Goal: Task Accomplishment & Management: Use online tool/utility

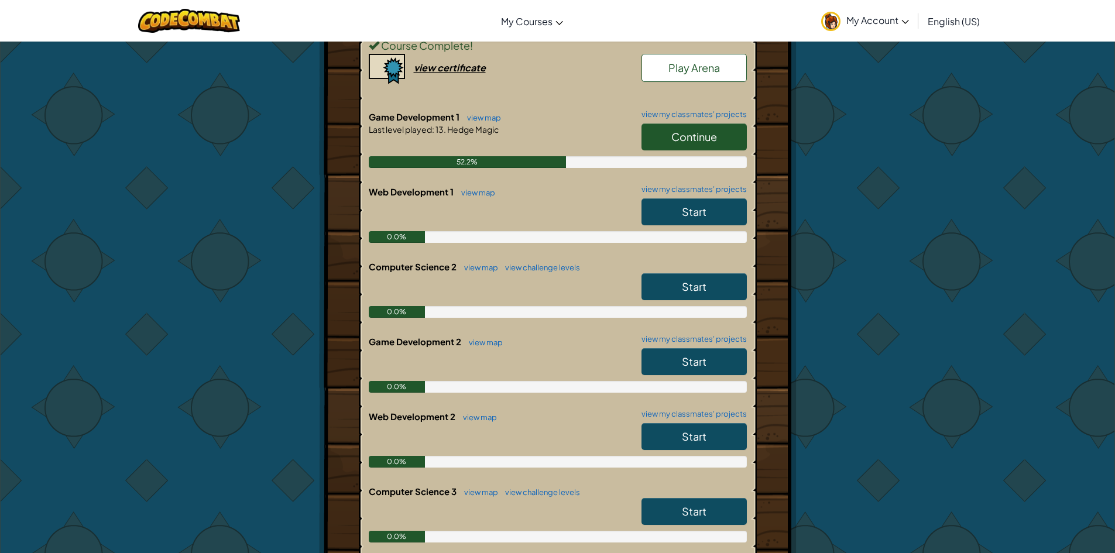
scroll to position [176, 0]
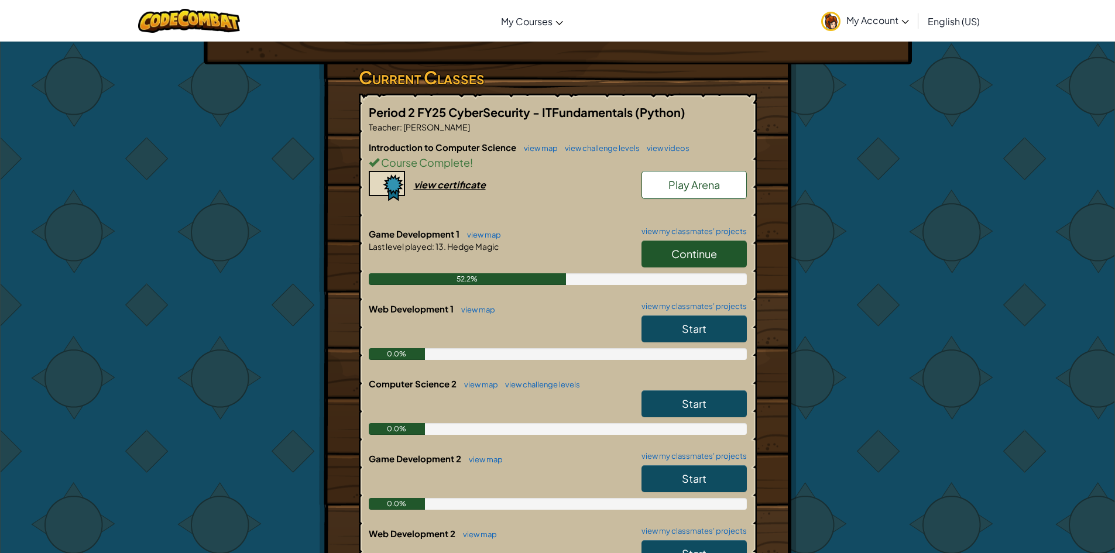
click at [726, 250] on link "Continue" at bounding box center [693, 254] width 105 height 27
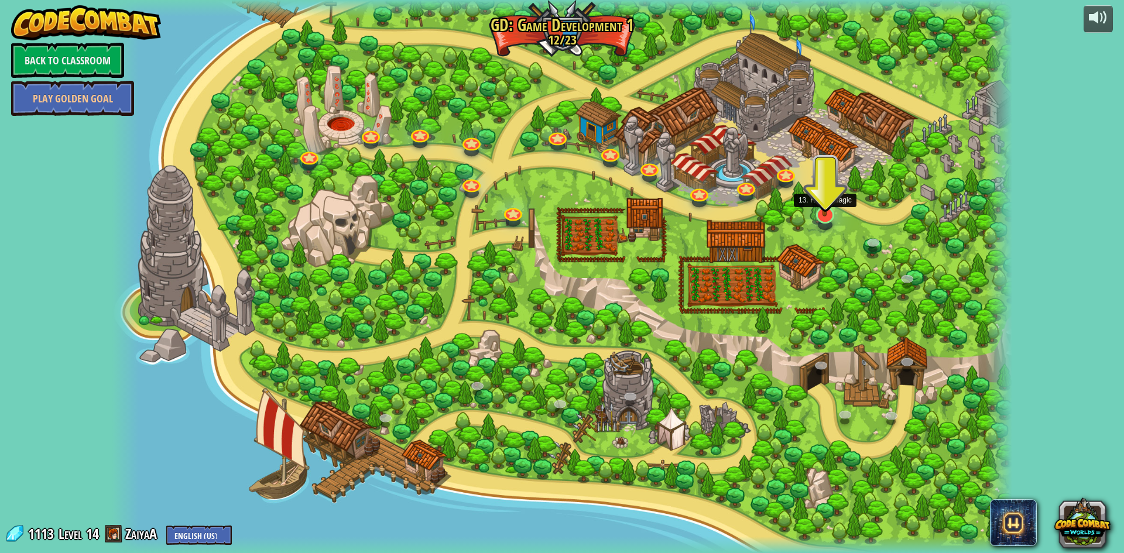
click at [825, 191] on img at bounding box center [824, 188] width 25 height 57
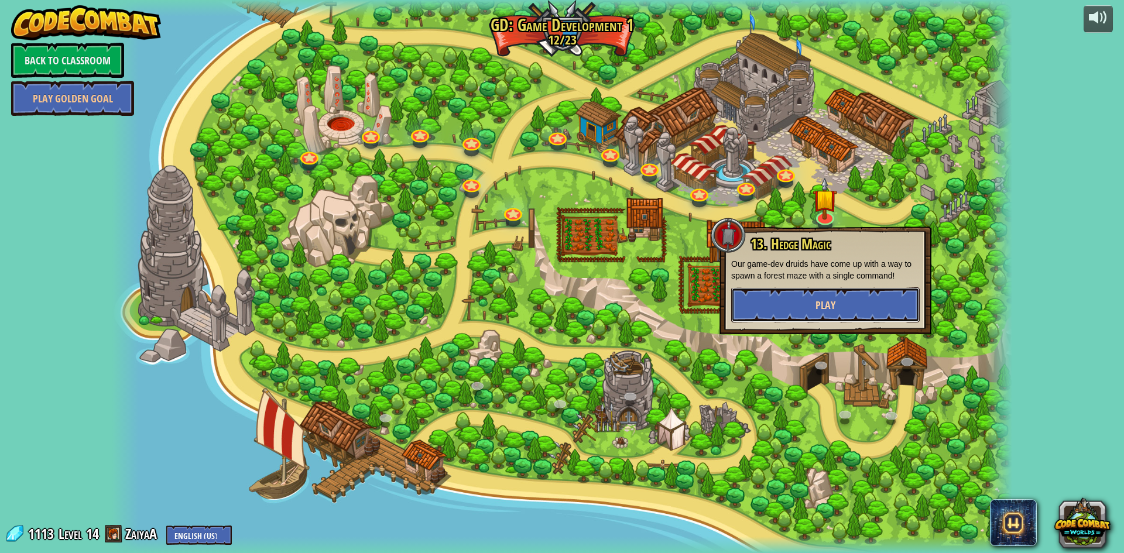
click at [847, 313] on button "Play" at bounding box center [825, 304] width 188 height 35
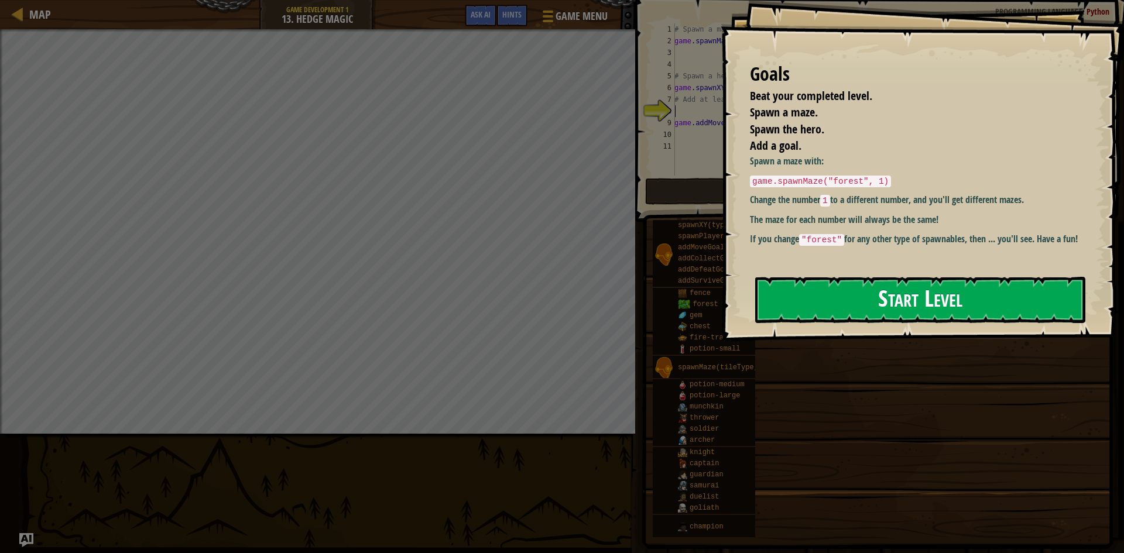
click at [880, 304] on button "Start Level" at bounding box center [920, 300] width 330 height 46
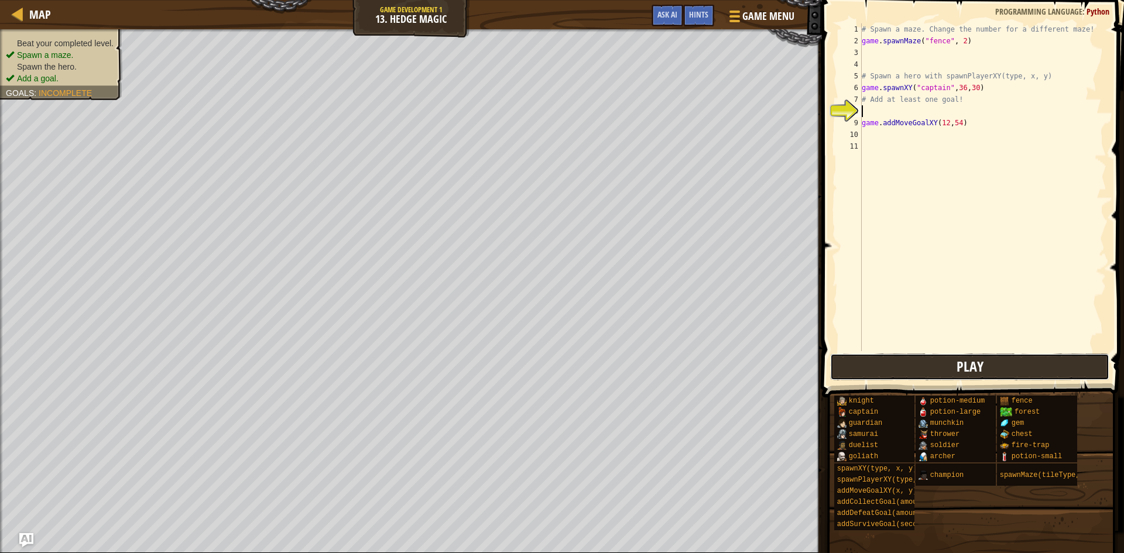
click at [916, 364] on button "Play" at bounding box center [969, 367] width 279 height 27
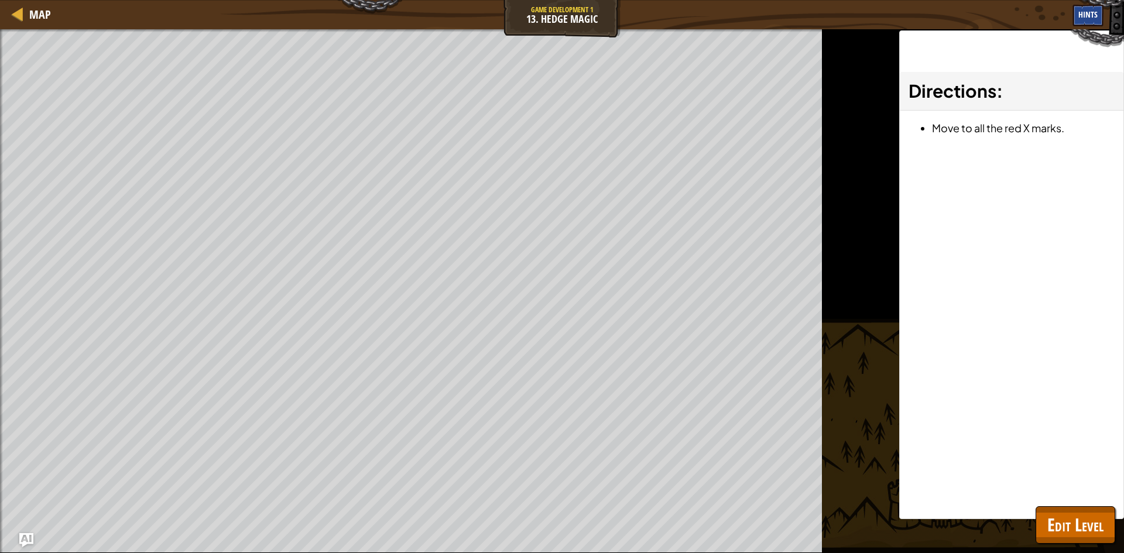
click at [1088, 15] on span "Hints" at bounding box center [1087, 14] width 19 height 11
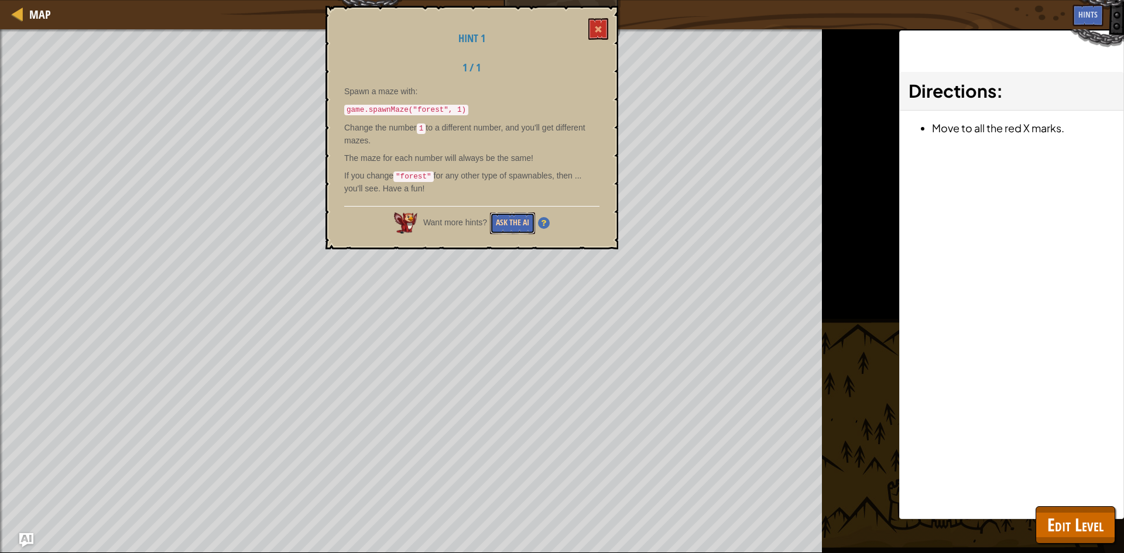
click at [519, 221] on button "Ask the AI" at bounding box center [512, 223] width 45 height 22
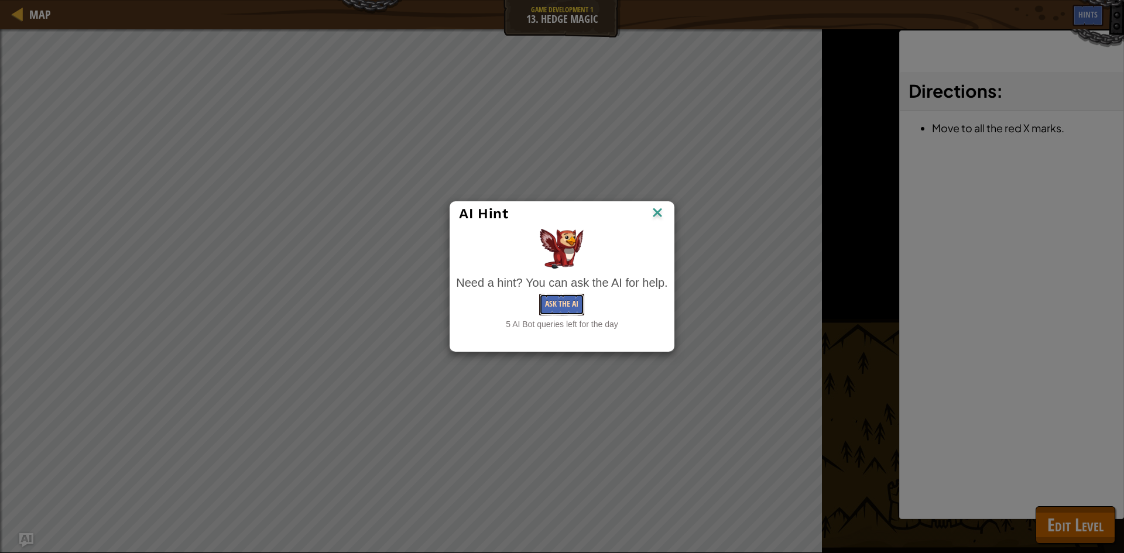
click at [574, 301] on button "Ask the AI" at bounding box center [561, 305] width 45 height 22
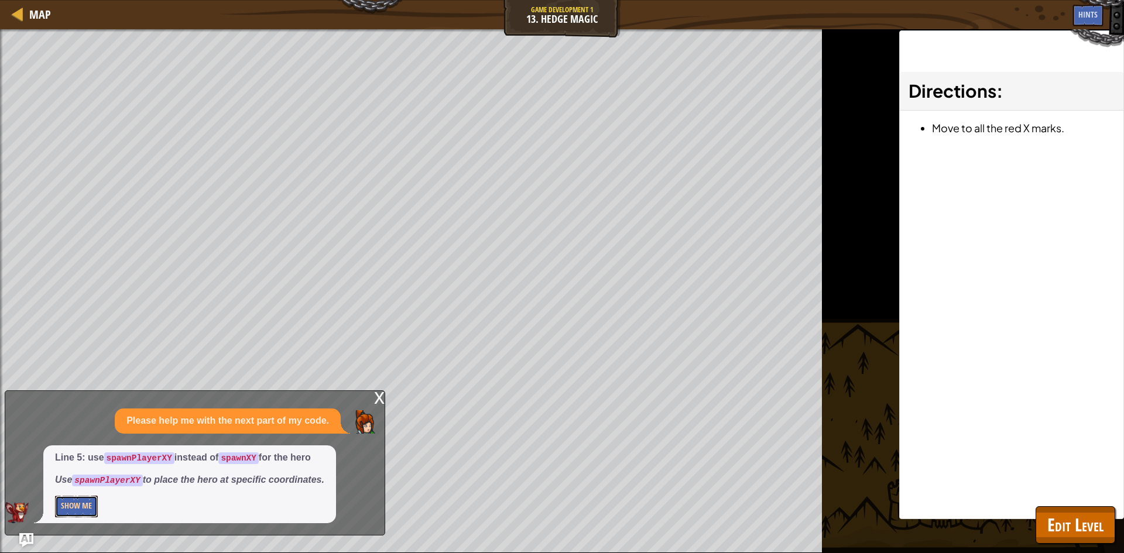
click at [68, 501] on button "Show Me" at bounding box center [76, 507] width 43 height 22
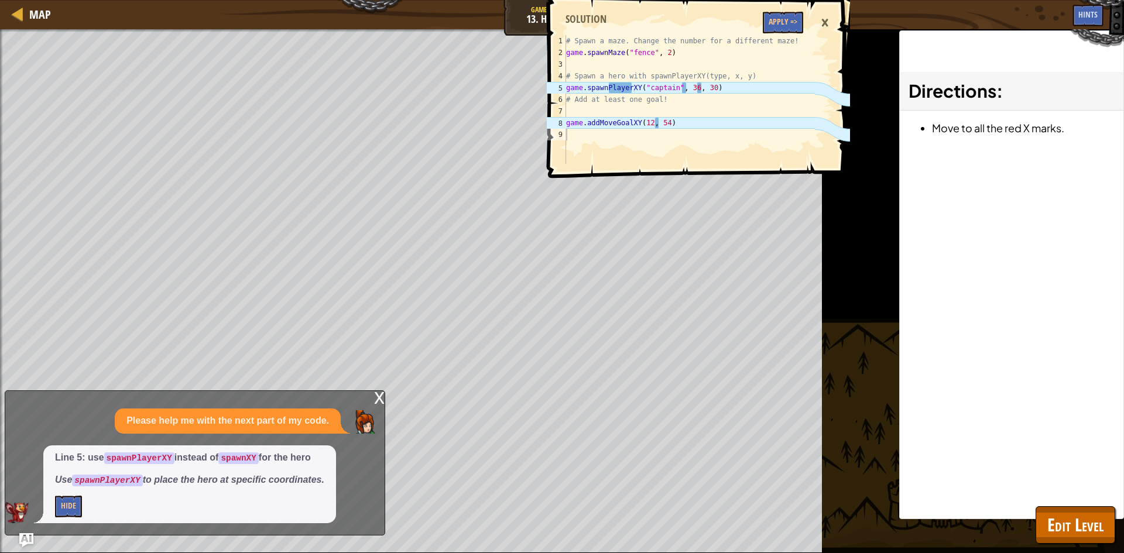
click at [377, 394] on div "x" at bounding box center [379, 397] width 11 height 12
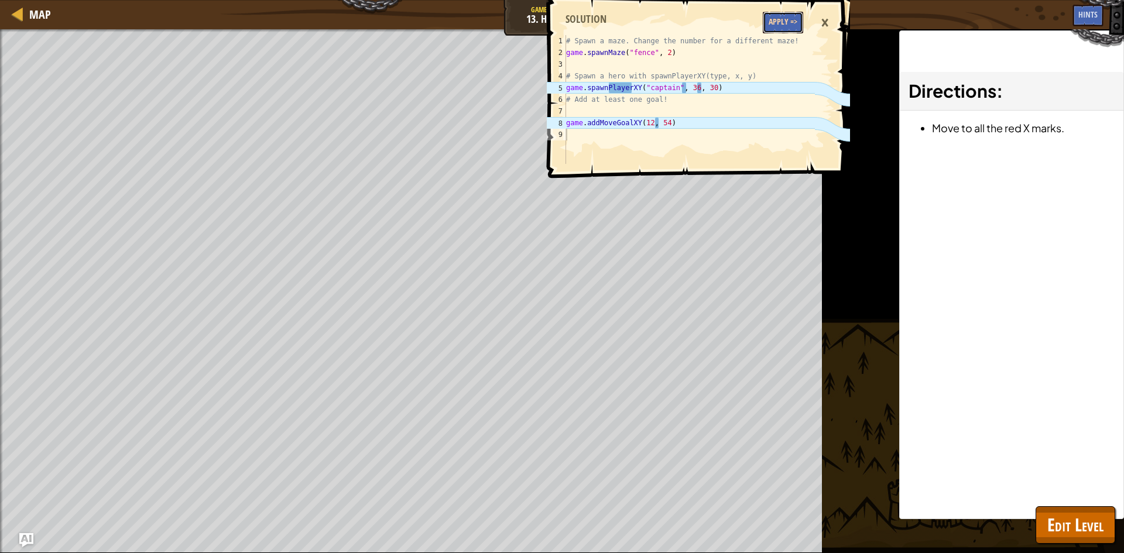
click at [792, 19] on button "Apply =>" at bounding box center [783, 23] width 40 height 22
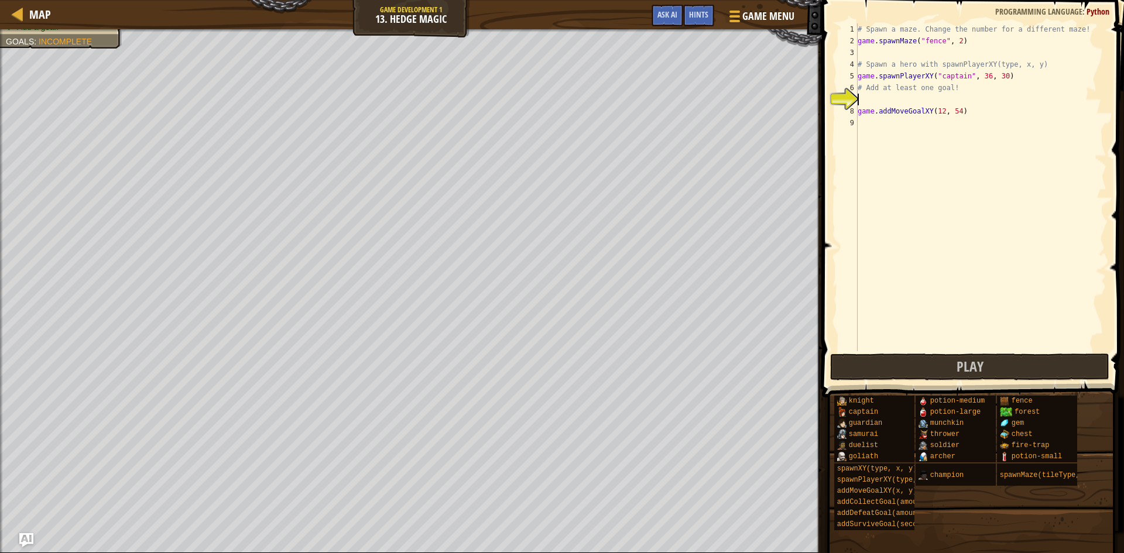
click at [863, 98] on div "# Spawn a maze. Change the number for a different maze! game . spawnMaze ( "fen…" at bounding box center [980, 198] width 251 height 351
drag, startPoint x: 870, startPoint y: 117, endPoint x: 878, endPoint y: 121, distance: 8.9
click at [878, 121] on div "1 2 3 4 5 6 7 8 9 # Spawn a maze. Change the number for a different maze! game …" at bounding box center [971, 187] width 270 height 328
type textarea "game.addMoveGoalXY(12, 54)"
click at [864, 97] on div "# Spawn a maze. Change the number for a different maze! game . spawnMaze ( "fen…" at bounding box center [980, 198] width 251 height 351
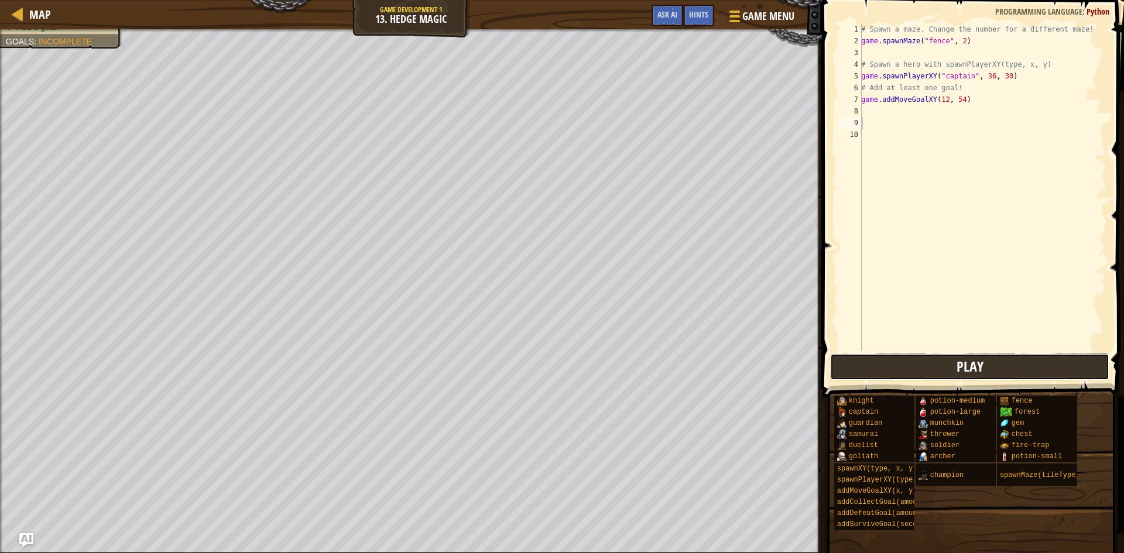
click at [980, 366] on span "Play" at bounding box center [969, 366] width 27 height 19
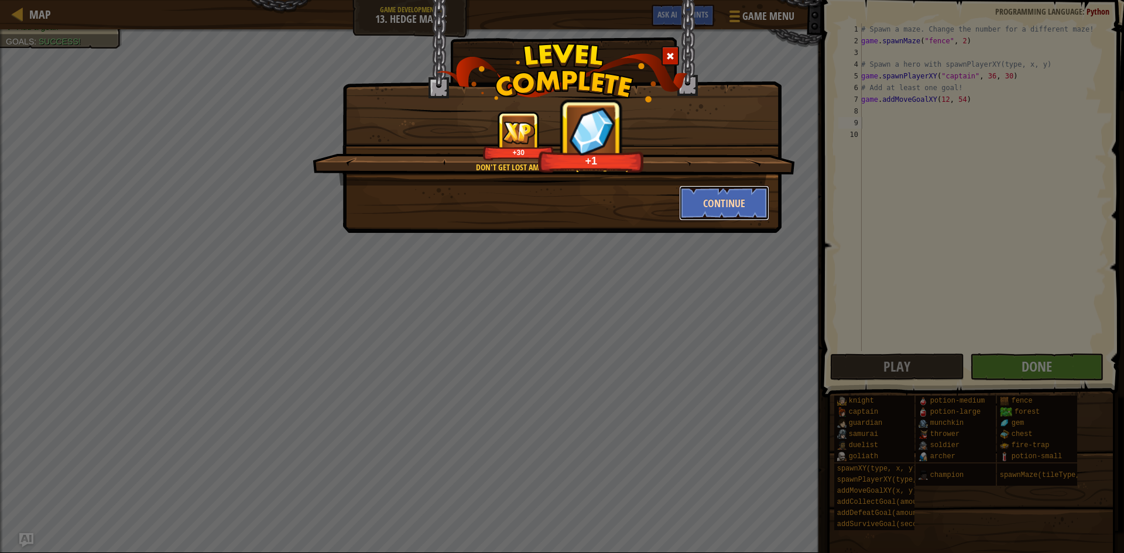
click at [724, 203] on button "Continue" at bounding box center [724, 203] width 91 height 35
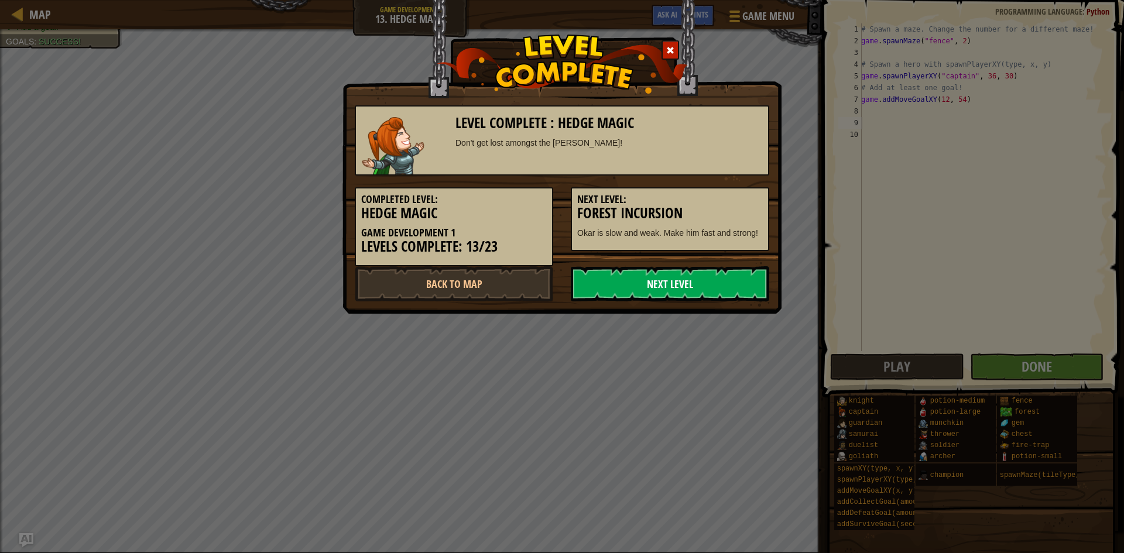
click at [709, 289] on link "Next Level" at bounding box center [670, 283] width 198 height 35
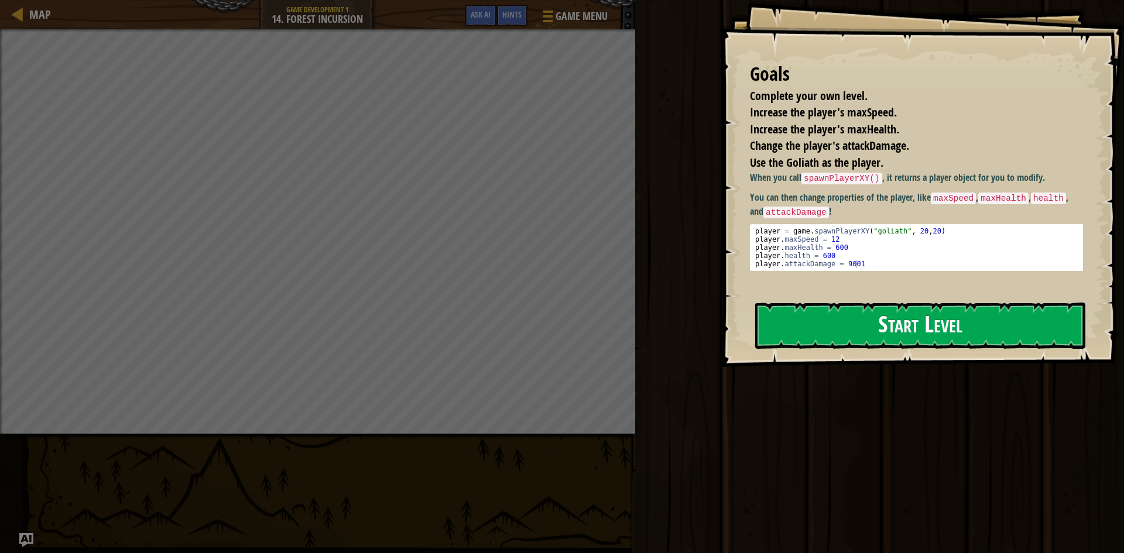
click at [937, 342] on button "Start Level" at bounding box center [920, 326] width 330 height 46
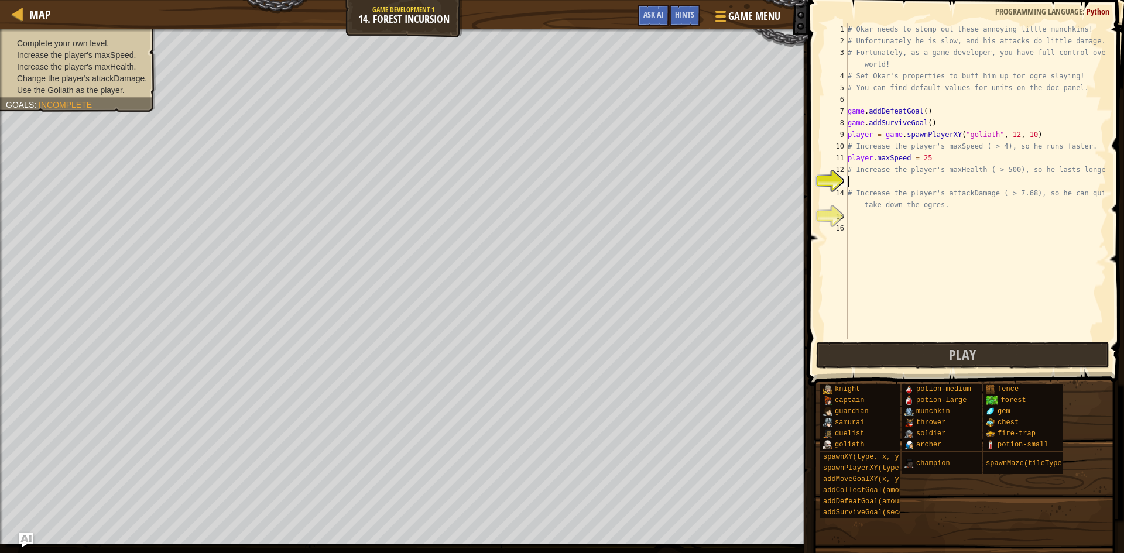
click at [919, 157] on div "# Okar needs to stomp out these annoying little munchkins! # Unfortunately he i…" at bounding box center [975, 192] width 261 height 339
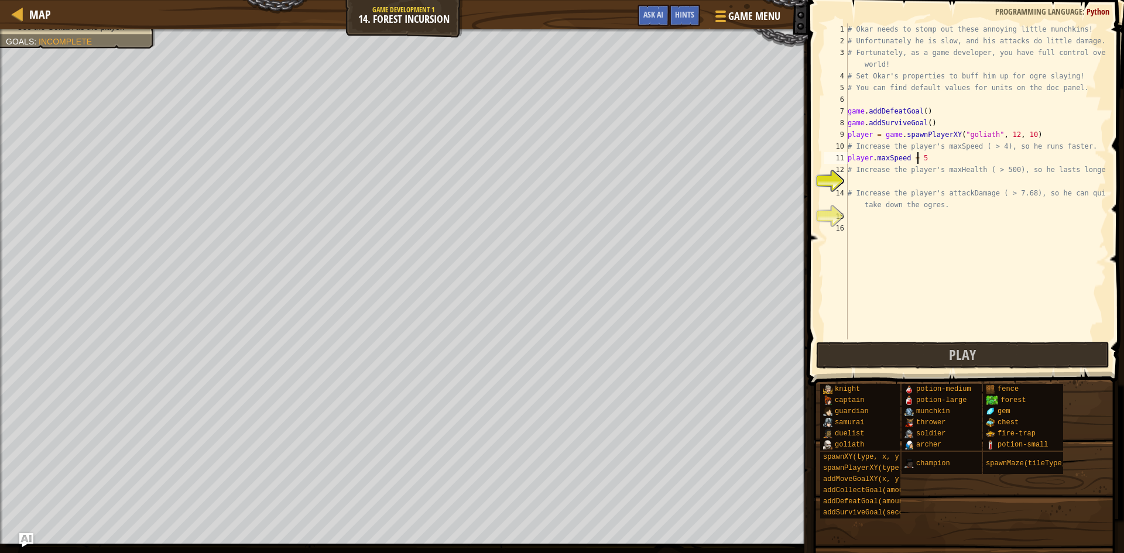
type textarea "player.maxSpeed = 45"
click at [853, 179] on div "# Okar needs to stomp out these annoying little munchkins! # Unfortunately he i…" at bounding box center [975, 192] width 261 height 339
type textarea "p"
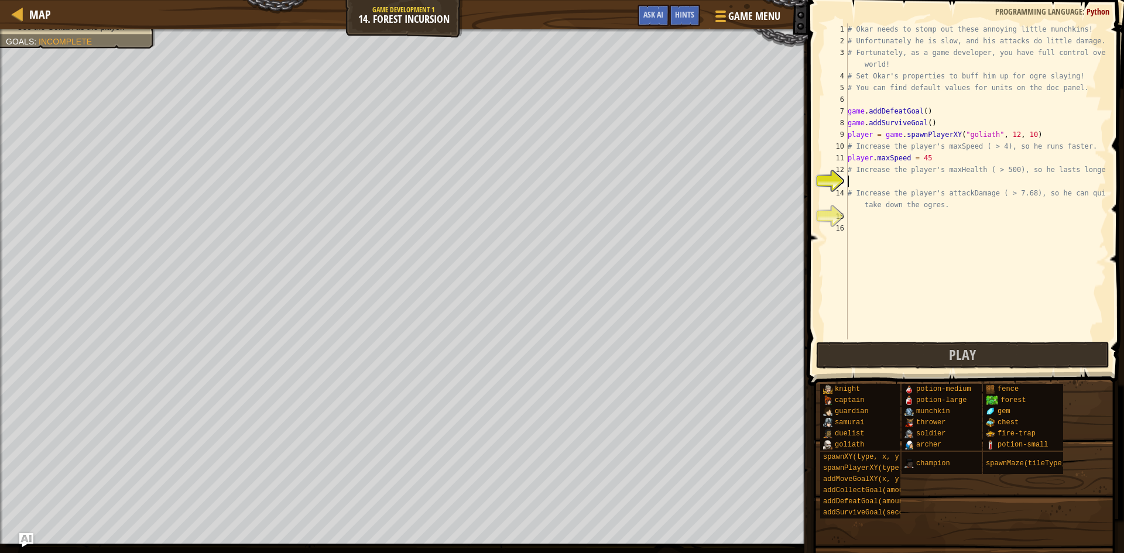
type textarea "m"
type textarea "player.maxHealth = 1000"
click at [855, 217] on div "# Okar needs to stomp out these annoying little munchkins! # Unfortunately he i…" at bounding box center [975, 192] width 261 height 339
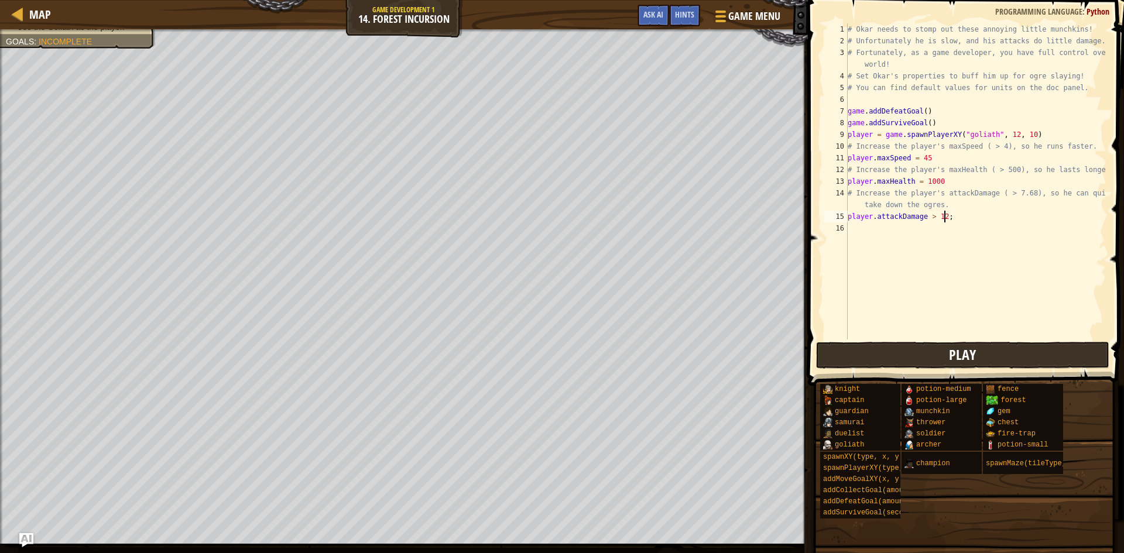
type textarea "player.attackDamage > 12;"
click at [941, 356] on button "Play" at bounding box center [962, 355] width 293 height 27
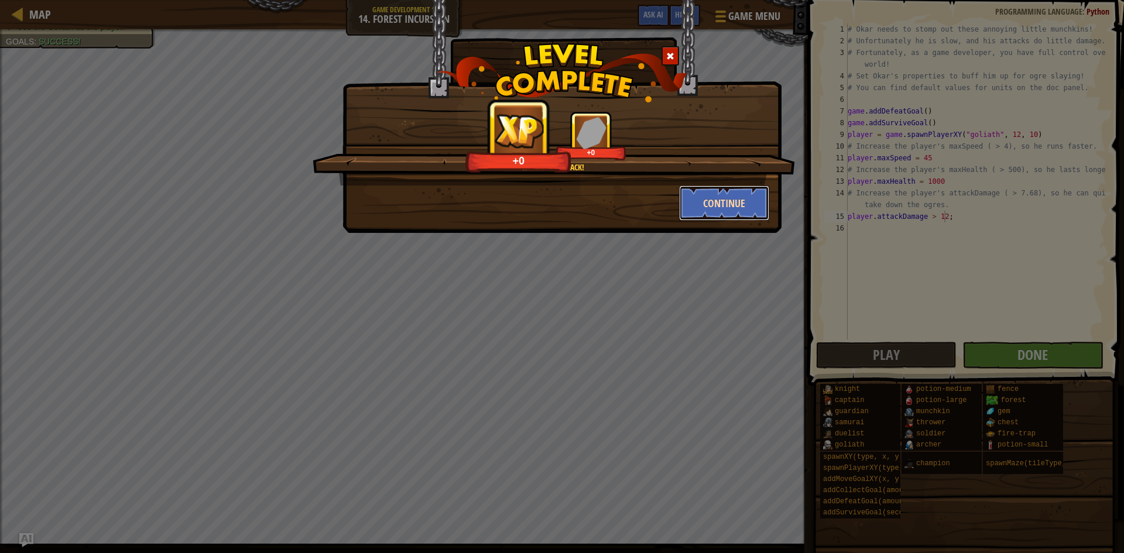
click at [732, 204] on button "Continue" at bounding box center [724, 203] width 91 height 35
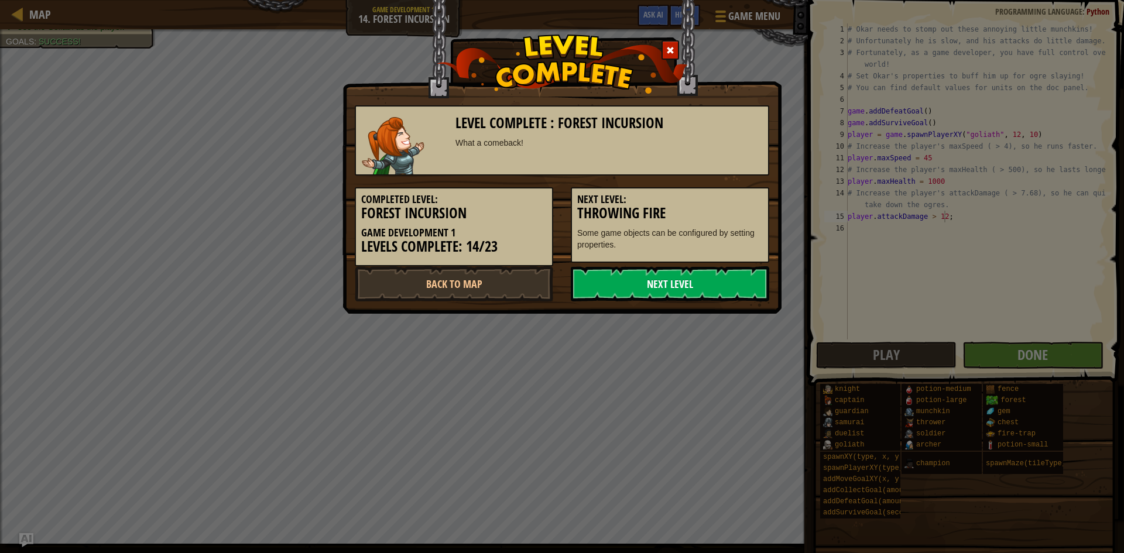
click at [710, 289] on link "Next Level" at bounding box center [670, 283] width 198 height 35
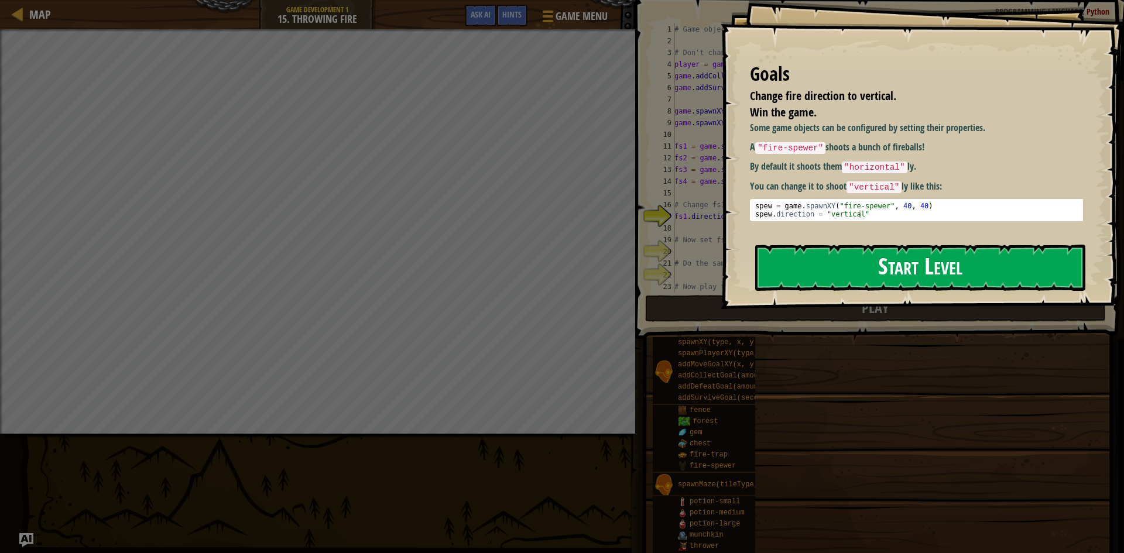
type textarea "fs1.direction = "horizontal" # ∆ Change the direction."
click at [909, 262] on button "Start Level" at bounding box center [920, 268] width 330 height 46
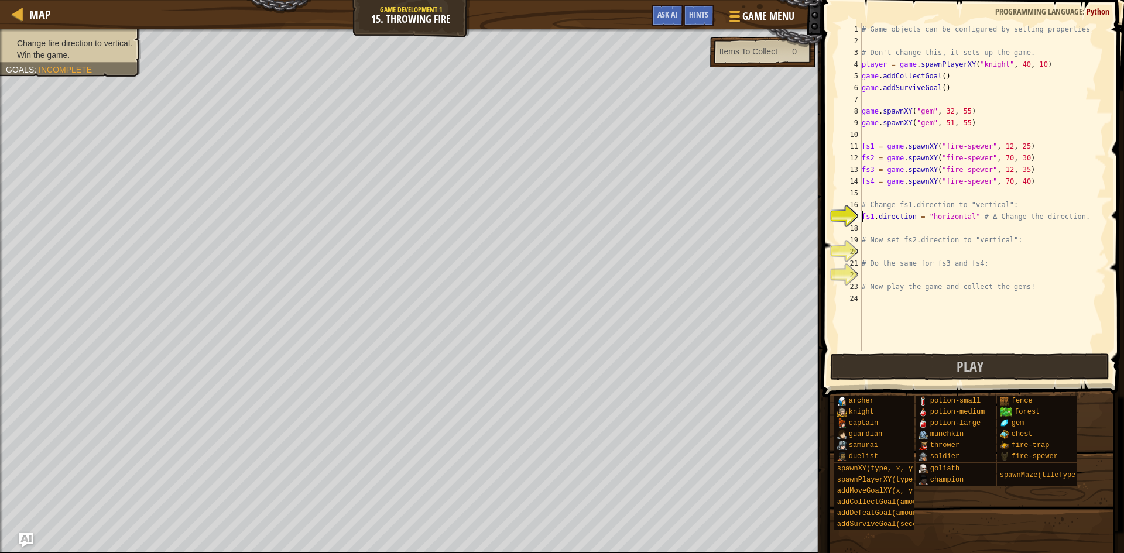
click at [862, 230] on div "# Game objects can be configured by setting properties # Don't change this, it …" at bounding box center [982, 198] width 247 height 351
click at [963, 214] on div "# Game objects can be configured by setting properties # Don't change this, it …" at bounding box center [982, 198] width 247 height 351
click at [965, 213] on div "# Game objects can be configured by setting properties # Don't change this, it …" at bounding box center [982, 198] width 247 height 351
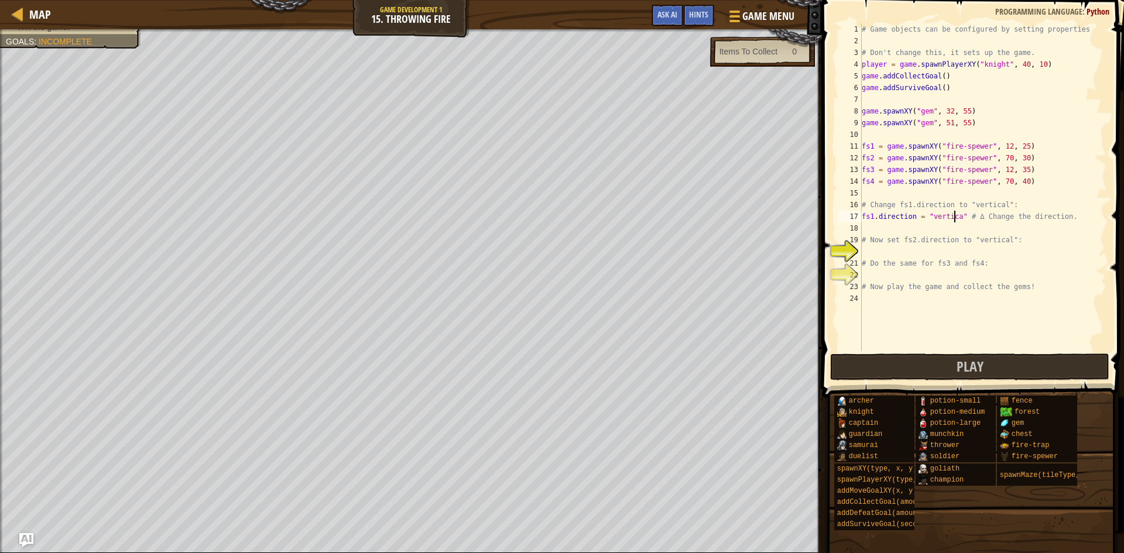
scroll to position [5, 8]
click at [859, 252] on div "20" at bounding box center [849, 252] width 23 height 12
type textarea "# Do the same for fs3 and fs4:"
click at [948, 211] on div "# Game objects can be configured by setting properties # Don't change this, it …" at bounding box center [982, 198] width 247 height 351
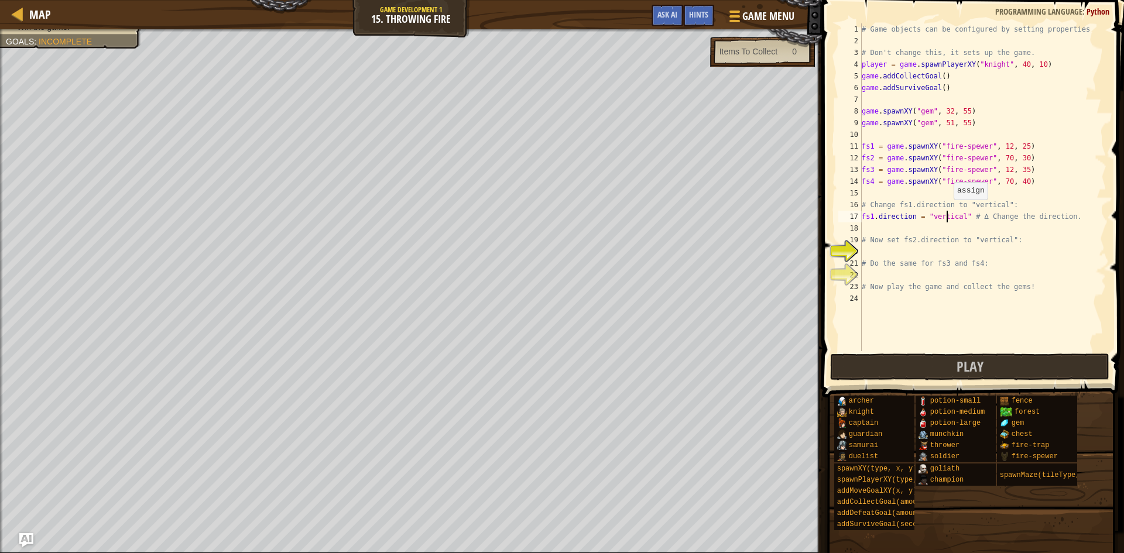
type textarea "fs1.direction = "vertical" # ∆ Change the direction."
click at [872, 227] on div "# Game objects can be configured by setting properties # Don't change this, it …" at bounding box center [982, 198] width 247 height 351
click at [943, 215] on div "# Game objects can be configured by setting properties # Don't change this, it …" at bounding box center [982, 198] width 247 height 351
click at [863, 260] on div "# Game objects can be configured by setting properties # Don't change this, it …" at bounding box center [982, 198] width 247 height 351
type textarea "# Do the same for fs3 and fs4:"
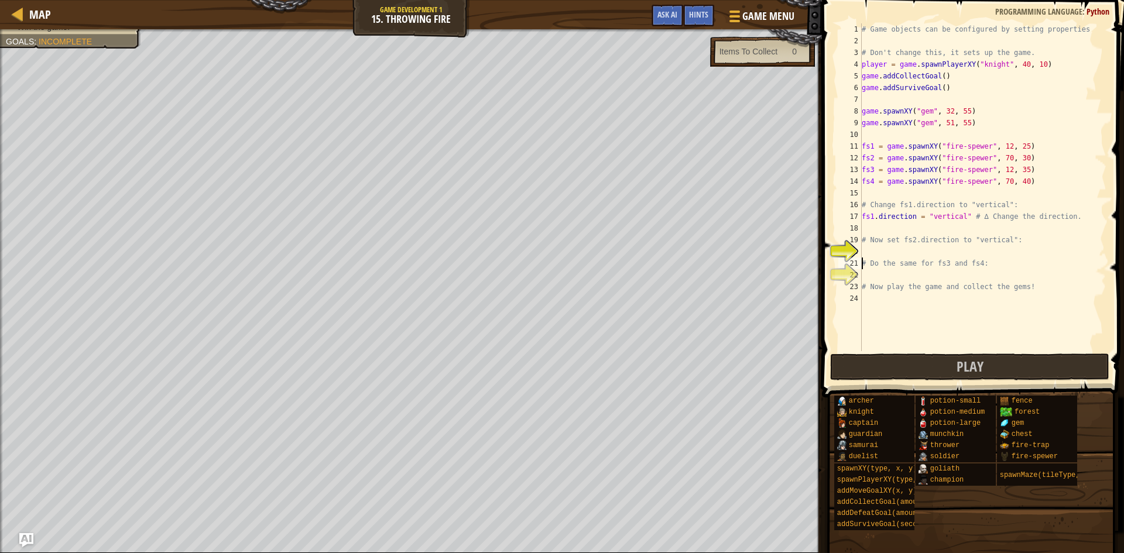
click at [868, 247] on div "# Game objects can be configured by setting properties # Don't change this, it …" at bounding box center [982, 198] width 247 height 351
click at [945, 218] on div "# Game objects can be configured by setting properties # Don't change this, it …" at bounding box center [982, 198] width 247 height 351
type textarea "fs1.direction = "vertical" # ∆ Change the direction."
click at [870, 250] on div "# Game objects can be configured by setting properties # Don't change this, it …" at bounding box center [982, 198] width 247 height 351
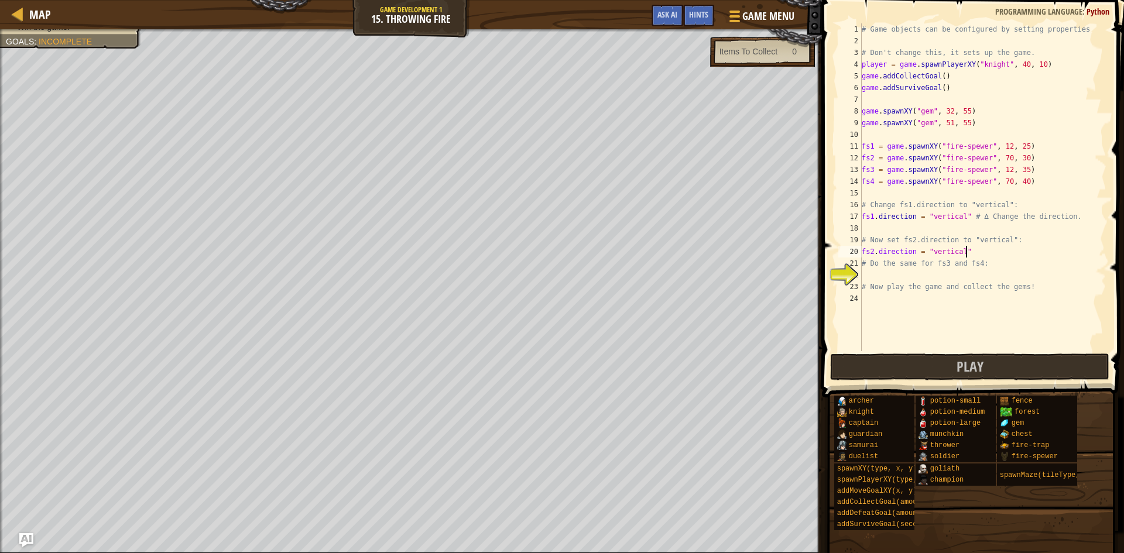
click at [860, 275] on div "22" at bounding box center [849, 275] width 23 height 12
type textarea "# Now play the game and collect the gems!"
click at [881, 252] on div "# Game objects can be configured by setting properties # Don't change this, it …" at bounding box center [982, 198] width 247 height 351
click at [877, 277] on div "# Game objects can be configured by setting properties # Don't change this, it …" at bounding box center [982, 198] width 247 height 351
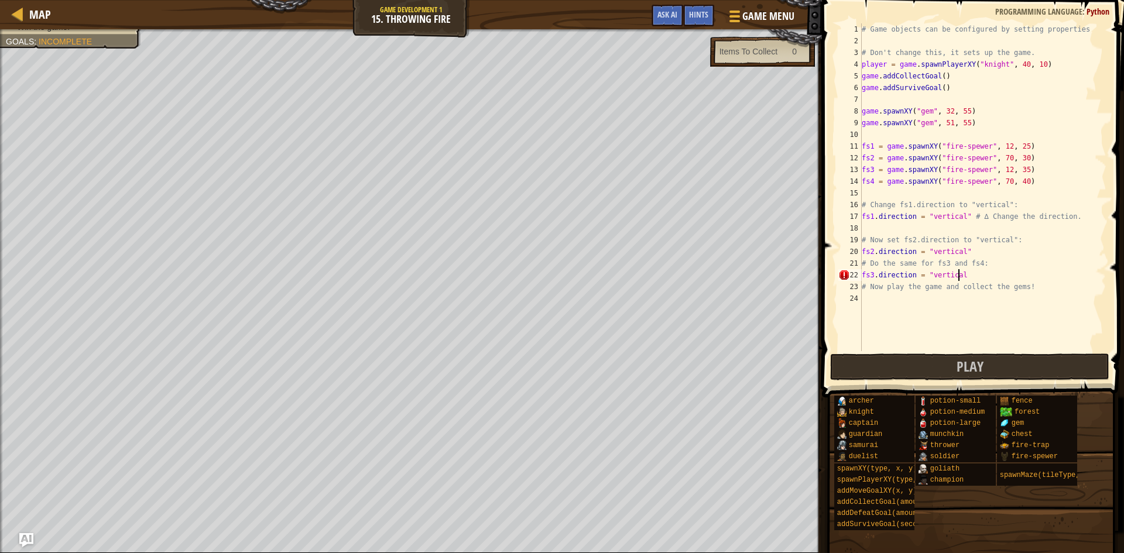
scroll to position [5, 8]
type textarea "fs3.direction = "vertical""
click at [887, 369] on button "Play" at bounding box center [969, 367] width 279 height 27
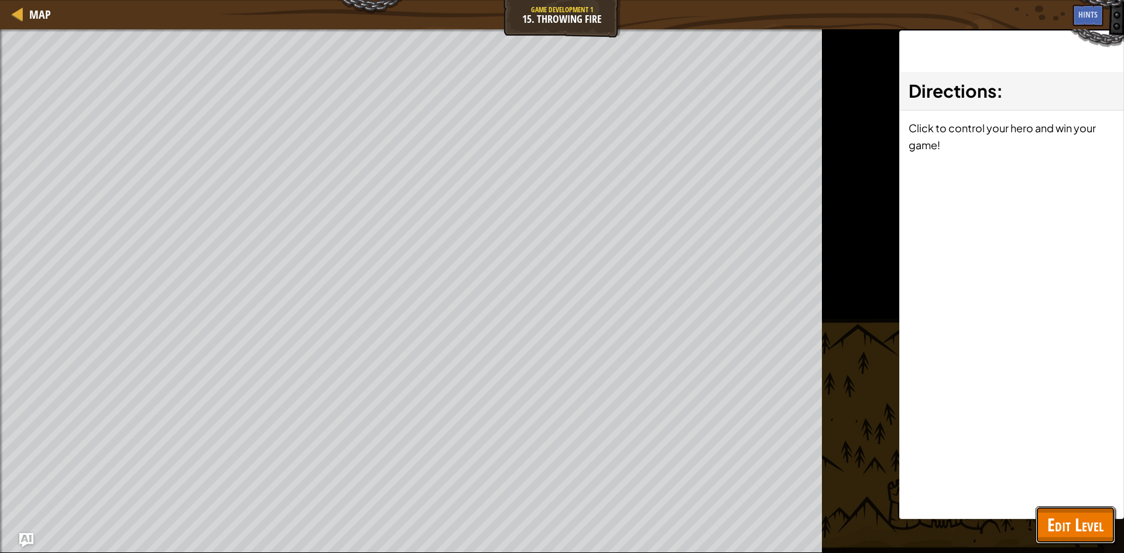
click at [1057, 523] on span "Edit Level" at bounding box center [1075, 525] width 56 height 24
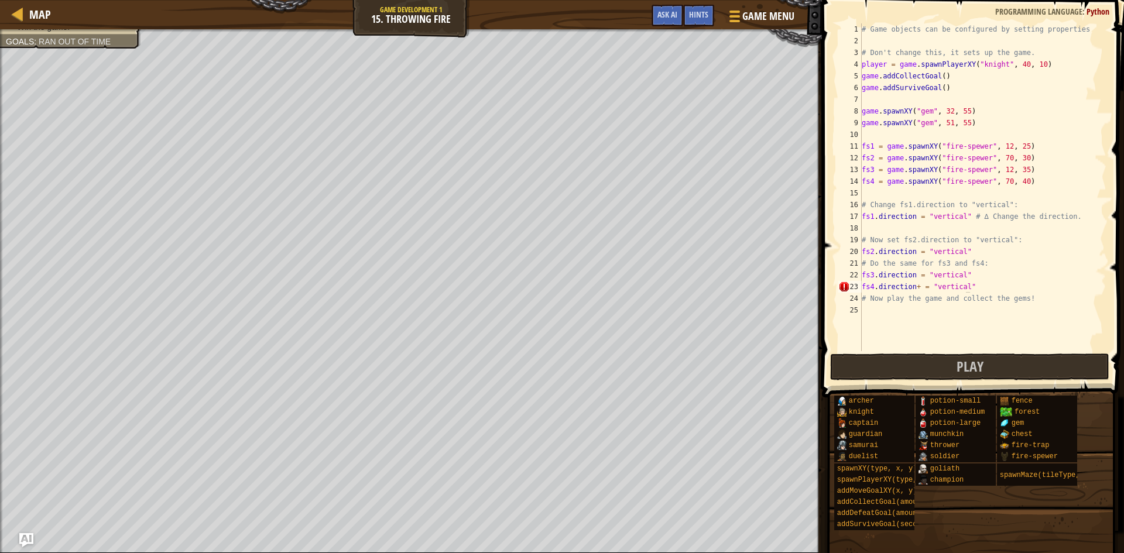
click at [918, 286] on div "# Game objects can be configured by setting properties # Don't change this, it …" at bounding box center [982, 198] width 247 height 351
click at [914, 286] on div "# Game objects can be configured by setting properties # Don't change this, it …" at bounding box center [982, 198] width 247 height 351
type textarea "fs4.direction+ = "vertical""
click at [950, 362] on button "Play" at bounding box center [969, 367] width 279 height 27
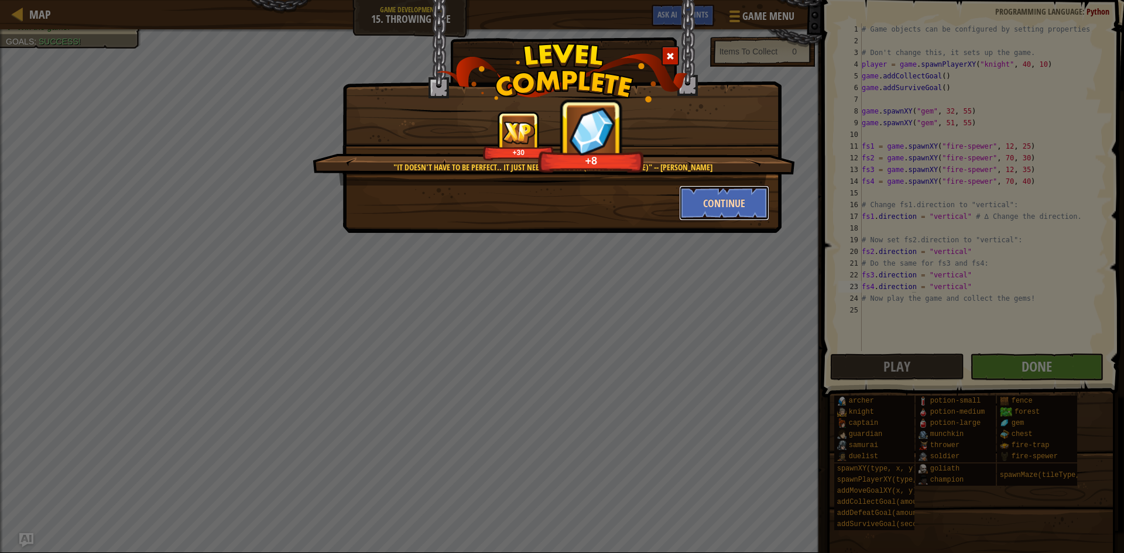
click at [742, 203] on button "Continue" at bounding box center [724, 203] width 91 height 35
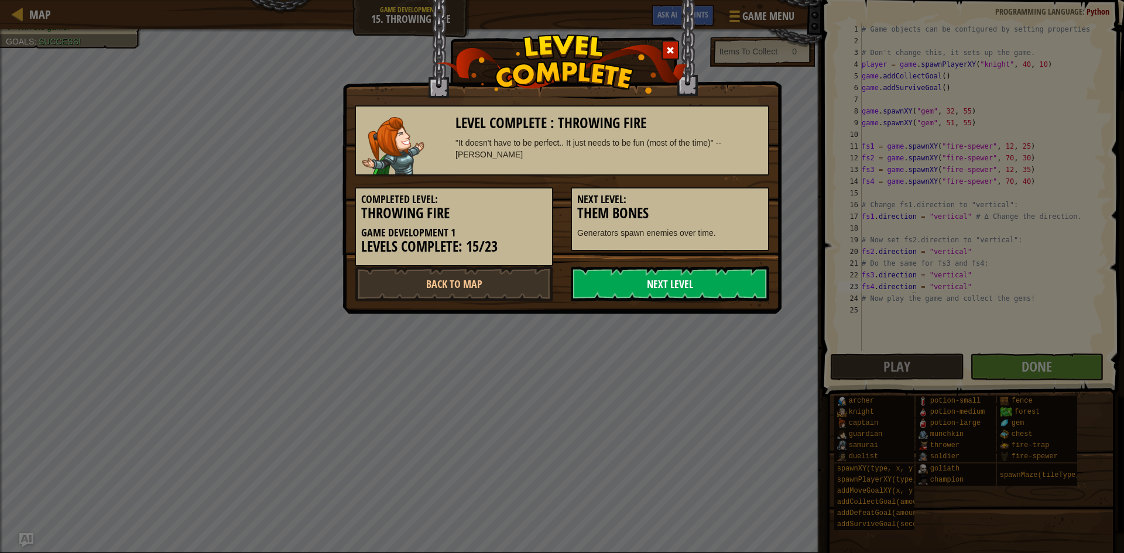
click at [749, 296] on link "Next Level" at bounding box center [670, 283] width 198 height 35
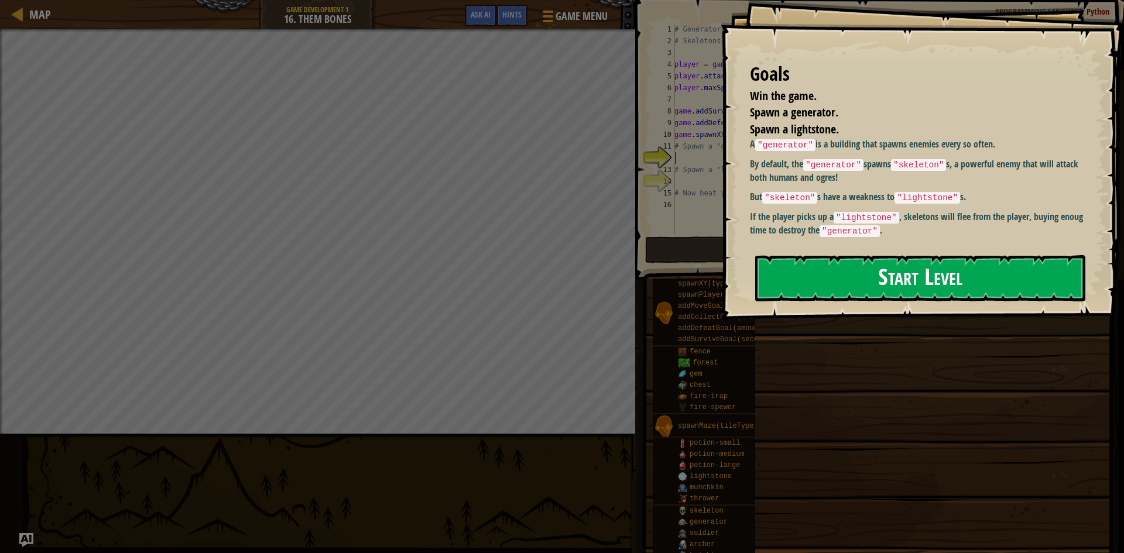
click at [955, 263] on button "Start Level" at bounding box center [920, 278] width 330 height 46
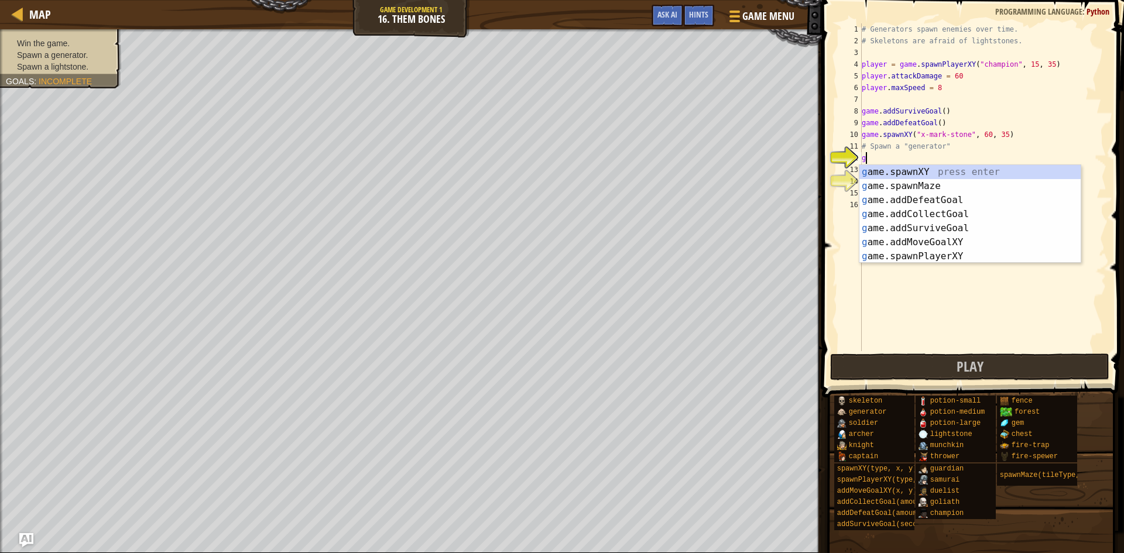
scroll to position [5, 0]
click at [937, 169] on div "g ame.spawnXY press enter g ame.spawnMaze press enter g ame.addDefeatGoal press…" at bounding box center [969, 228] width 221 height 126
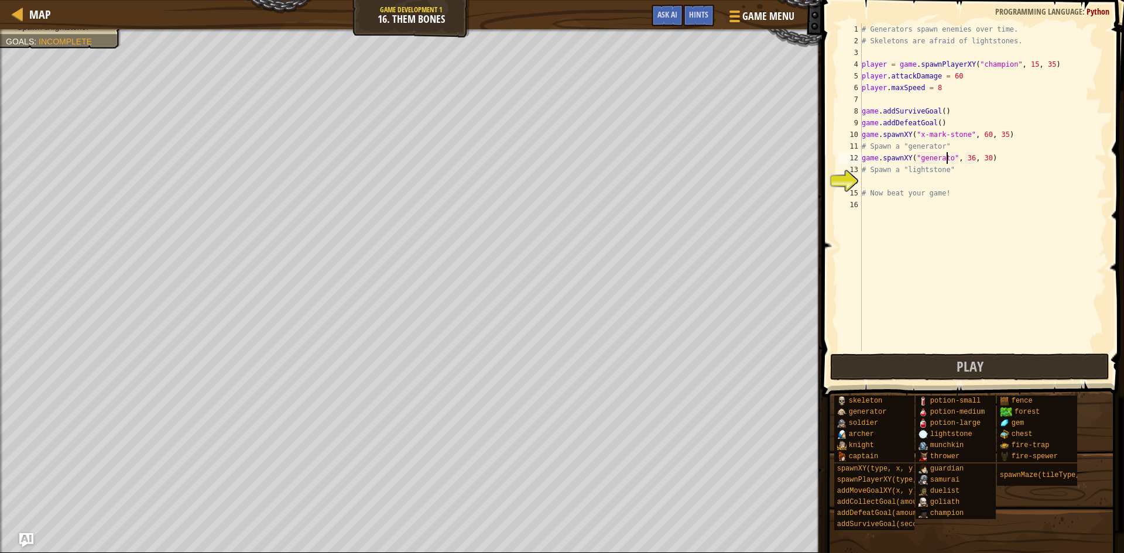
scroll to position [5, 8]
type textarea "game.spawnXY("generator", 36, 30)"
click at [868, 180] on div "# Generators spawn enemies over time. # Skeletons are afraid of lightstones. pl…" at bounding box center [982, 198] width 247 height 351
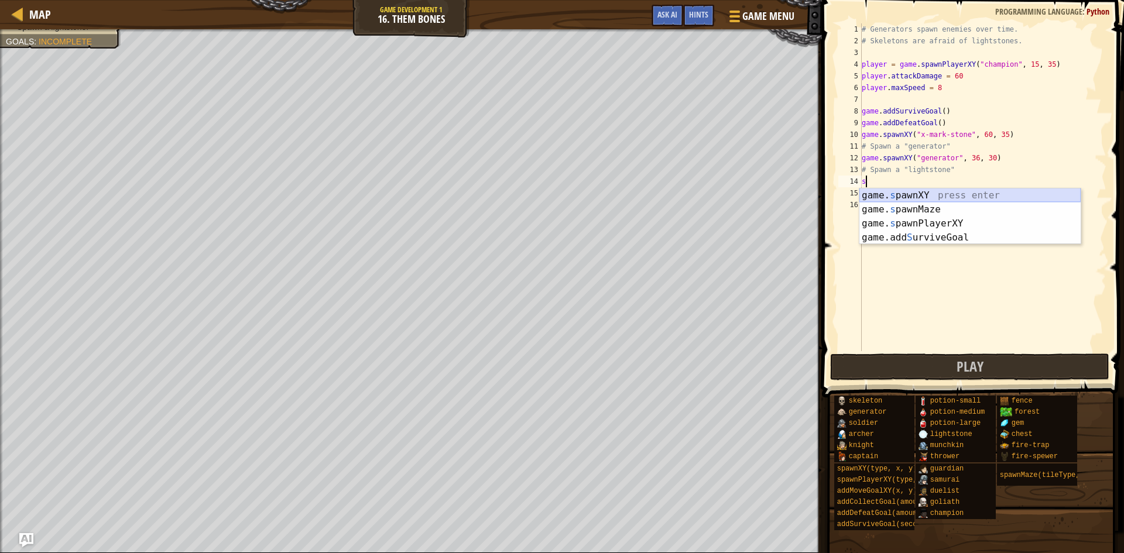
click at [898, 189] on div "game. s pawnXY press enter game. s pawnMaze press enter game. s pawnPlayerXY pr…" at bounding box center [969, 230] width 221 height 84
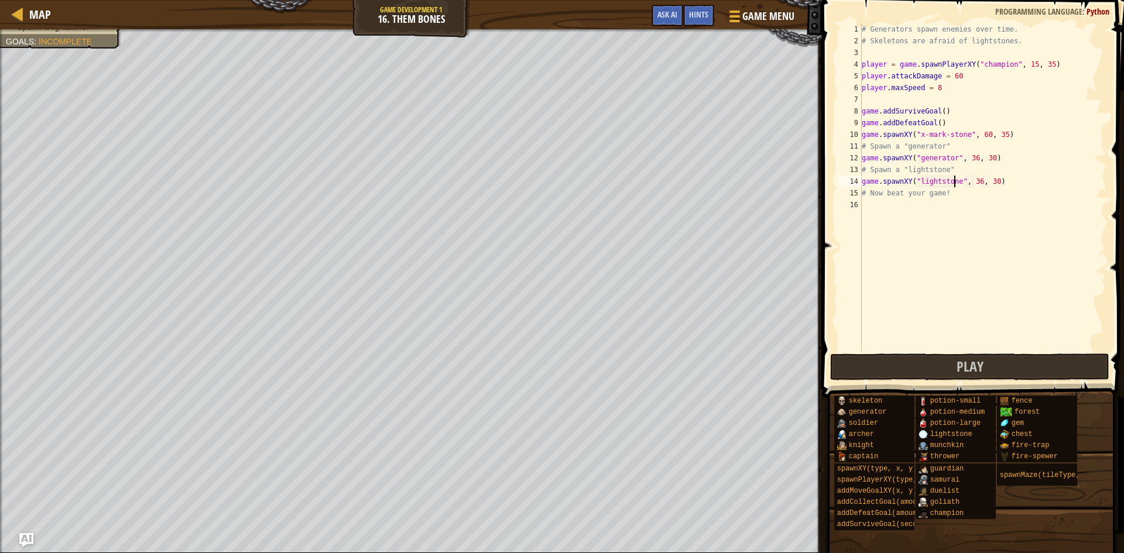
scroll to position [5, 8]
click at [970, 157] on div "# Generators spawn enemies over time. # Skeletons are afraid of lightstones. pl…" at bounding box center [982, 198] width 247 height 351
click at [986, 157] on div "# Generators spawn enemies over time. # Skeletons are afraid of lightstones. pl…" at bounding box center [982, 198] width 247 height 351
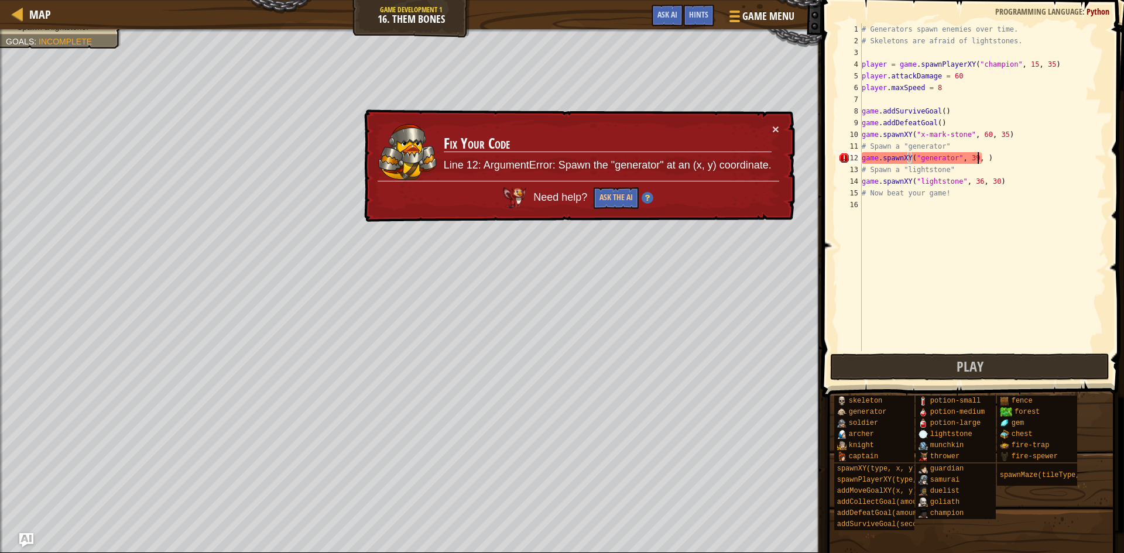
scroll to position [5, 10]
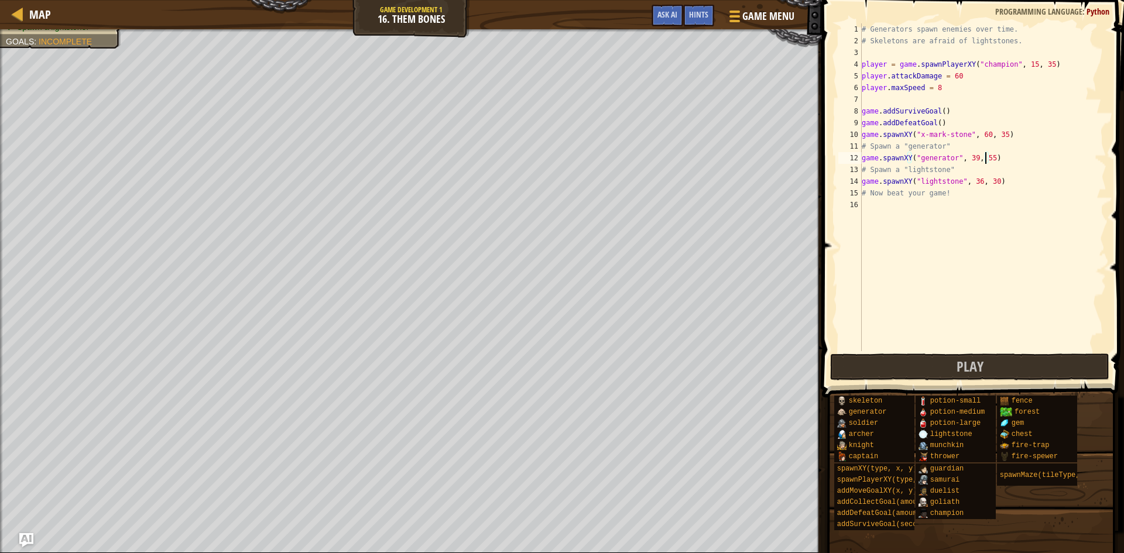
click at [973, 182] on div "# Generators spawn enemies over time. # Skeletons are afraid of lightstones. pl…" at bounding box center [982, 198] width 247 height 351
click at [988, 183] on div "# Generators spawn enemies over time. # Skeletons are afraid of lightstones. pl…" at bounding box center [982, 198] width 247 height 351
click at [945, 365] on button "Play" at bounding box center [969, 367] width 279 height 27
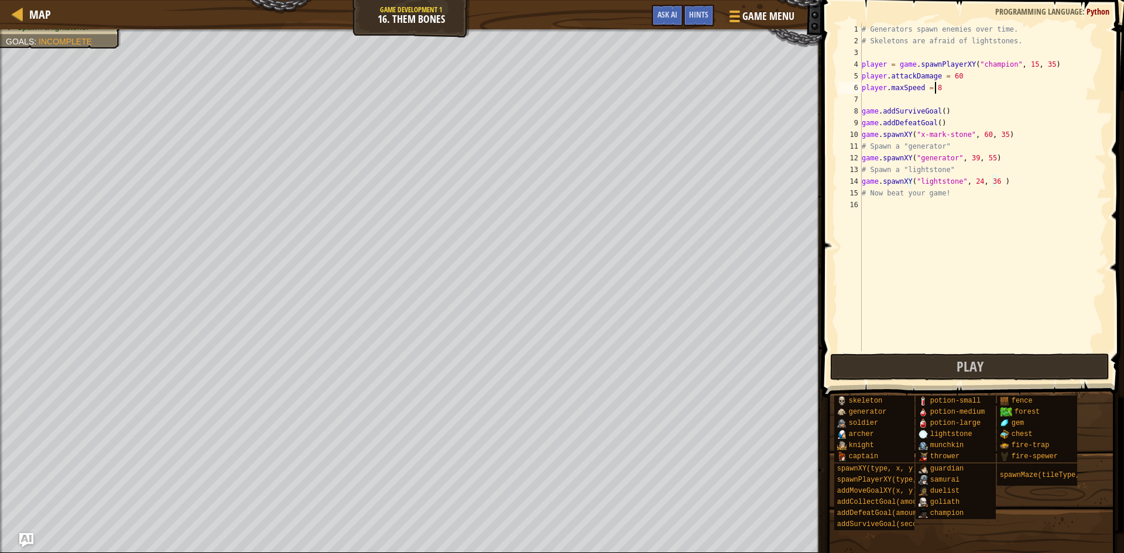
click at [952, 90] on div "# Generators spawn enemies over time. # Skeletons are afraid of lightstones. pl…" at bounding box center [982, 198] width 247 height 351
click at [962, 78] on div "# Generators spawn enemies over time. # Skeletons are afraid of lightstones. pl…" at bounding box center [982, 198] width 247 height 351
type textarea "player.attackDamage = 90"
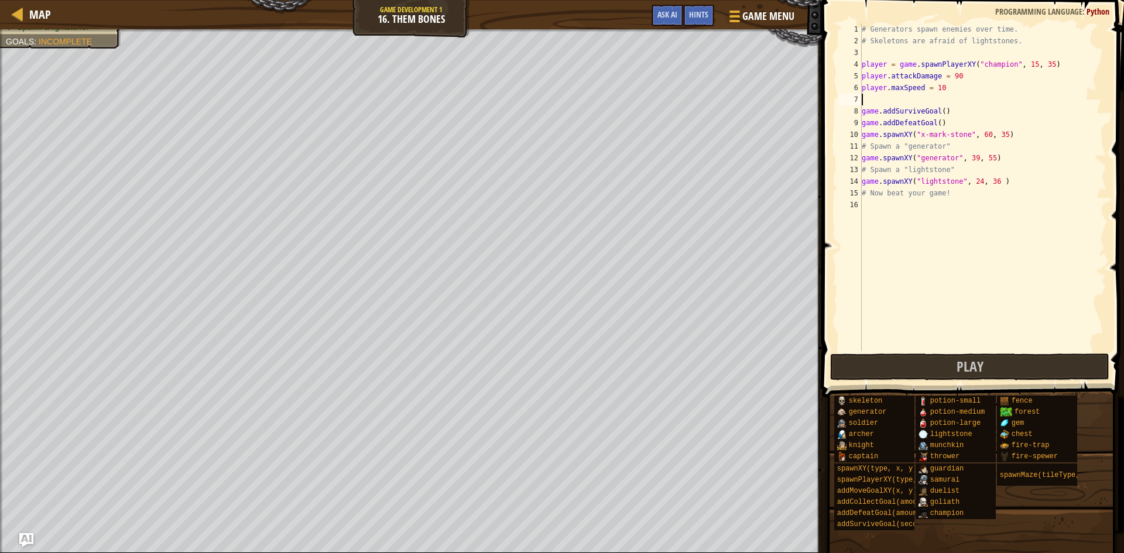
click at [866, 99] on div "# Generators spawn enemies over time. # Skeletons are afraid of lightstones. pl…" at bounding box center [982, 198] width 247 height 351
click at [962, 367] on span "Play" at bounding box center [969, 366] width 27 height 19
click at [946, 74] on div "# Generators spawn enemies over time. # Skeletons are afraid of lightstones. pl…" at bounding box center [982, 198] width 247 height 351
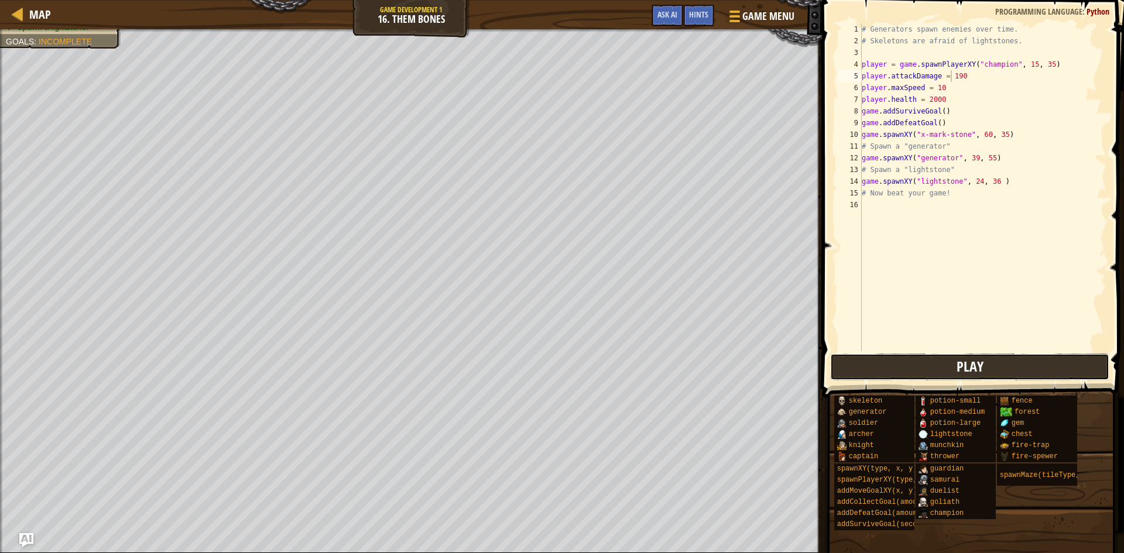
click at [946, 367] on button "Play" at bounding box center [969, 367] width 279 height 27
click at [1025, 376] on button "Play" at bounding box center [969, 367] width 279 height 27
click at [926, 96] on div "# Generators spawn enemies over time. # Skeletons are afraid of lightstones. pl…" at bounding box center [982, 198] width 247 height 351
click at [939, 358] on button "Play" at bounding box center [969, 367] width 279 height 27
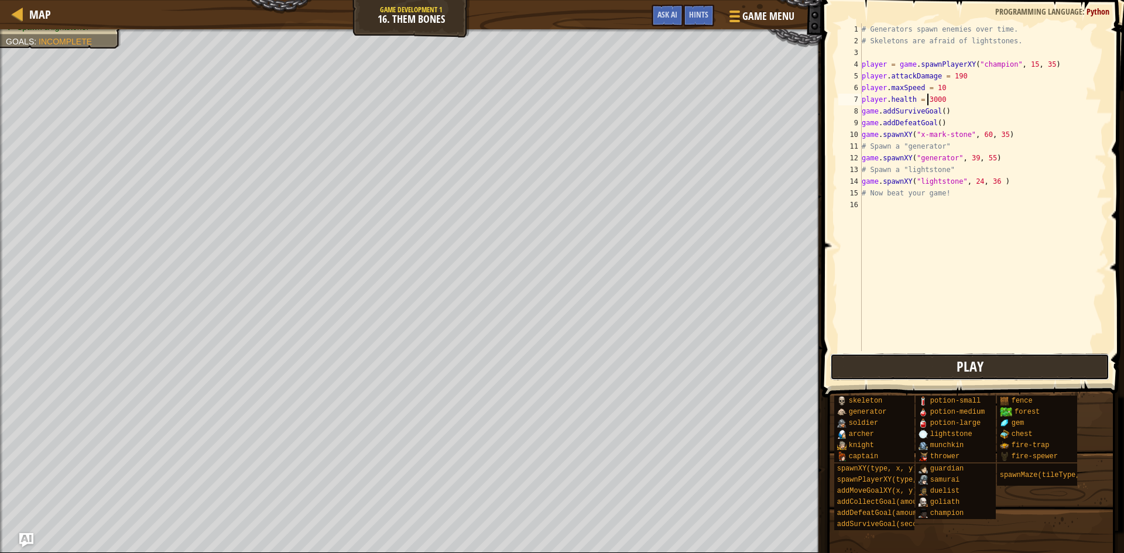
click at [901, 362] on button "Play" at bounding box center [969, 367] width 279 height 27
click at [965, 76] on div "# Generators spawn enemies over time. # Skeletons are afraid of lightstones. pl…" at bounding box center [982, 198] width 247 height 351
type textarea "player.attackDamage = 200"
click at [911, 356] on button "Play" at bounding box center [969, 367] width 279 height 27
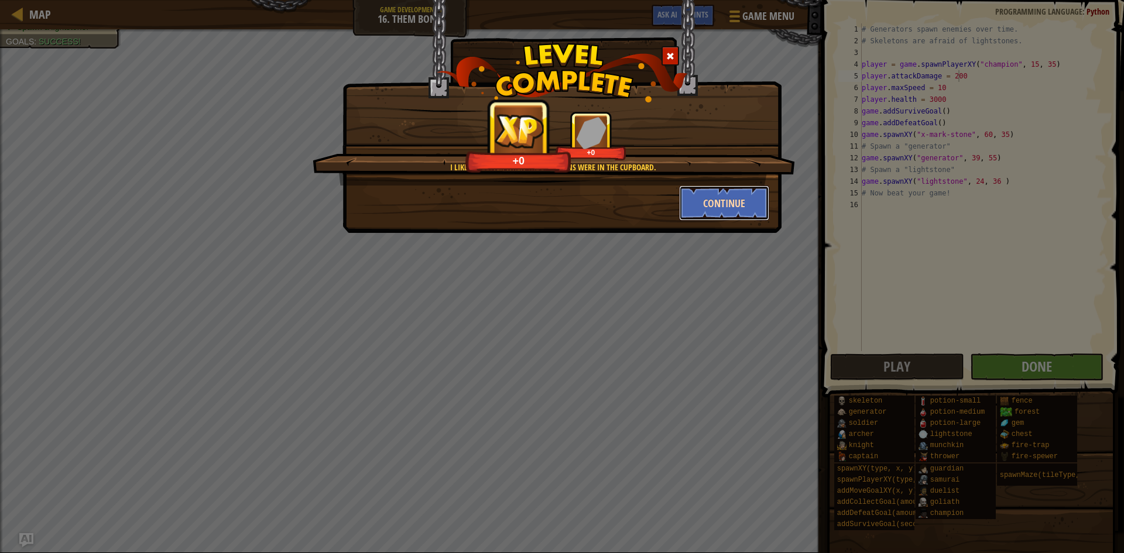
click at [712, 188] on button "Continue" at bounding box center [724, 203] width 91 height 35
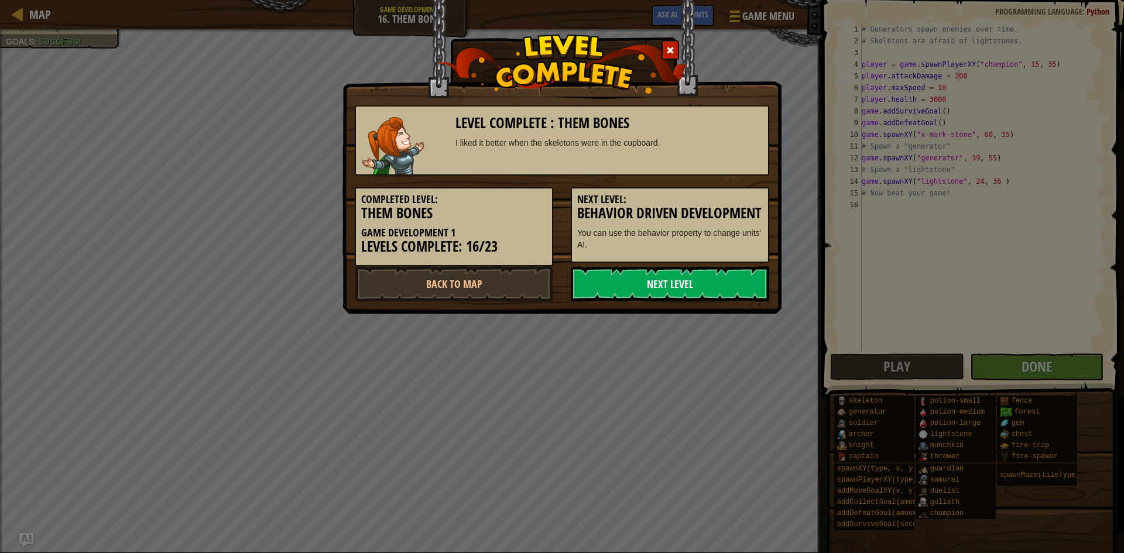
click at [691, 294] on link "Next Level" at bounding box center [670, 283] width 198 height 35
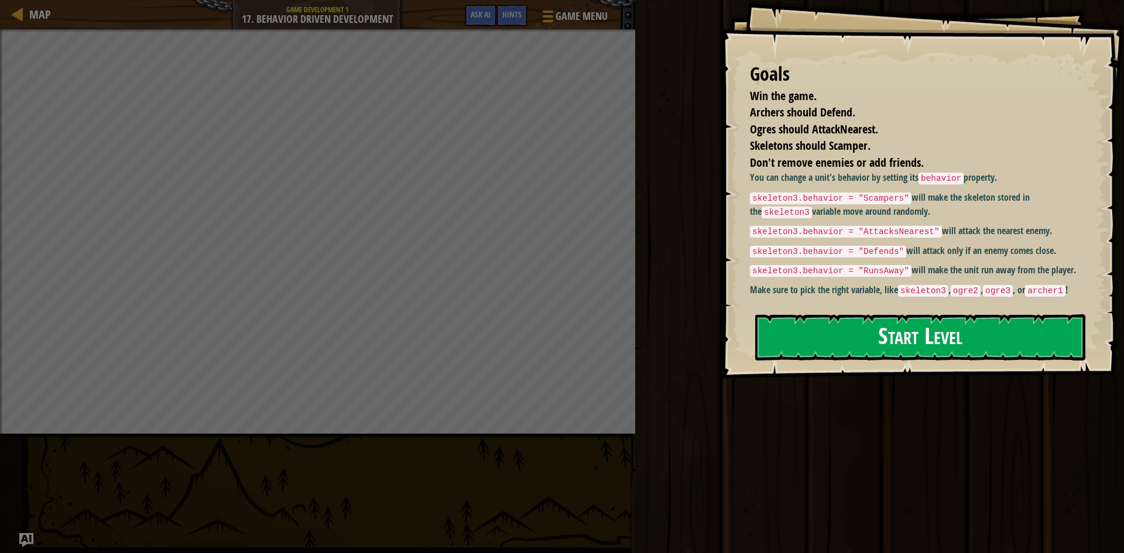
click at [866, 348] on button "Start Level" at bounding box center [920, 337] width 330 height 46
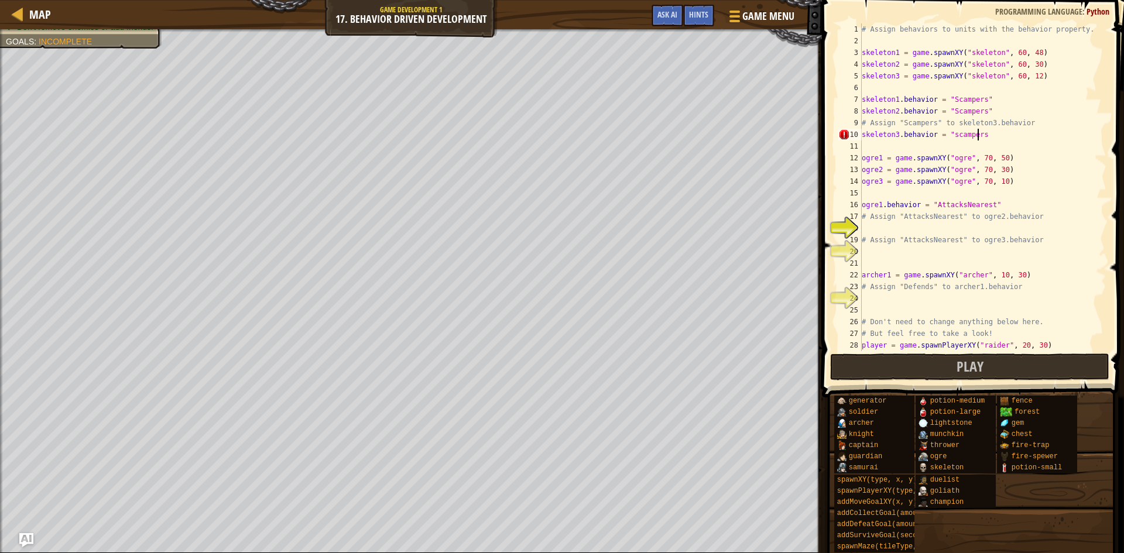
scroll to position [5, 9]
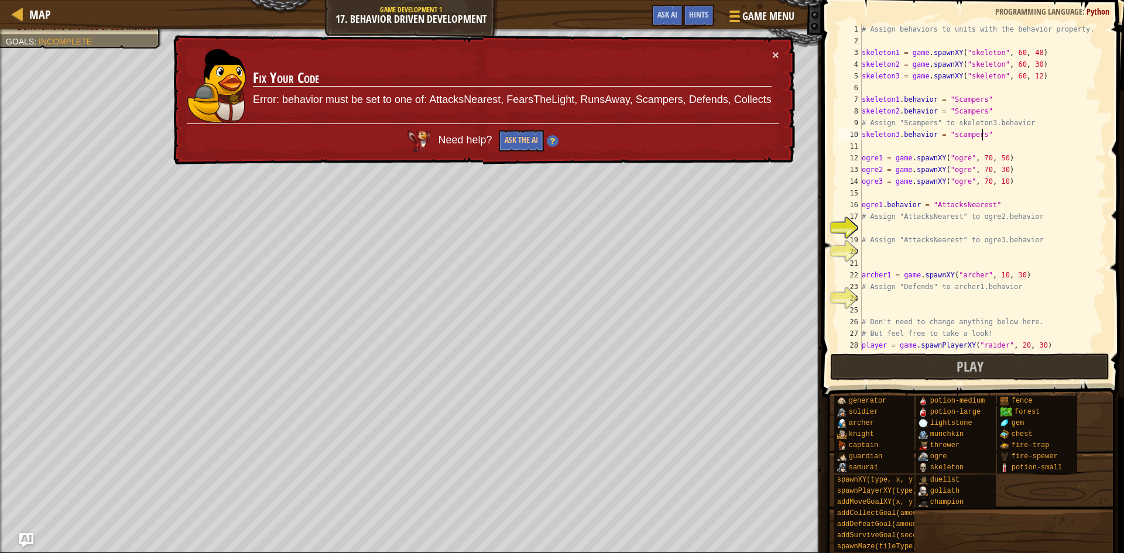
click at [949, 136] on div "# Assign behaviors to units with the behavior property. skeleton1 = game . spaw…" at bounding box center [978, 198] width 238 height 351
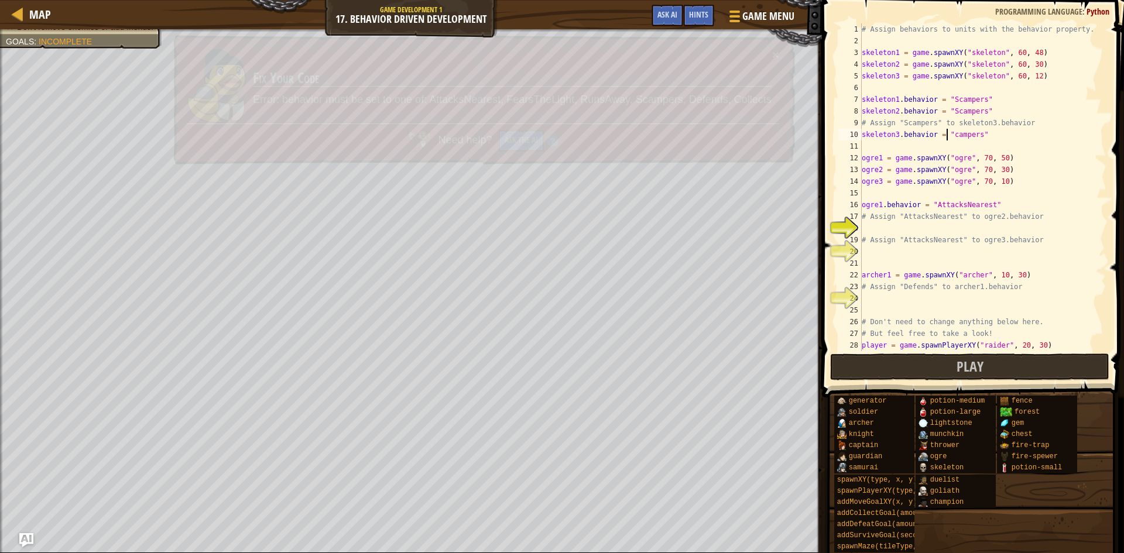
scroll to position [5, 8]
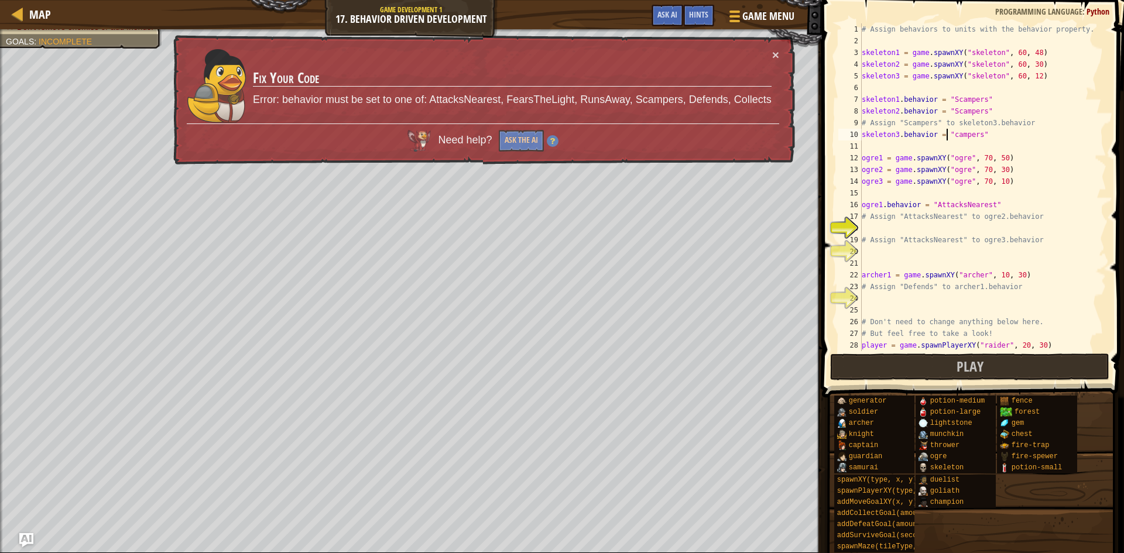
type textarea "skeleton3.behavior = "Scampers""
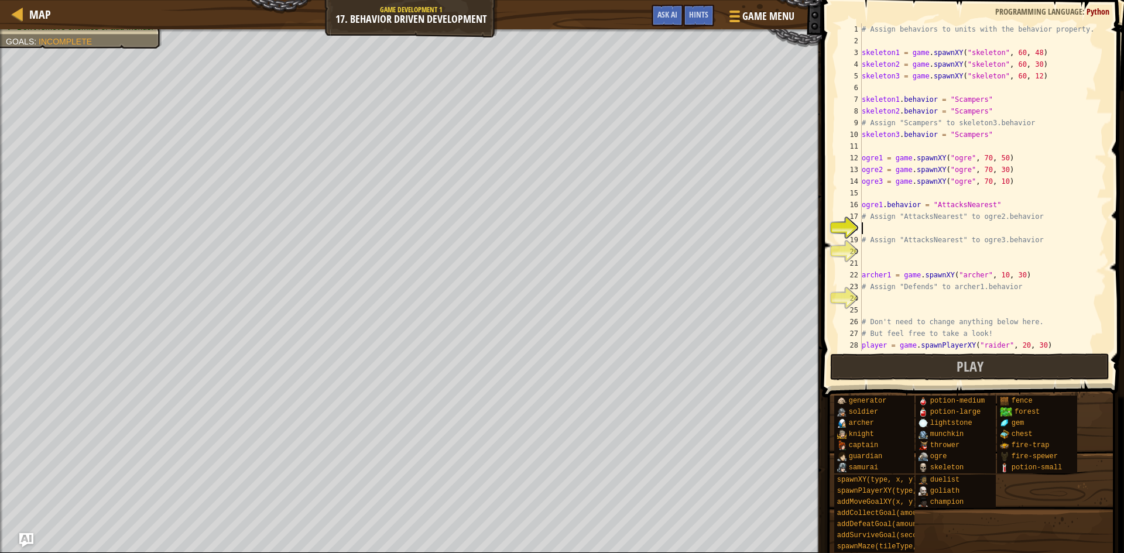
click at [866, 228] on div "# Assign behaviors to units with the behavior property. skeleton1 = game . spaw…" at bounding box center [978, 198] width 238 height 351
type textarea "ogre2.behavior = "AttacksNearest""
click at [863, 256] on div "# Assign behaviors to units with the behavior property. skeleton1 = game . spaw…" at bounding box center [978, 198] width 238 height 351
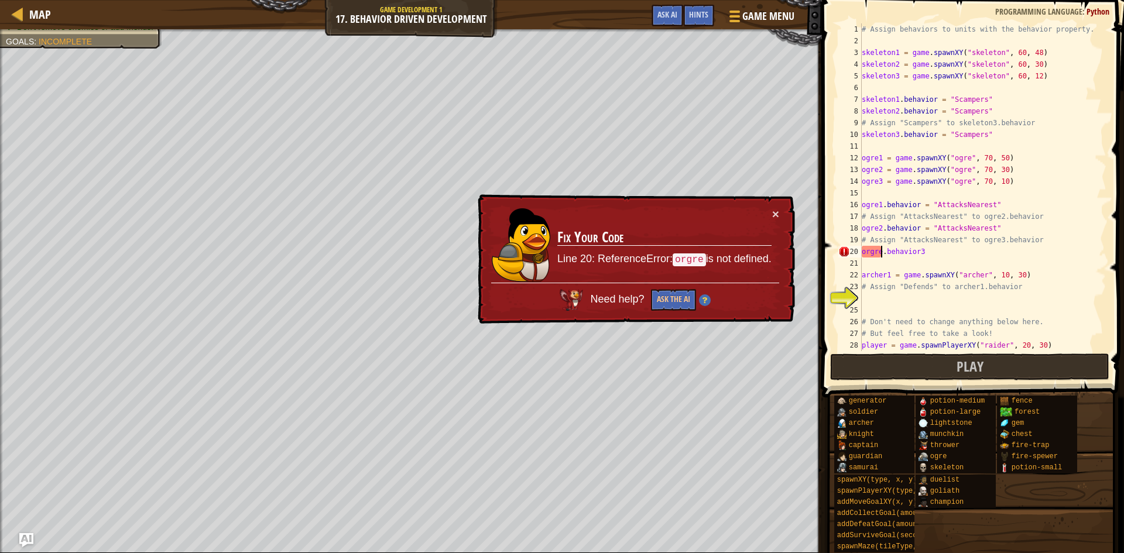
click at [880, 250] on div "# Assign behaviors to units with the behavior property. skeleton1 = game . spaw…" at bounding box center [978, 198] width 238 height 351
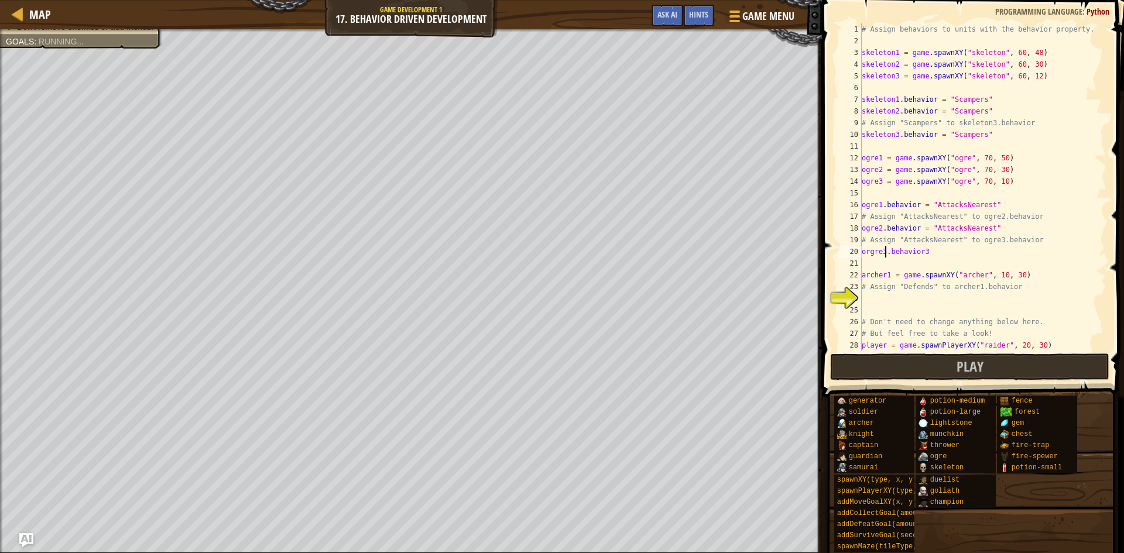
scroll to position [5, 2]
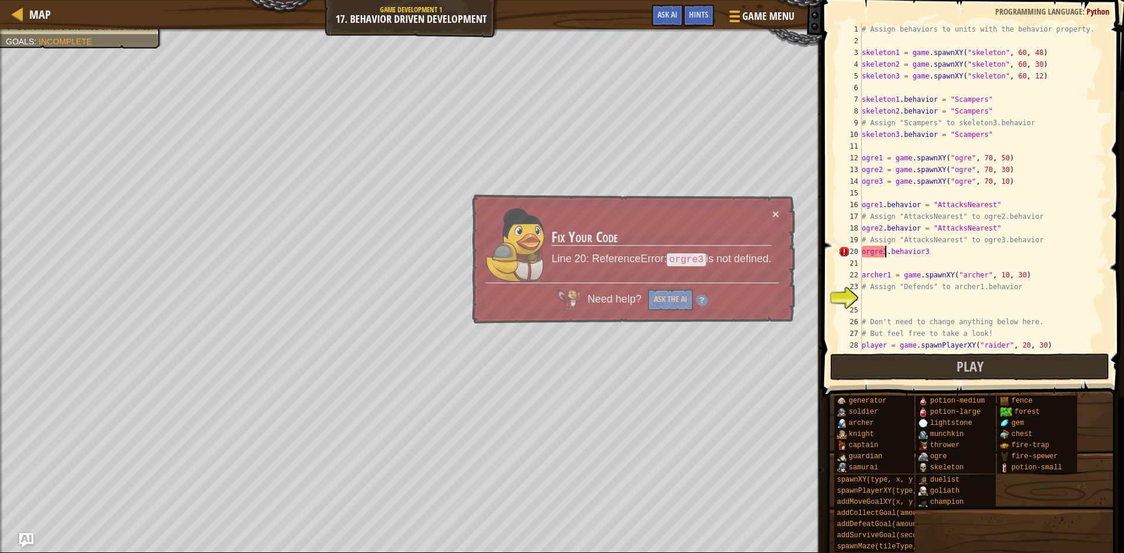
click at [932, 250] on div "# Assign behaviors to units with the behavior property. skeleton1 = game . spaw…" at bounding box center [978, 198] width 238 height 351
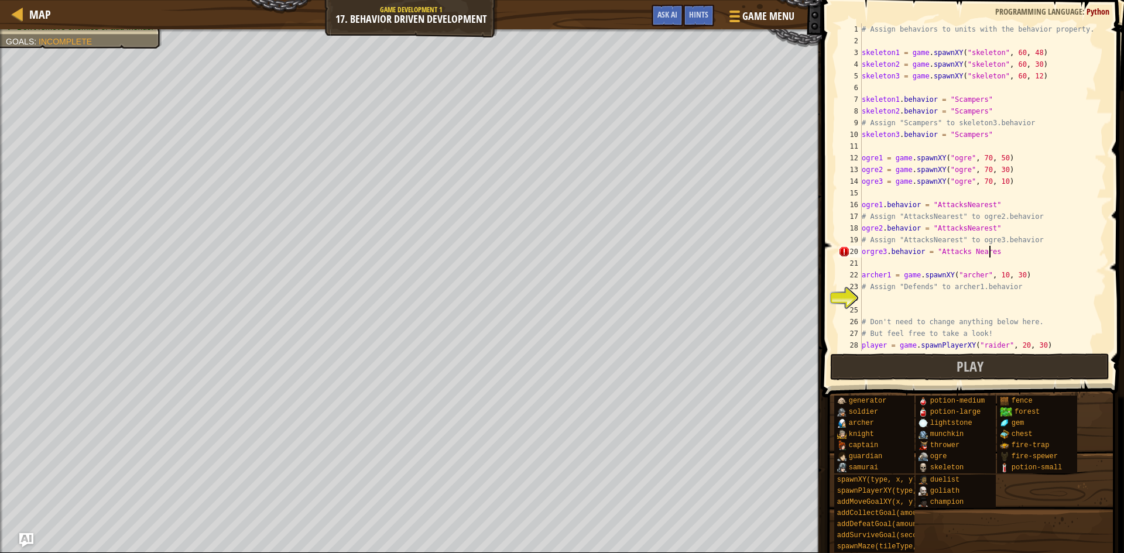
scroll to position [5, 11]
click at [965, 252] on div "# Assign behaviors to units with the behavior property. skeleton1 = game . spaw…" at bounding box center [978, 198] width 238 height 351
click at [994, 255] on div "# Assign behaviors to units with the behavior property. skeleton1 = game . spaw…" at bounding box center [978, 198] width 238 height 351
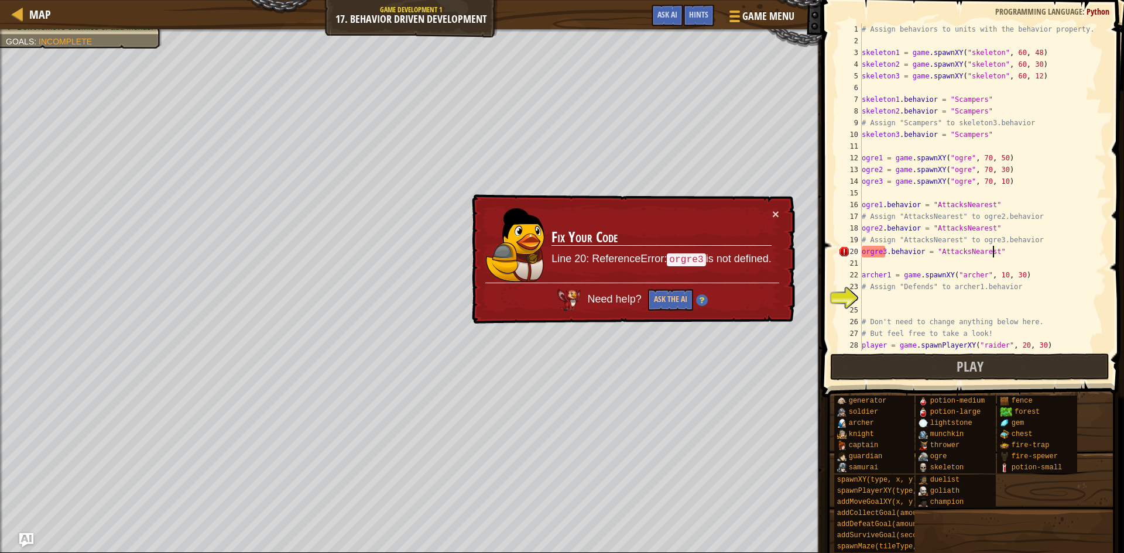
click at [870, 248] on div "# Assign behaviors to units with the behavior property. skeleton1 = game . spaw…" at bounding box center [978, 198] width 238 height 351
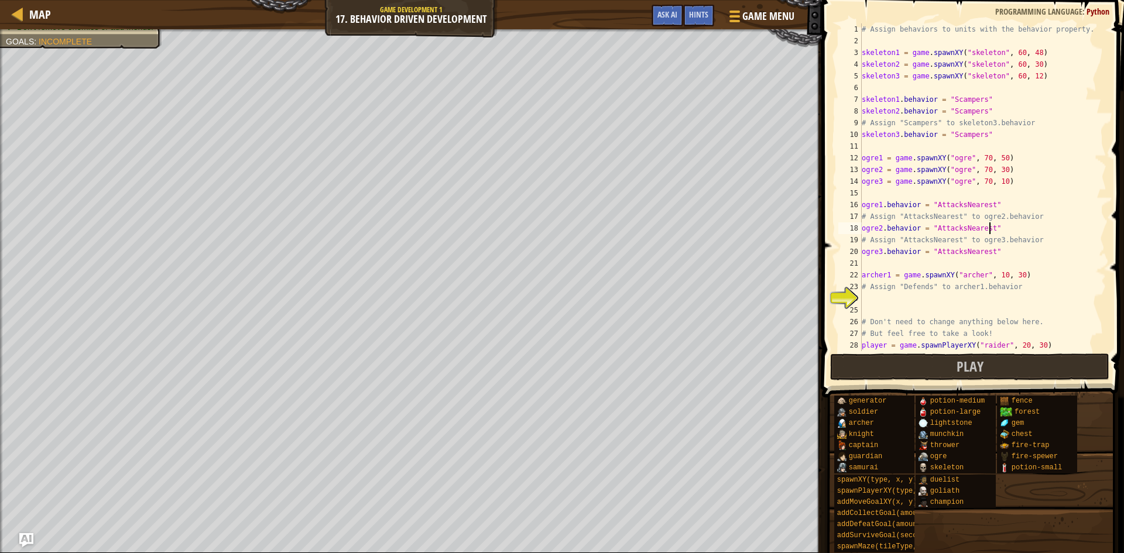
click at [1067, 228] on div "# Assign behaviors to units with the behavior property. skeleton1 = game . spaw…" at bounding box center [978, 198] width 238 height 351
type textarea "ogre2.behavior = "AttacksNearest""
click at [857, 302] on div "24" at bounding box center [849, 299] width 23 height 12
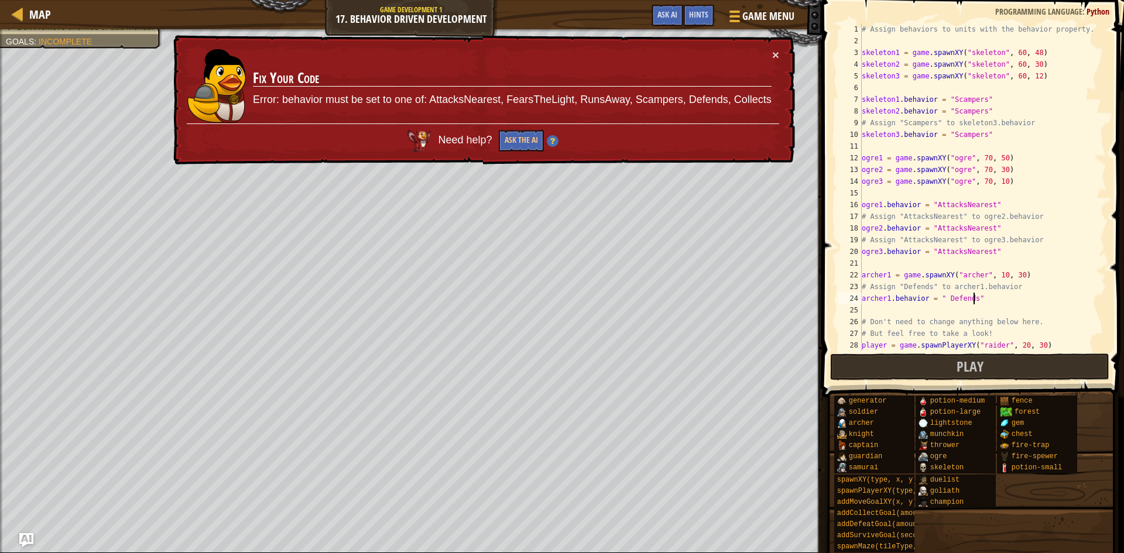
click at [942, 297] on div "# Assign behaviors to units with the behavior property. skeleton1 = game . spaw…" at bounding box center [978, 198] width 238 height 351
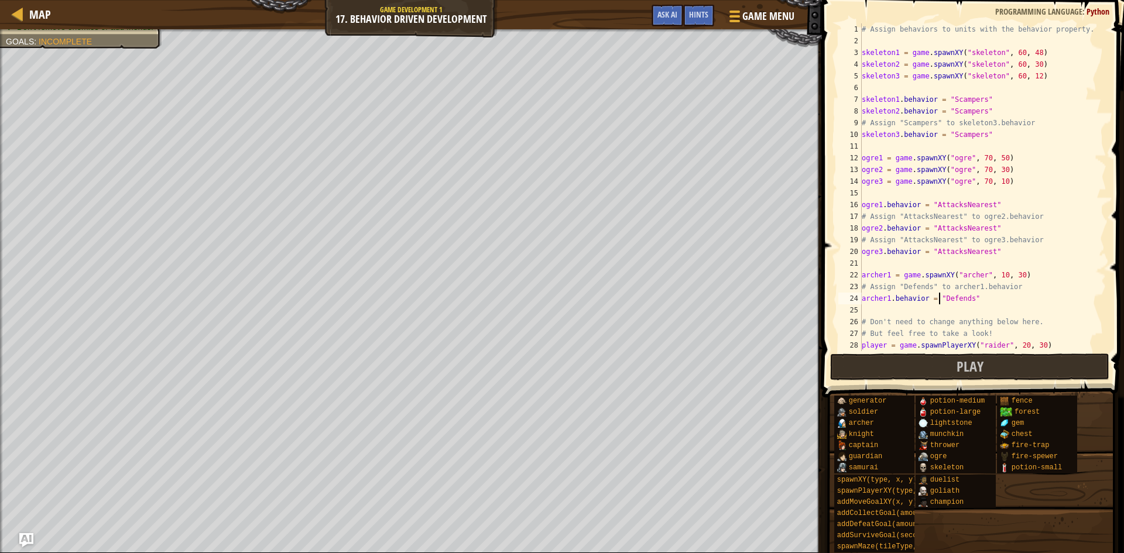
scroll to position [5, 8]
type textarea "archer1.behavior = "Defends""
click at [993, 363] on button "Play" at bounding box center [969, 367] width 279 height 27
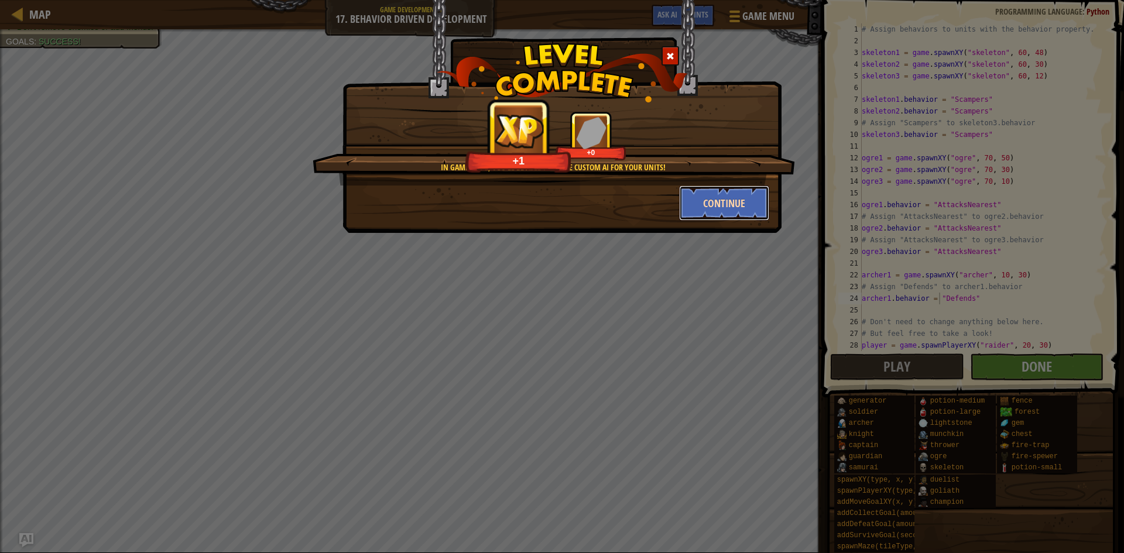
click at [722, 191] on button "Continue" at bounding box center [724, 203] width 91 height 35
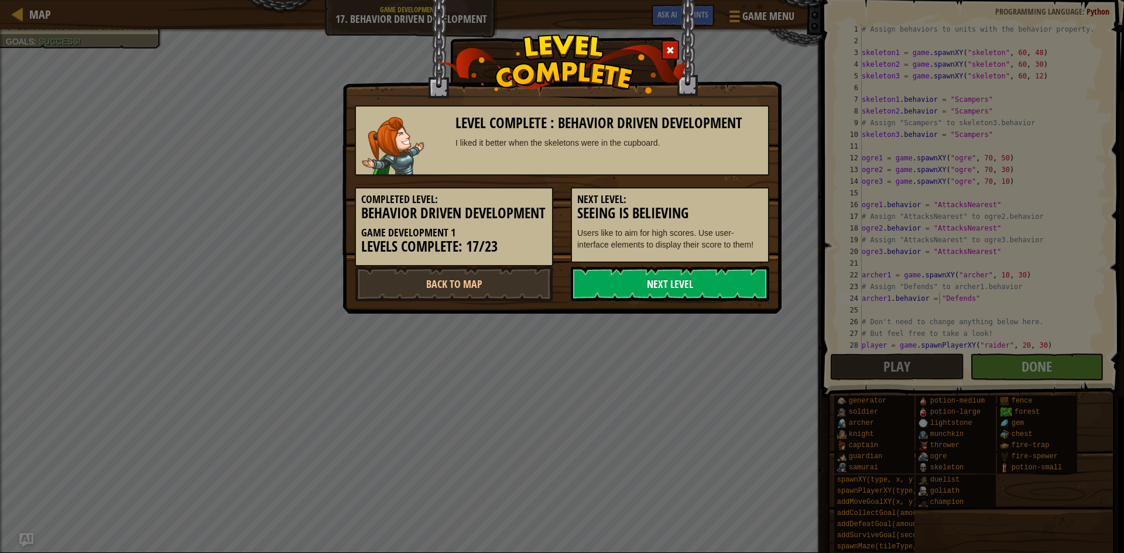
click at [673, 301] on link "Next Level" at bounding box center [670, 283] width 198 height 35
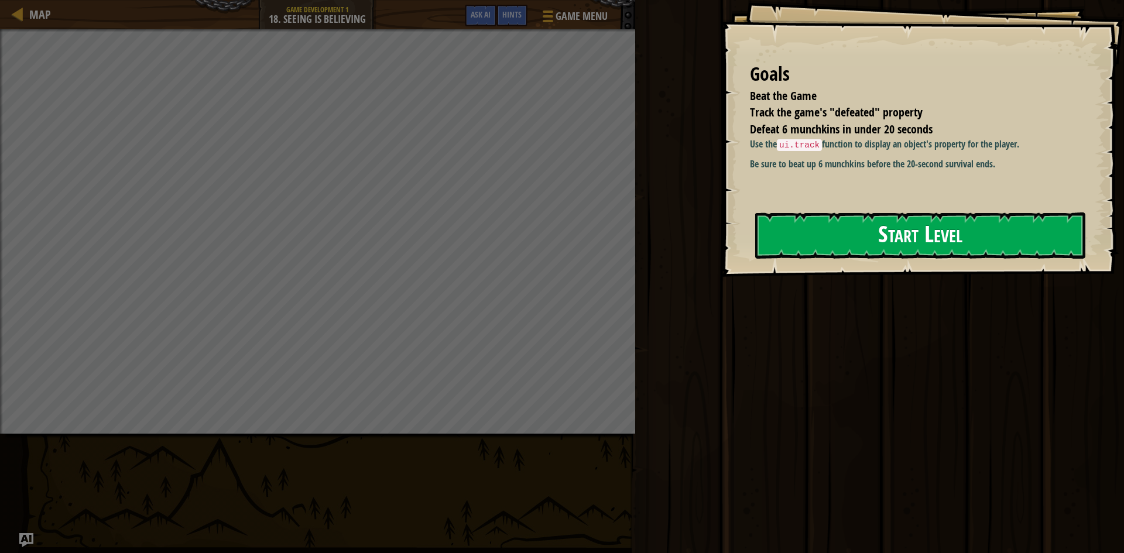
click at [801, 236] on button "Start Level" at bounding box center [920, 235] width 330 height 46
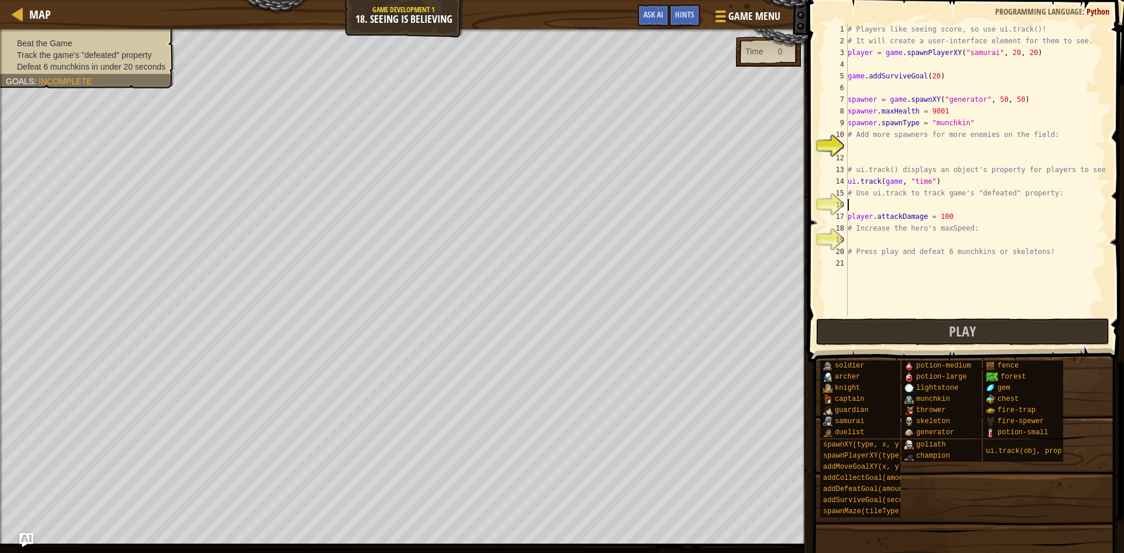
click at [851, 203] on div "# Players like seeing score, so use ui.track()! # It will create a user-interfa…" at bounding box center [975, 181] width 261 height 316
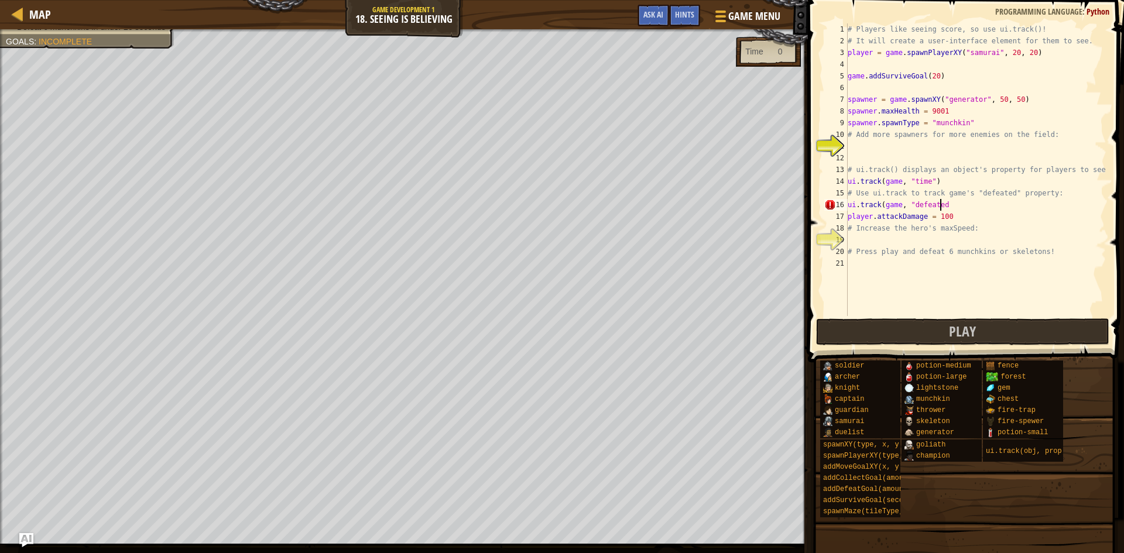
scroll to position [5, 7]
type textarea "ui.track(game, "defeated""
click at [852, 238] on div "# Players like seeing score, so use ui.track()! # It will create a user-interfa…" at bounding box center [975, 181] width 261 height 316
click at [848, 239] on div "# Players like seeing score, so use ui.track()! # It will create a user-interfa…" at bounding box center [975, 181] width 261 height 316
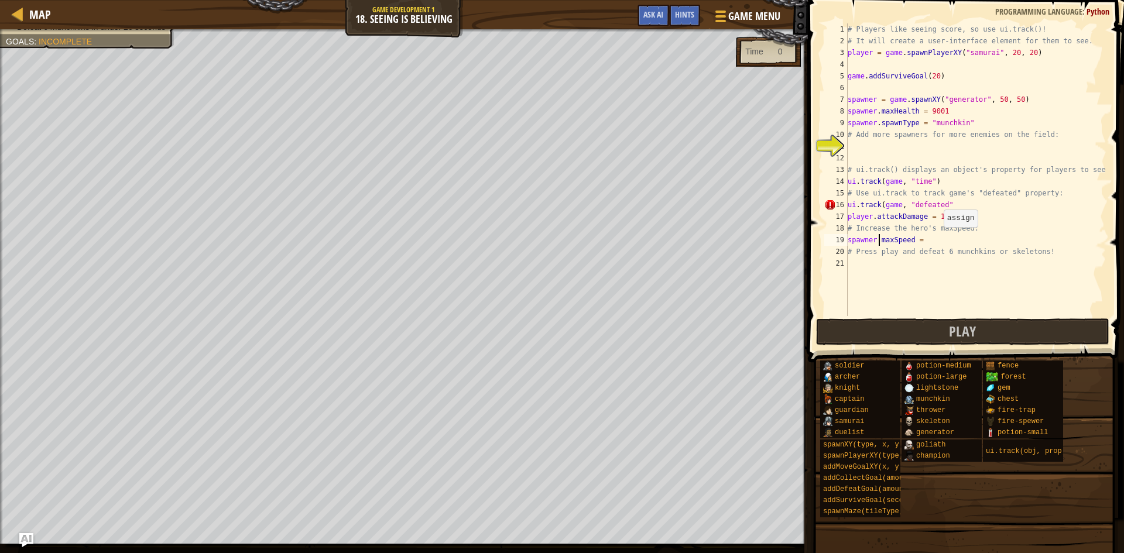
click at [938, 239] on div "# Players like seeing score, so use ui.track()! # It will create a user-interfa…" at bounding box center [975, 181] width 261 height 316
click at [945, 207] on div "# Players like seeing score, so use ui.track()! # It will create a user-interfa…" at bounding box center [975, 181] width 261 height 316
type textarea "ui.track(game, "defeated")"
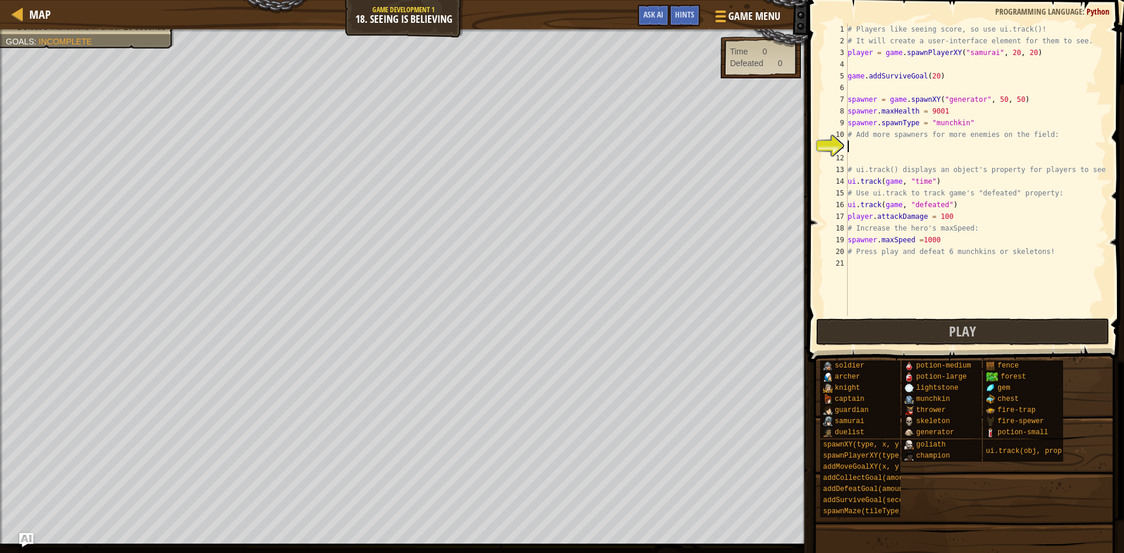
click at [852, 143] on div "# Players like seeing score, so use ui.track()! # It will create a user-interfa…" at bounding box center [975, 181] width 261 height 316
click at [674, 15] on div "Hints" at bounding box center [684, 16] width 31 height 22
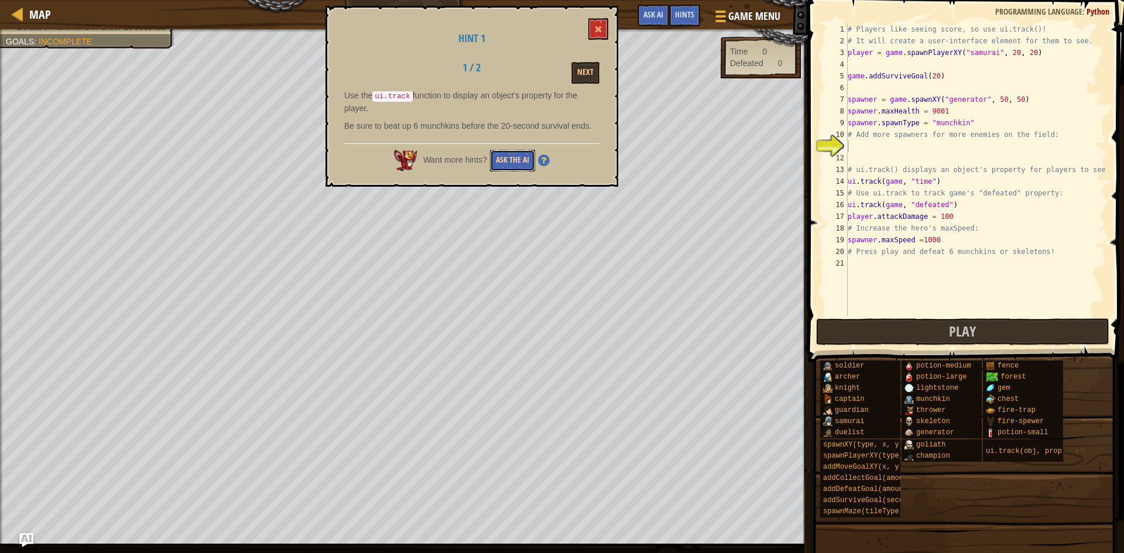
click at [513, 153] on button "Ask the AI" at bounding box center [512, 161] width 45 height 22
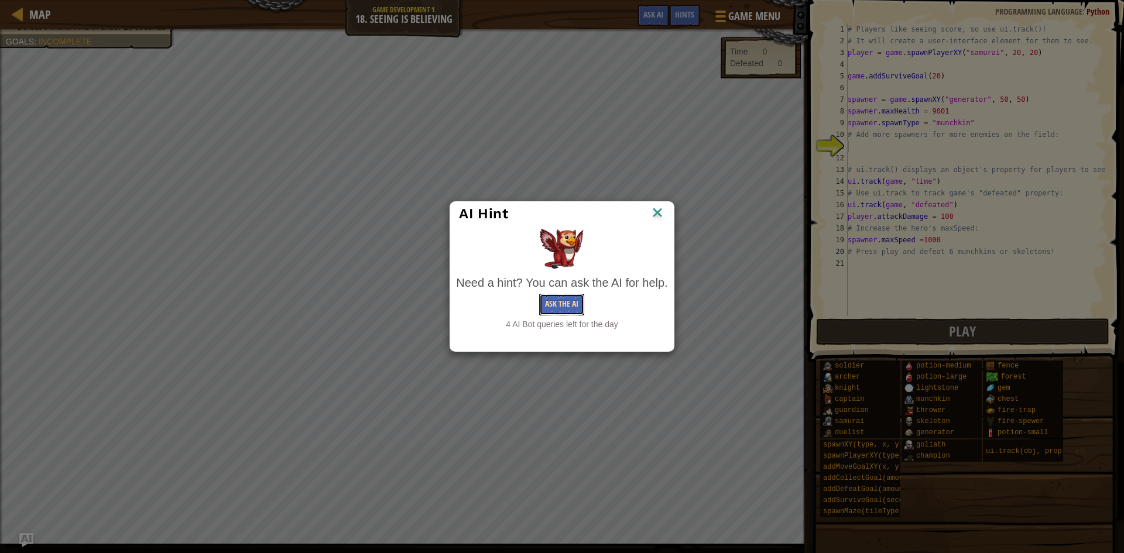
click at [578, 307] on button "Ask the AI" at bounding box center [561, 305] width 45 height 22
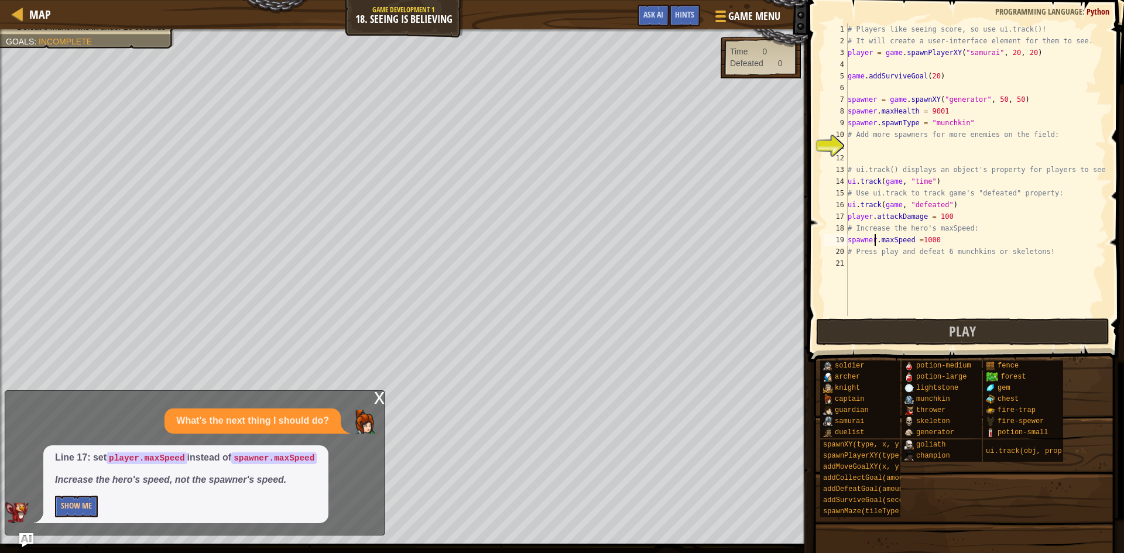
click at [873, 236] on div "# Players like seeing score, so use ui.track()! # It will create a user-interfa…" at bounding box center [975, 181] width 261 height 316
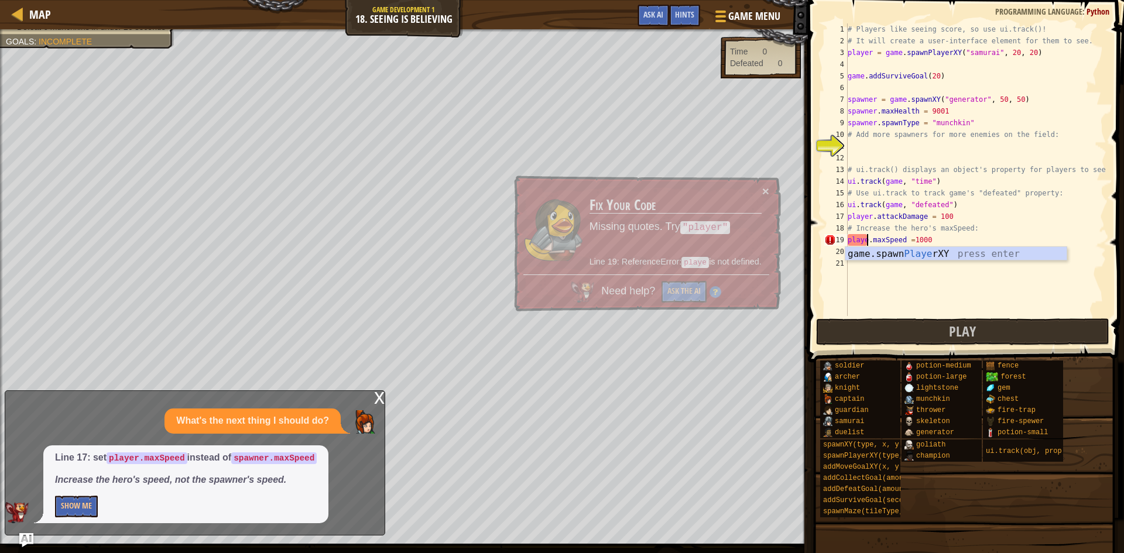
type textarea "player.maxSpeed =1000"
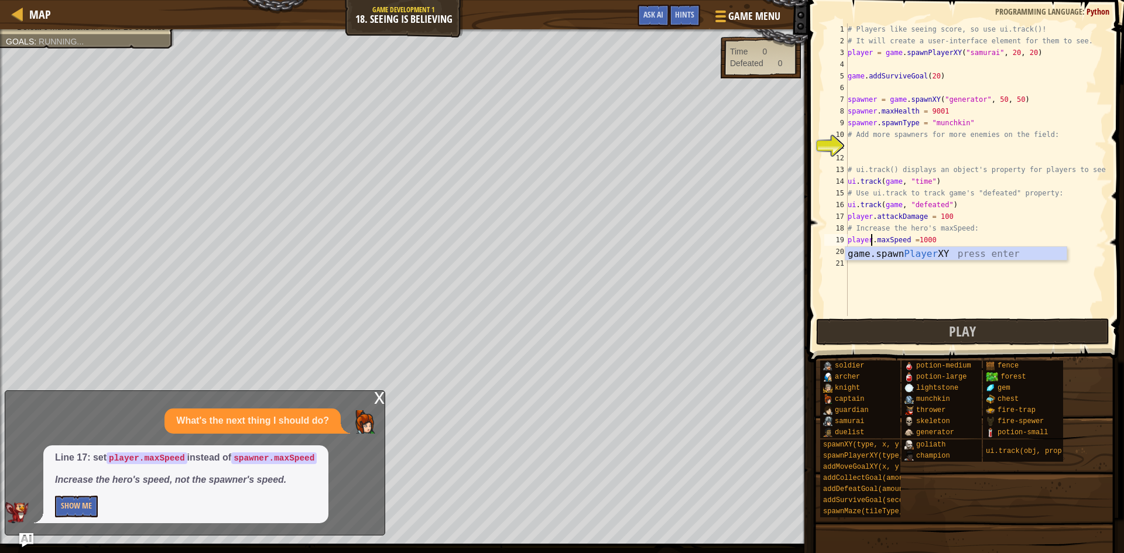
scroll to position [5, 2]
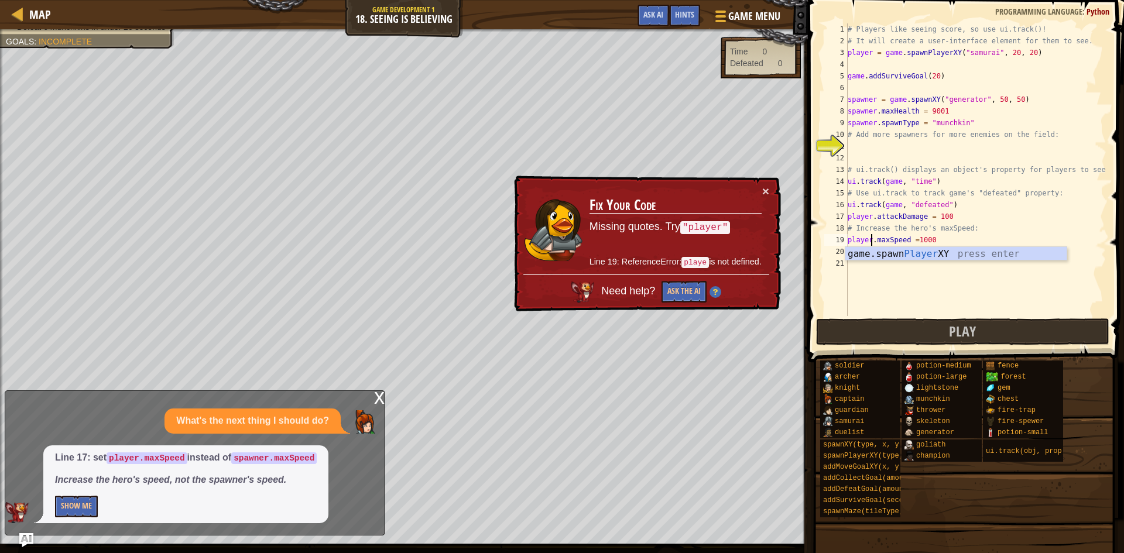
drag, startPoint x: 940, startPoint y: 272, endPoint x: 934, endPoint y: 287, distance: 16.0
click at [938, 276] on div "# Players like seeing score, so use ui.track()! # It will create a user-interfa…" at bounding box center [975, 181] width 261 height 316
click at [90, 499] on button "Show Me" at bounding box center [76, 507] width 43 height 22
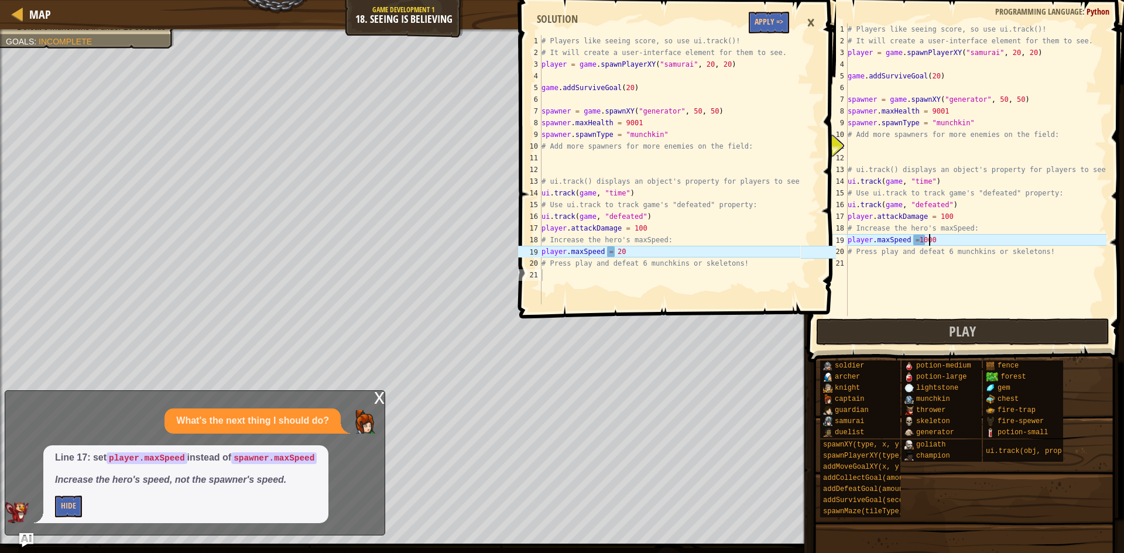
click at [958, 241] on div "# Players like seeing score, so use ui.track()! # It will create a user-interfa…" at bounding box center [975, 181] width 261 height 316
type textarea "player.maxSpeed =20"
click at [894, 330] on button "Play" at bounding box center [962, 331] width 293 height 27
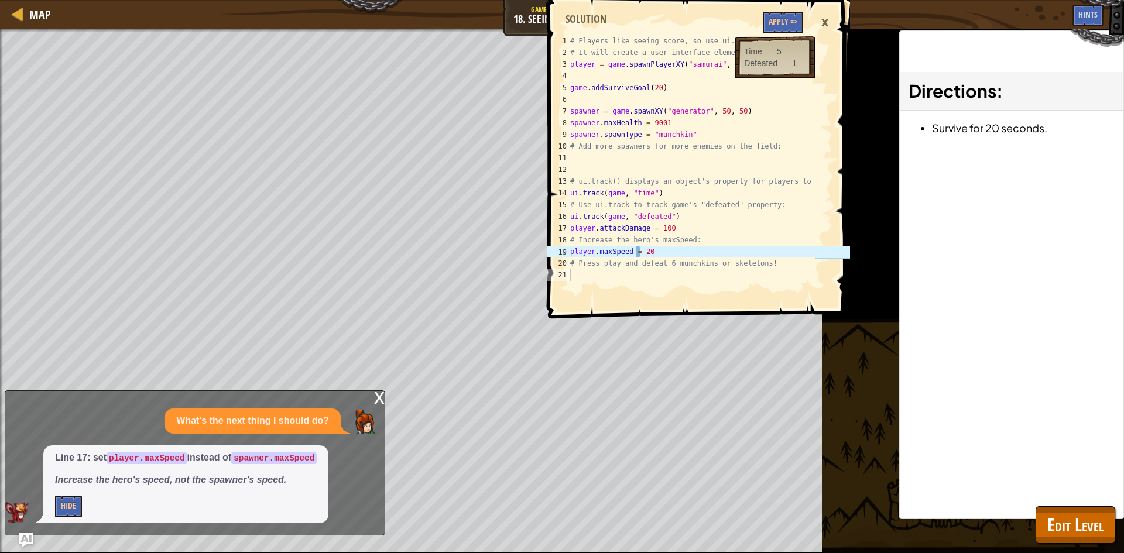
click at [825, 17] on div "×" at bounding box center [825, 22] width 20 height 27
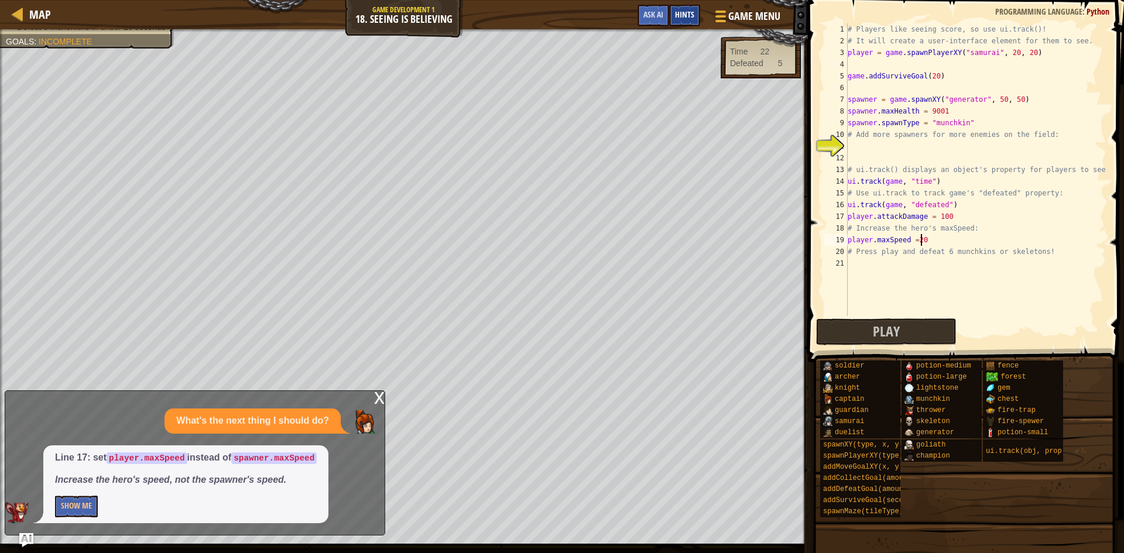
click at [680, 11] on span "Hints" at bounding box center [684, 14] width 19 height 11
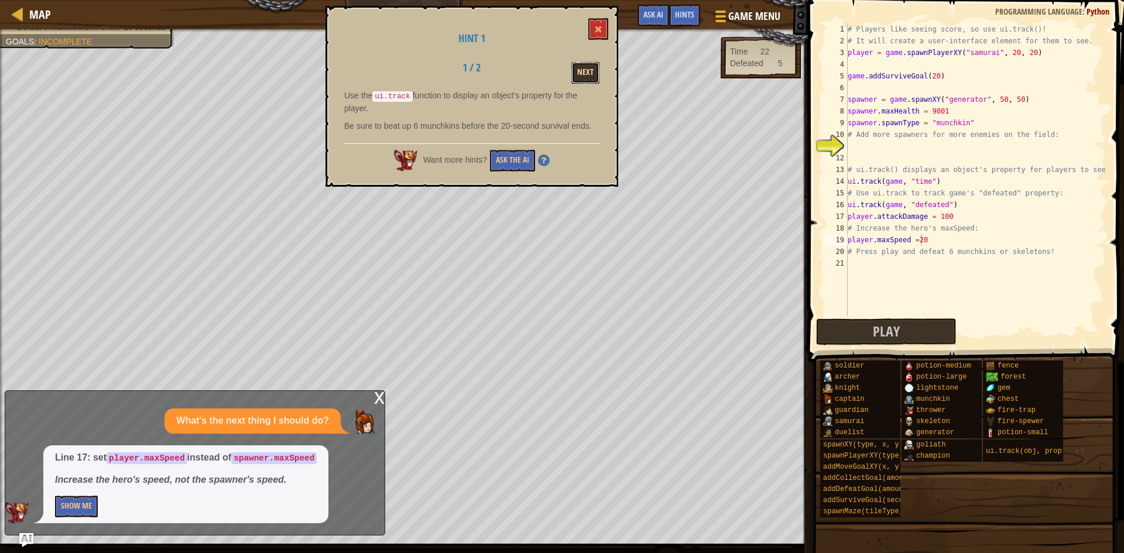
click at [581, 68] on button "Next" at bounding box center [585, 73] width 28 height 22
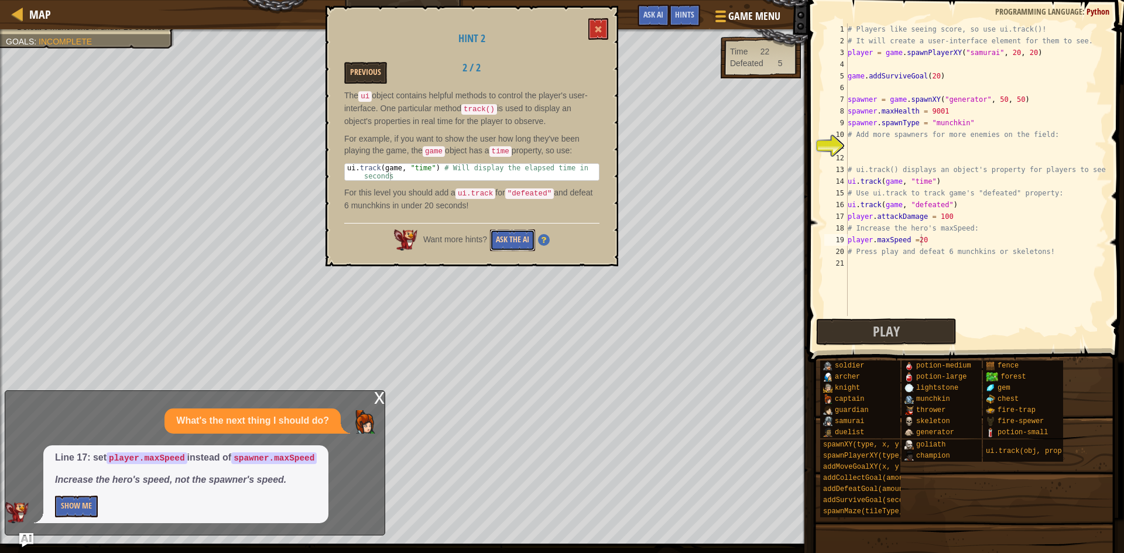
click at [503, 238] on button "Ask the AI" at bounding box center [512, 240] width 45 height 22
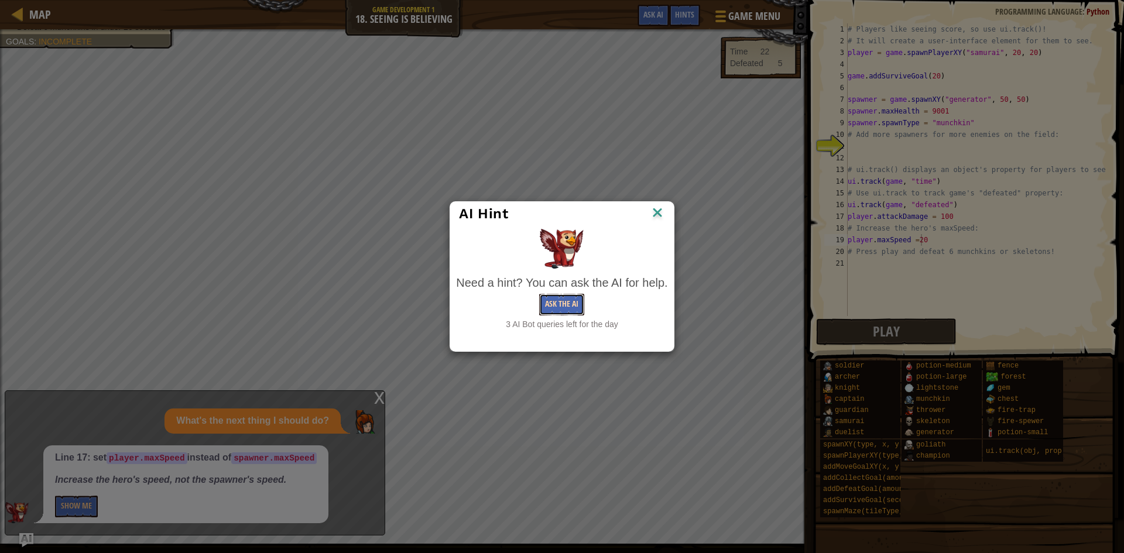
click at [576, 313] on button "Ask the AI" at bounding box center [561, 305] width 45 height 22
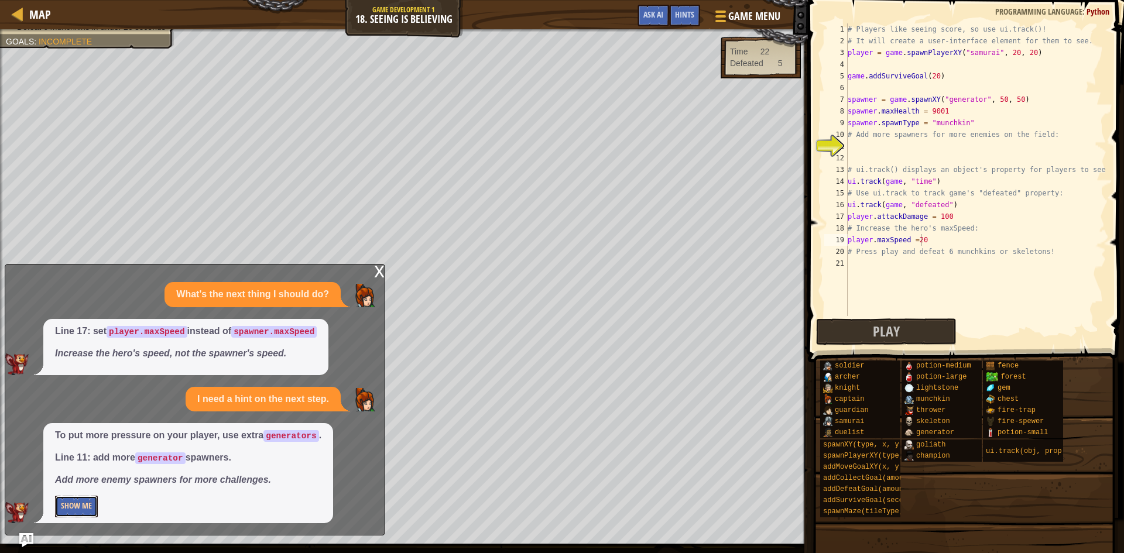
click at [81, 500] on button "Show Me" at bounding box center [76, 507] width 43 height 22
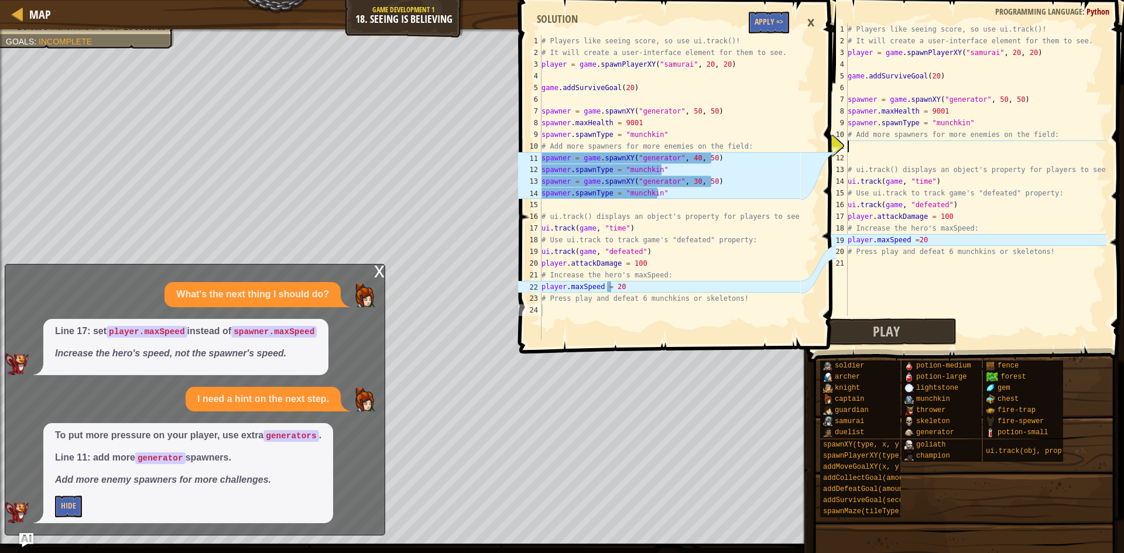
scroll to position [5, 0]
click at [852, 147] on div "# Players like seeing score, so use ui.track()! # It will create a user-interfa…" at bounding box center [975, 181] width 261 height 316
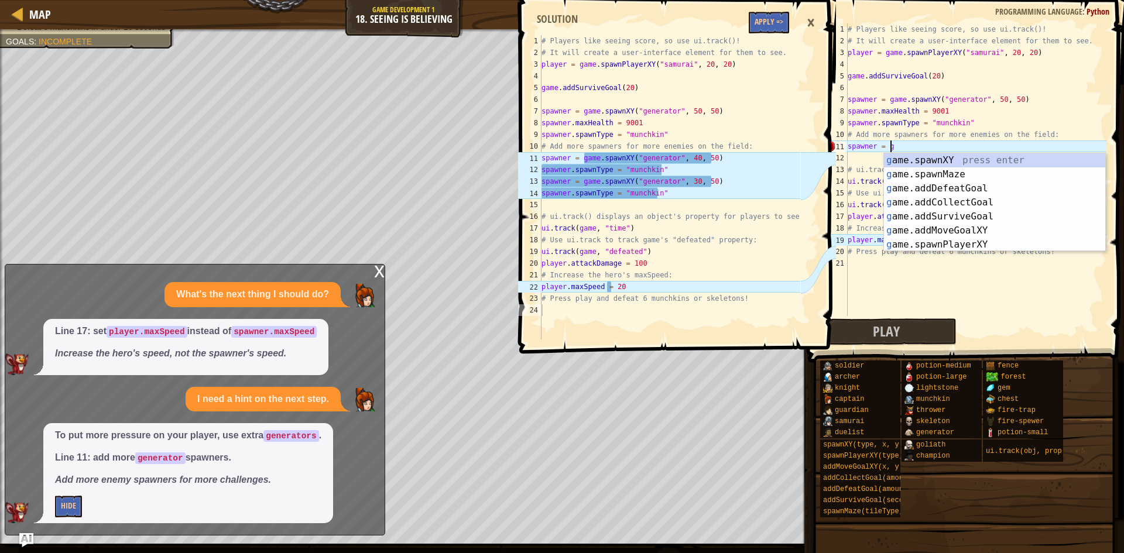
scroll to position [5, 3]
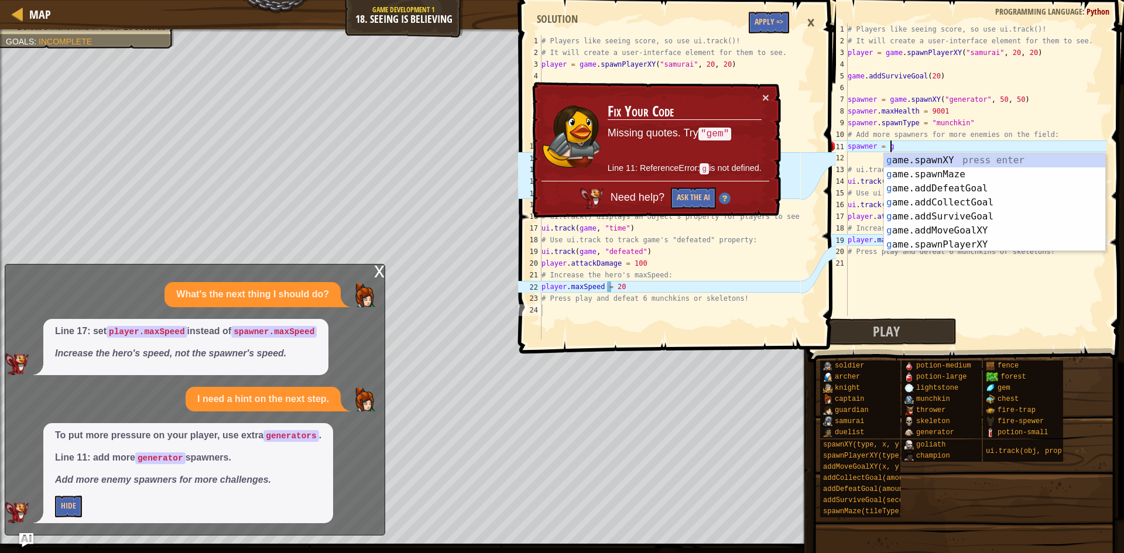
click at [761, 95] on td "Fix Your Code Missing quotes. Try "gem" Line 11: ReferenceError: g is not defin…" at bounding box center [684, 136] width 155 height 90
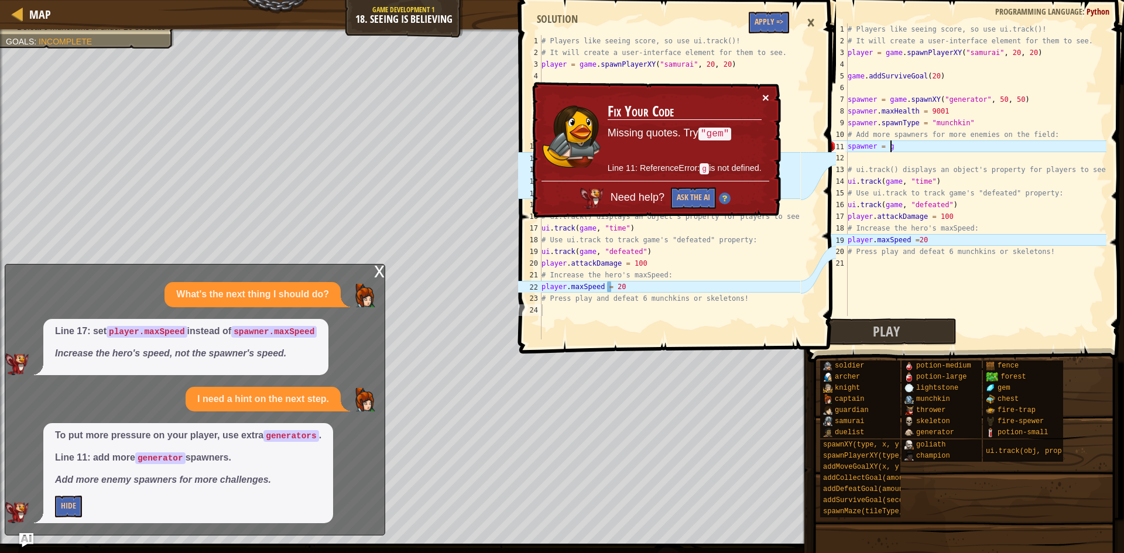
click at [764, 95] on button "×" at bounding box center [765, 97] width 7 height 12
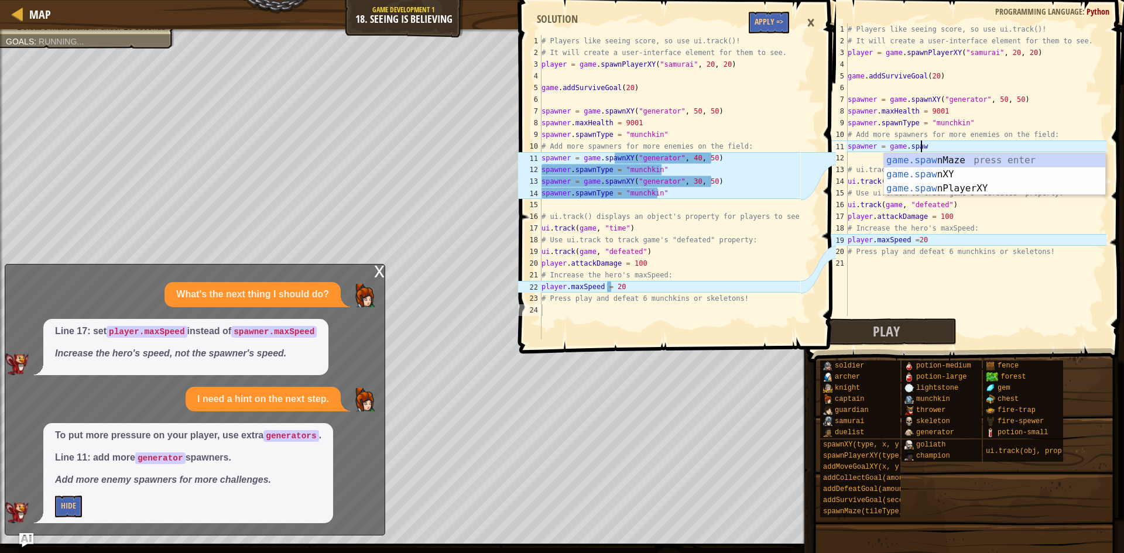
scroll to position [5, 6]
click at [931, 156] on div "game.spawnX Y press enter game.spawn Player X Y press enter" at bounding box center [994, 181] width 221 height 56
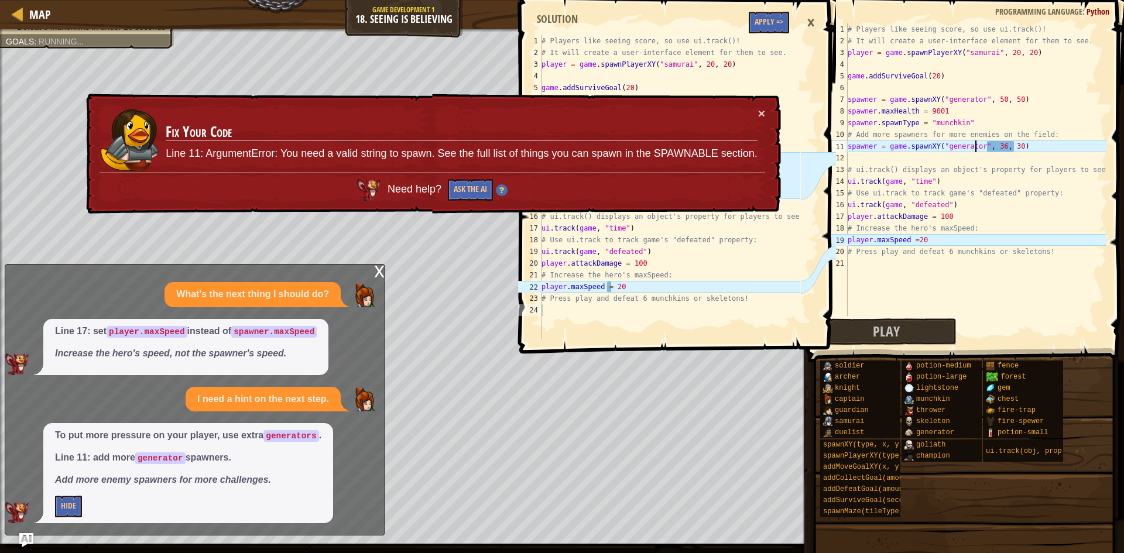
scroll to position [5, 11]
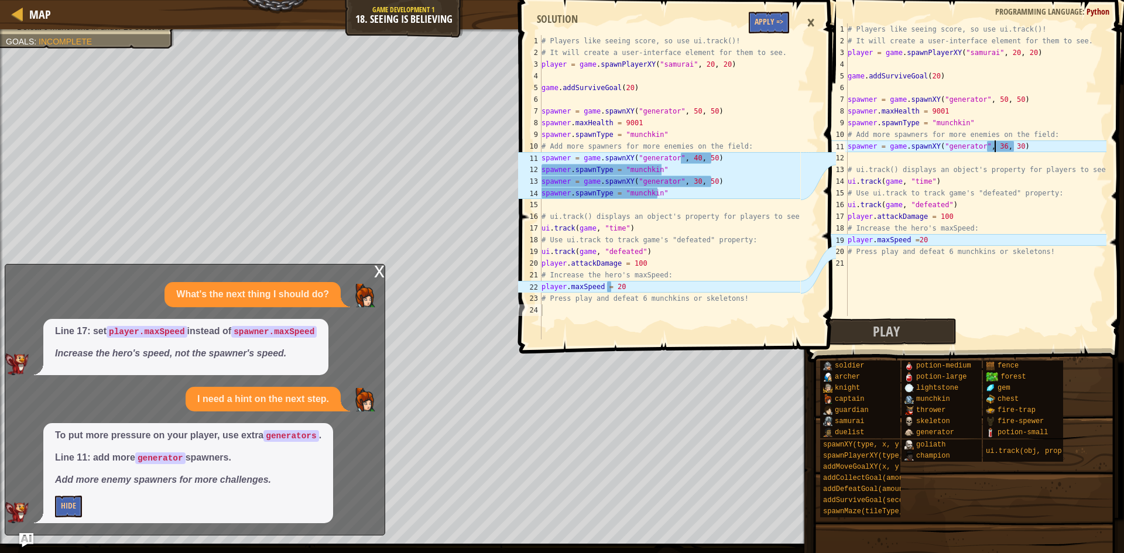
click at [995, 146] on div "# Players like seeing score, so use ui.track()! # It will create a user-interfa…" at bounding box center [975, 181] width 261 height 316
click at [1007, 144] on div "# Players like seeing score, so use ui.track()! # It will create a user-interfa…" at bounding box center [975, 181] width 261 height 316
type textarea "spawner = game.spawnXY("generator", 40, 50)"
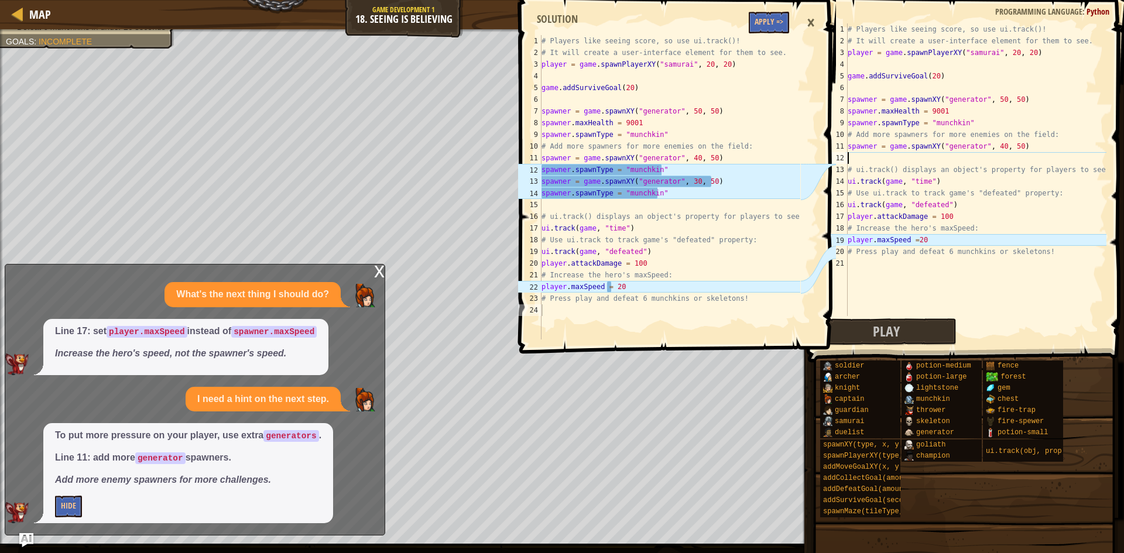
click at [852, 153] on div "# Players like seeing score, so use ui.track()! # It will create a user-interfa…" at bounding box center [975, 181] width 261 height 316
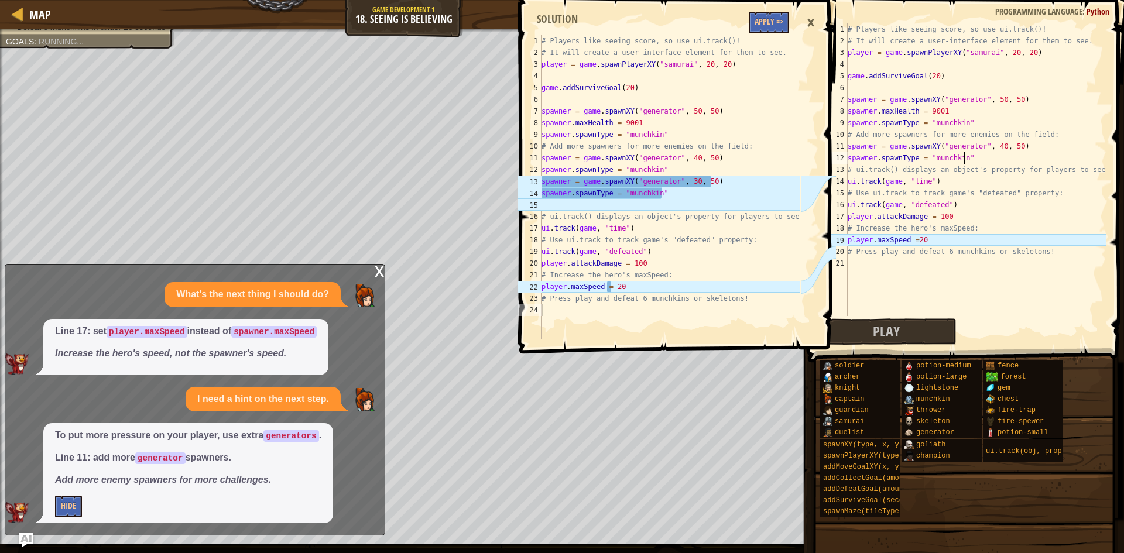
scroll to position [5, 9]
type textarea "spawner.spawnType = "munchkin""
click at [900, 329] on button "Play" at bounding box center [886, 331] width 140 height 27
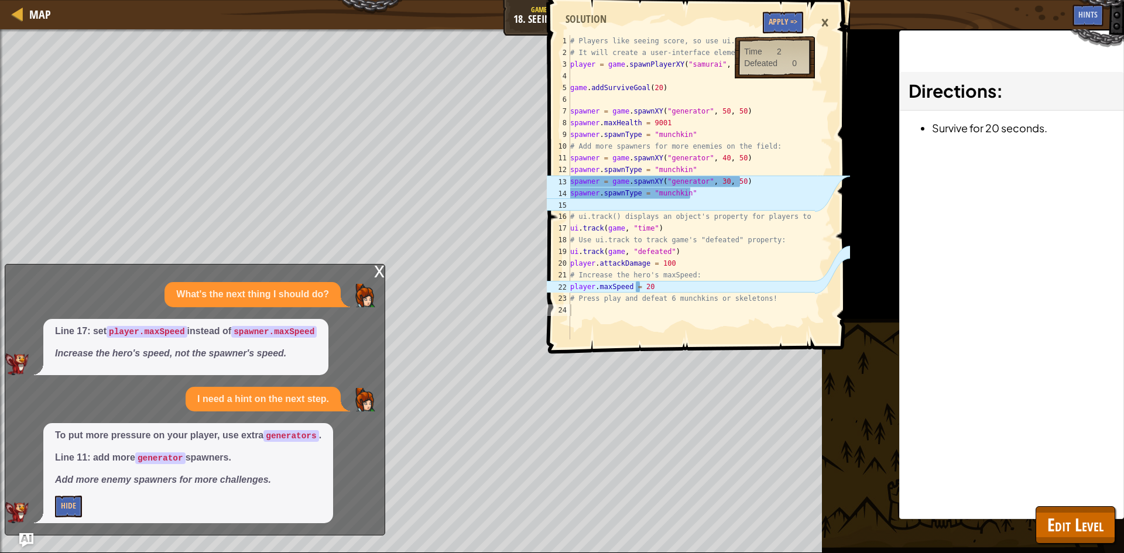
click at [375, 265] on div "x" at bounding box center [379, 271] width 11 height 12
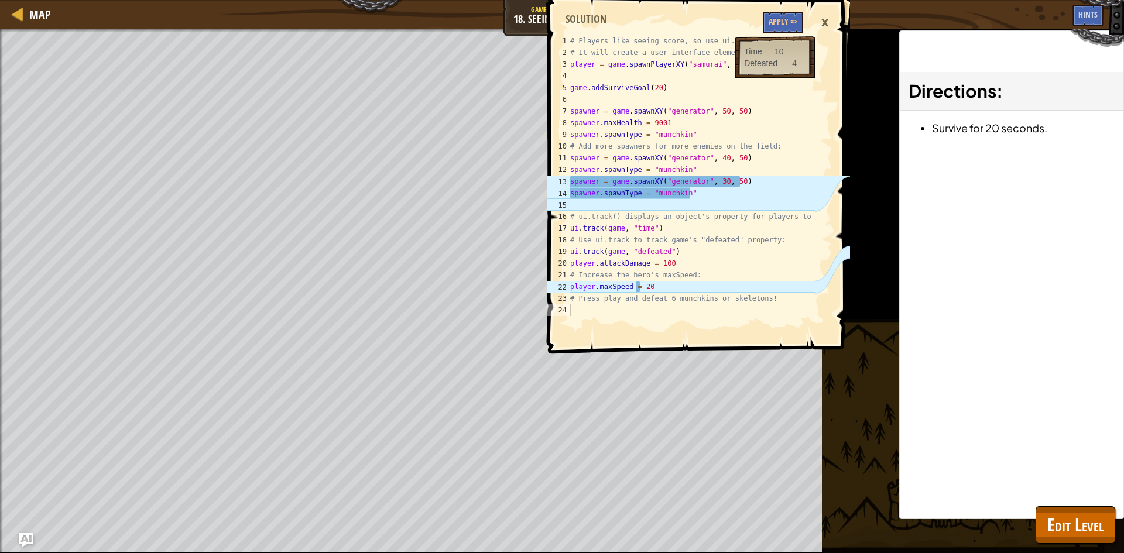
drag, startPoint x: 825, startPoint y: 24, endPoint x: 809, endPoint y: 37, distance: 20.4
click at [823, 26] on div "×" at bounding box center [825, 22] width 20 height 27
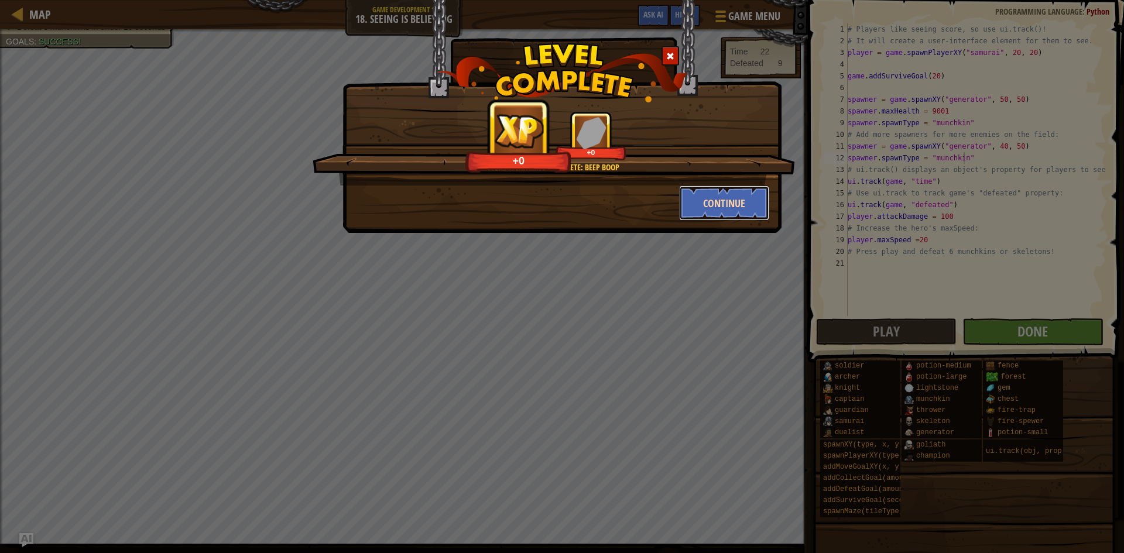
click at [735, 201] on button "Continue" at bounding box center [724, 203] width 91 height 35
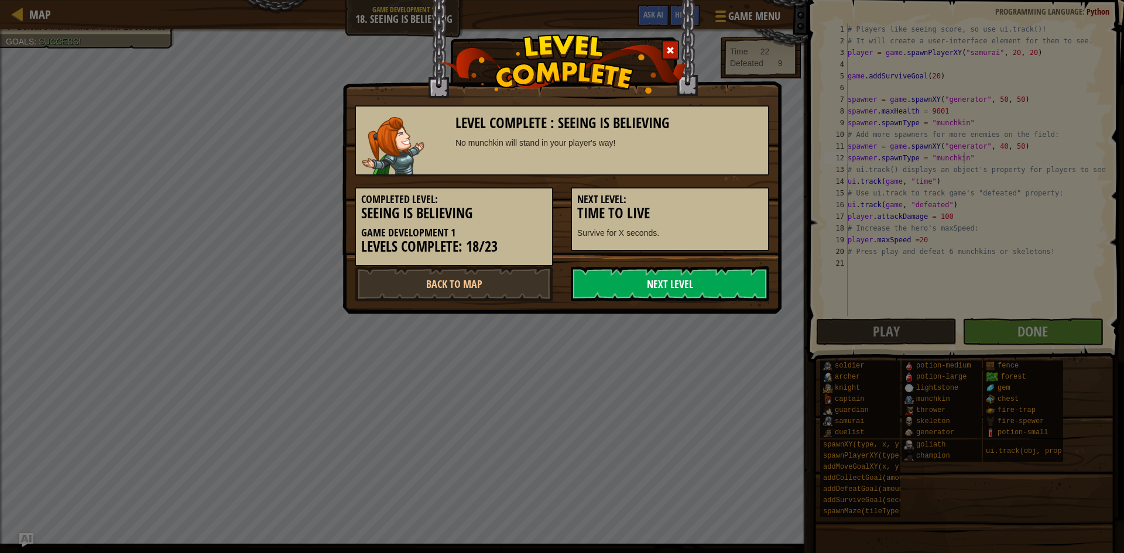
click at [705, 285] on link "Next Level" at bounding box center [670, 283] width 198 height 35
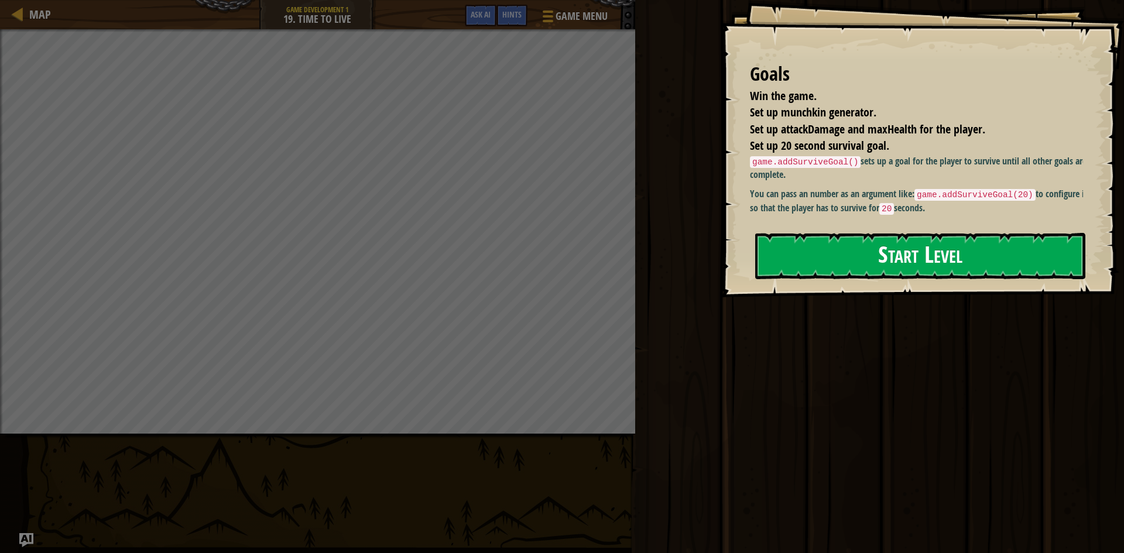
click at [849, 256] on button "Start Level" at bounding box center [920, 256] width 330 height 46
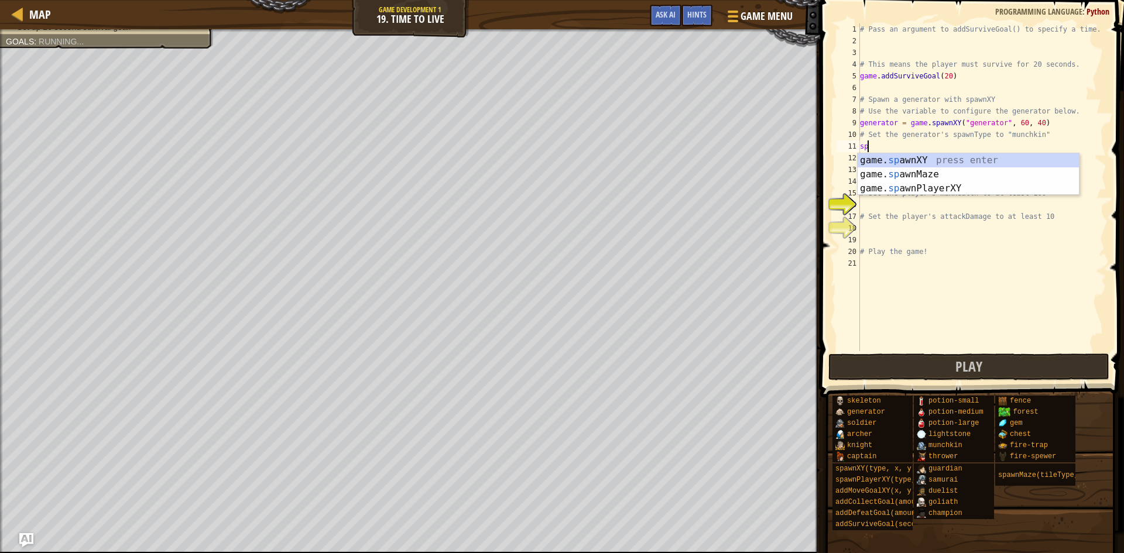
scroll to position [5, 0]
type textarea "s"
type textarea "# Set the generator's spawnType to "munchkin"
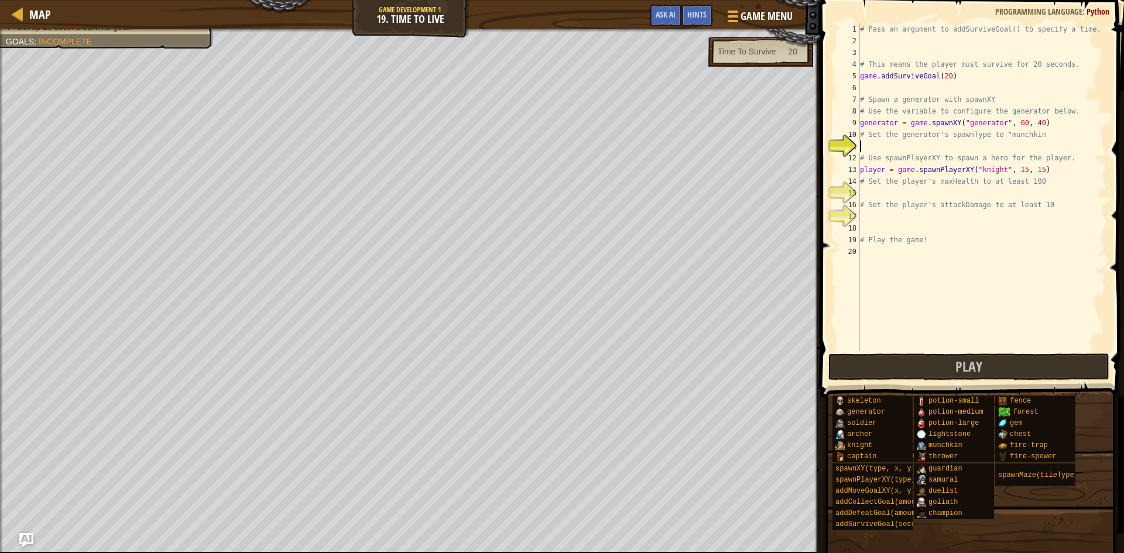
click at [860, 143] on div "# Pass an argument to addSurviveGoal() to specify a time. # This means the play…" at bounding box center [981, 198] width 249 height 351
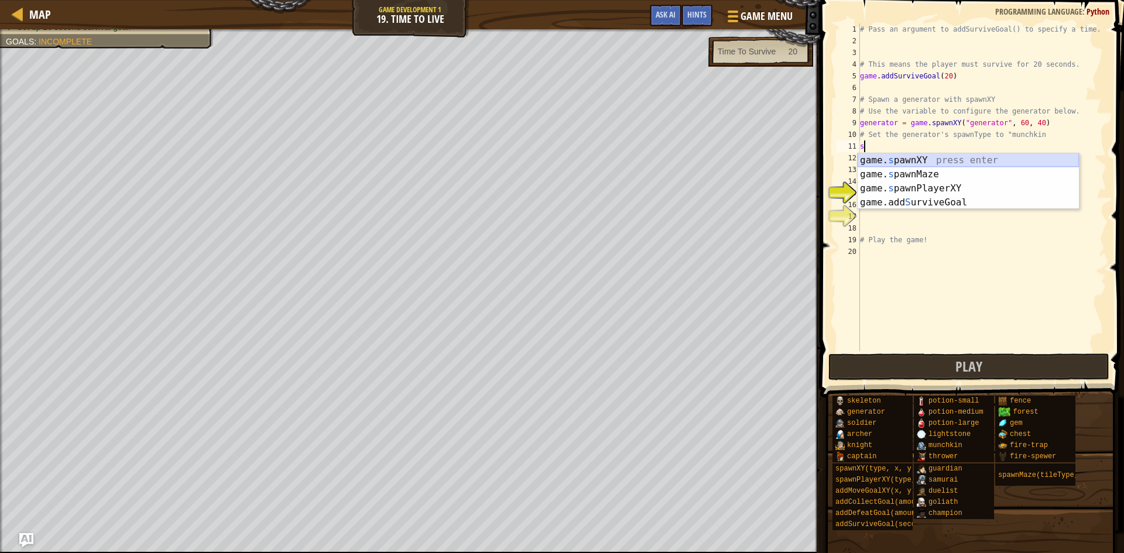
click at [898, 158] on div "game. s pawnXY press enter game. s pawnMaze press enter game. s pawnPlayerXY pr…" at bounding box center [967, 195] width 221 height 84
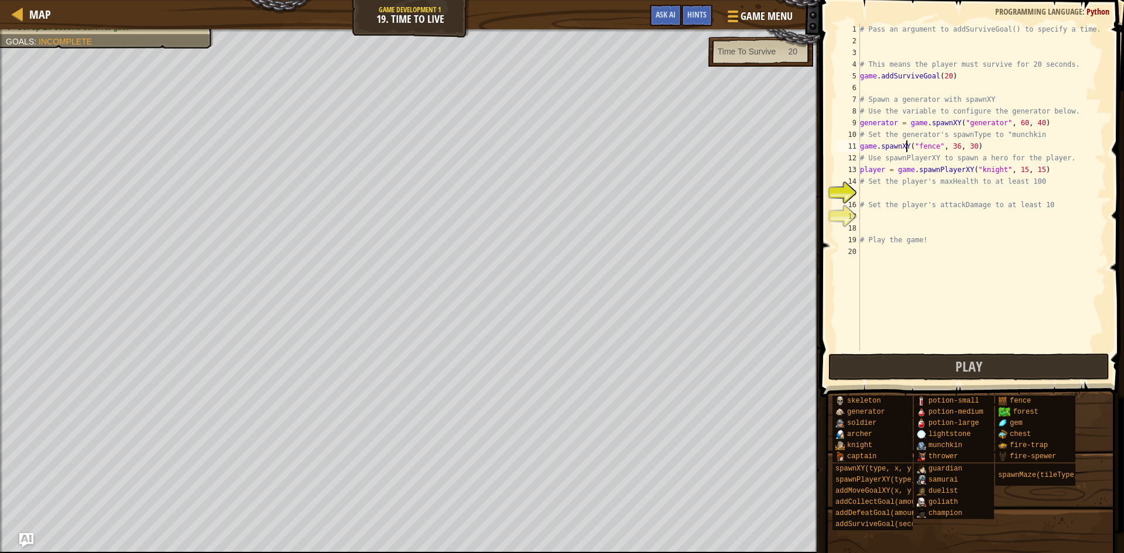
click at [905, 144] on div "# Pass an argument to addSurviveGoal() to specify a time. # This means the play…" at bounding box center [981, 198] width 249 height 351
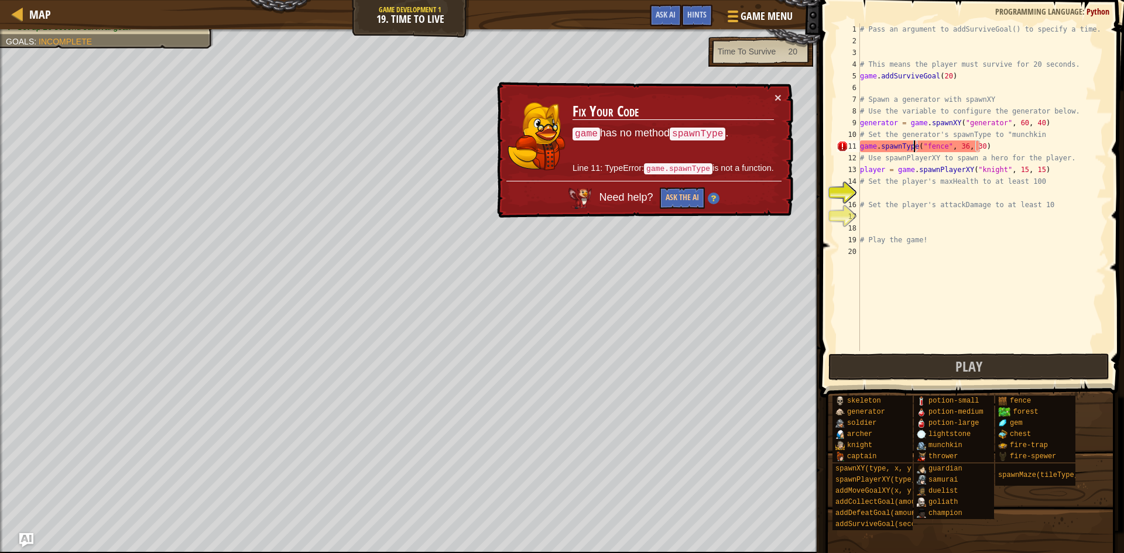
click at [993, 146] on div "# Pass an argument to addSurviveGoal() to specify a time. # This means the play…" at bounding box center [981, 198] width 249 height 351
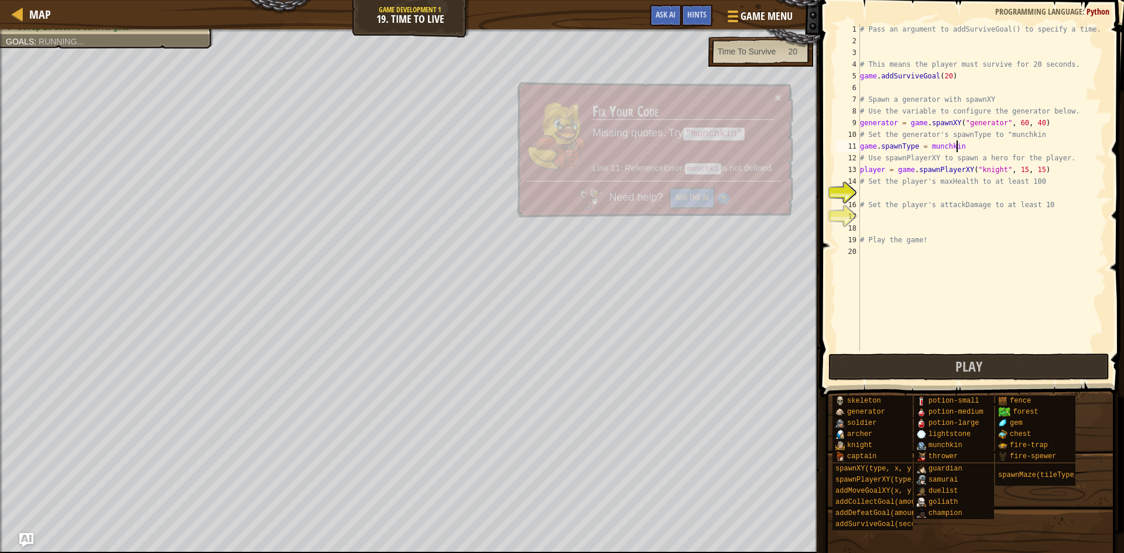
scroll to position [5, 8]
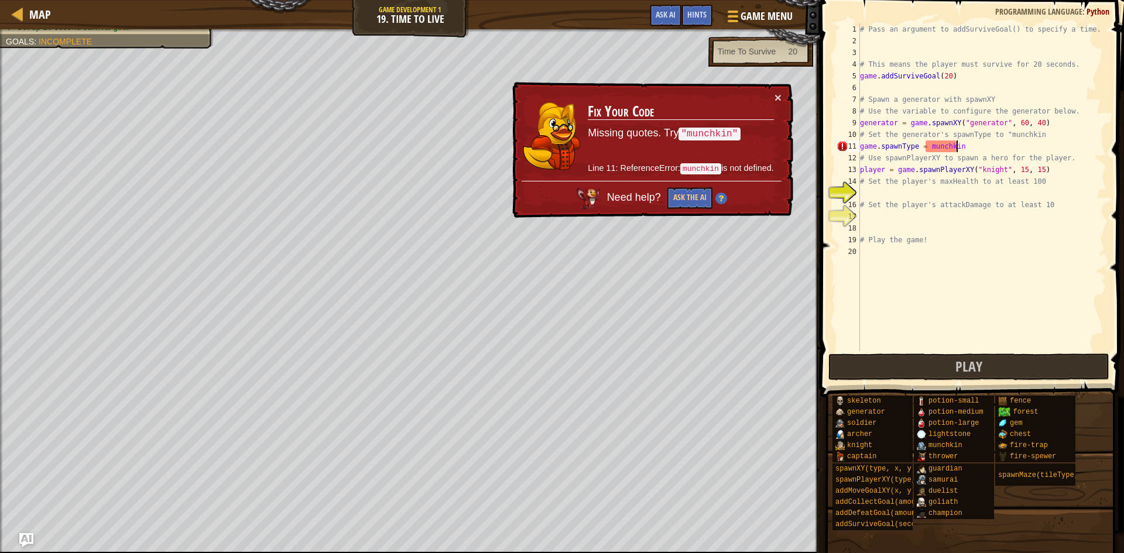
type textarea "game.spawnType = munchkin"
click at [715, 128] on code ""munchkin"" at bounding box center [709, 135] width 61 height 14
drag, startPoint x: 685, startPoint y: 129, endPoint x: 757, endPoint y: 140, distance: 72.4
click at [752, 140] on p "Missing quotes. Try "munchkin"" at bounding box center [681, 134] width 186 height 16
click at [994, 211] on div "# Pass an argument to addSurviveGoal() to specify a time. # This means the play…" at bounding box center [981, 198] width 249 height 351
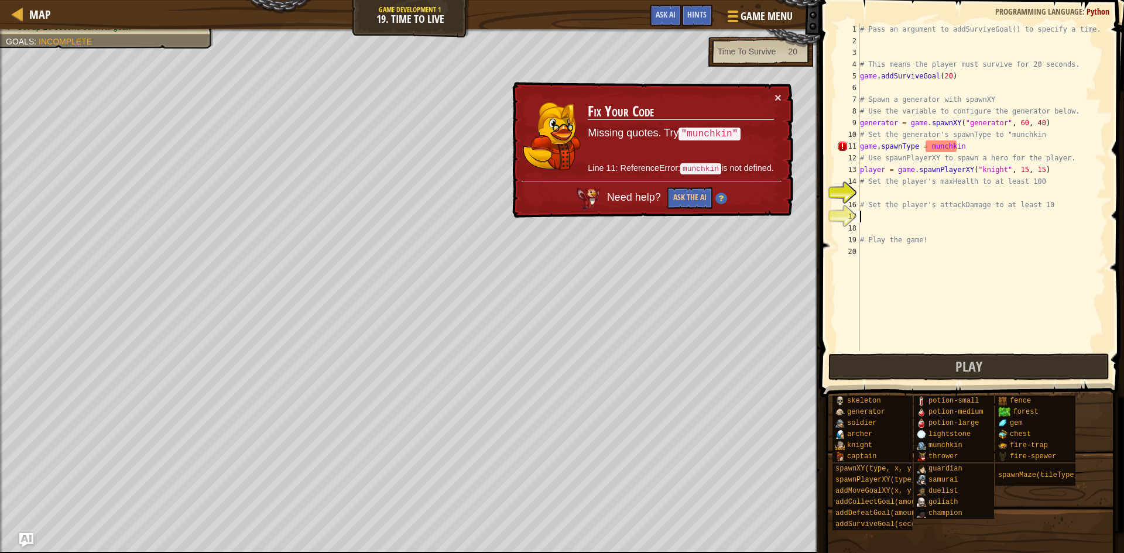
scroll to position [5, 0]
click at [959, 146] on div "# Pass an argument to addSurviveGoal() to specify a time. # This means the play…" at bounding box center [981, 198] width 249 height 351
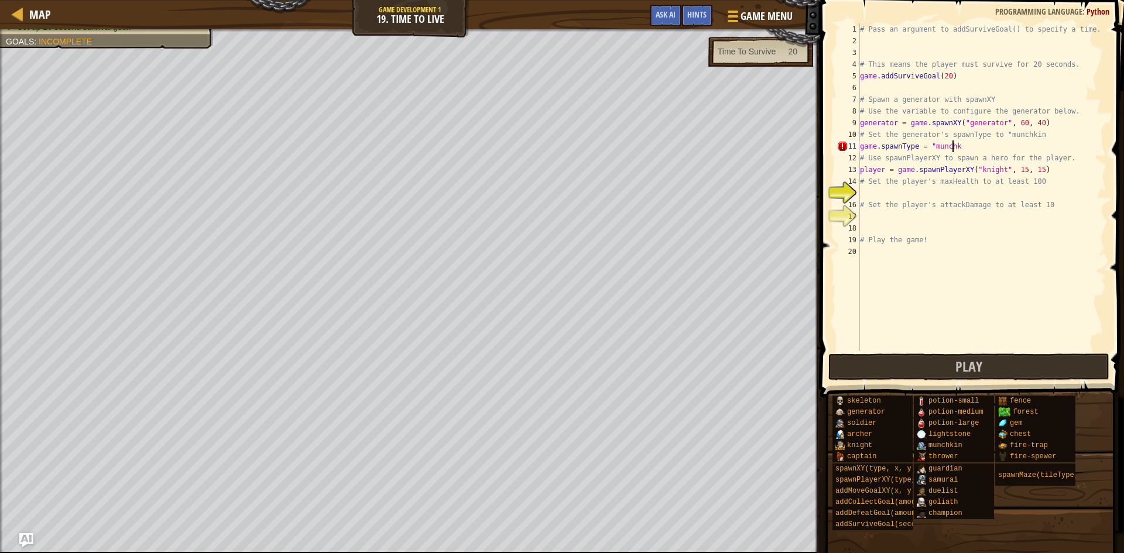
scroll to position [5, 8]
type textarea "game.spawnType = "munchkin""
click at [862, 193] on div "# Pass an argument to addSurviveGoal() to specify a time. # This means the play…" at bounding box center [981, 198] width 249 height 351
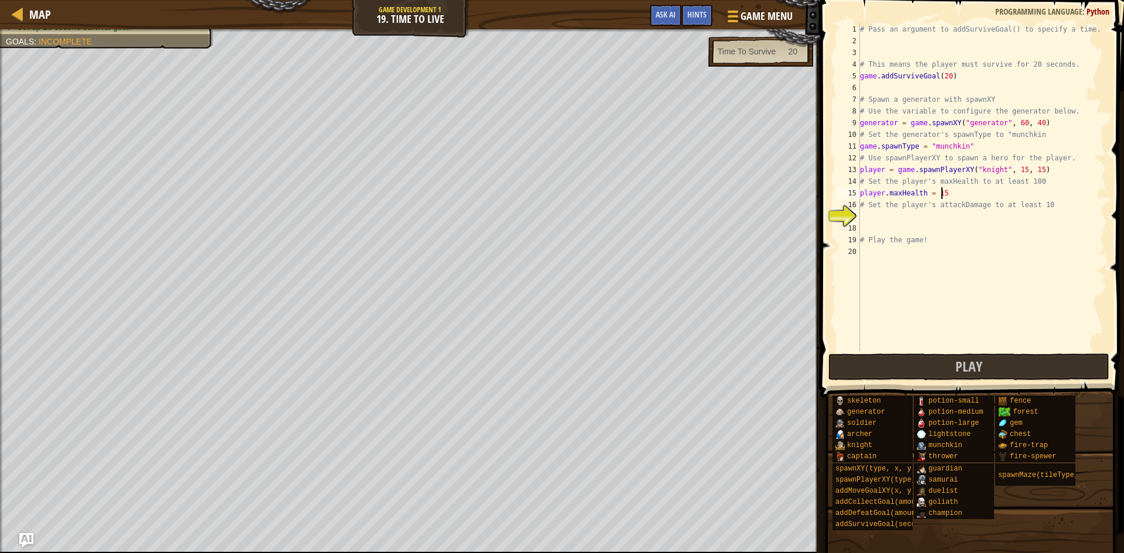
type textarea "player.maxHealth = 150"
click at [862, 215] on div "# Pass an argument to addSurviveGoal() to specify a time. # This means the play…" at bounding box center [981, 198] width 249 height 351
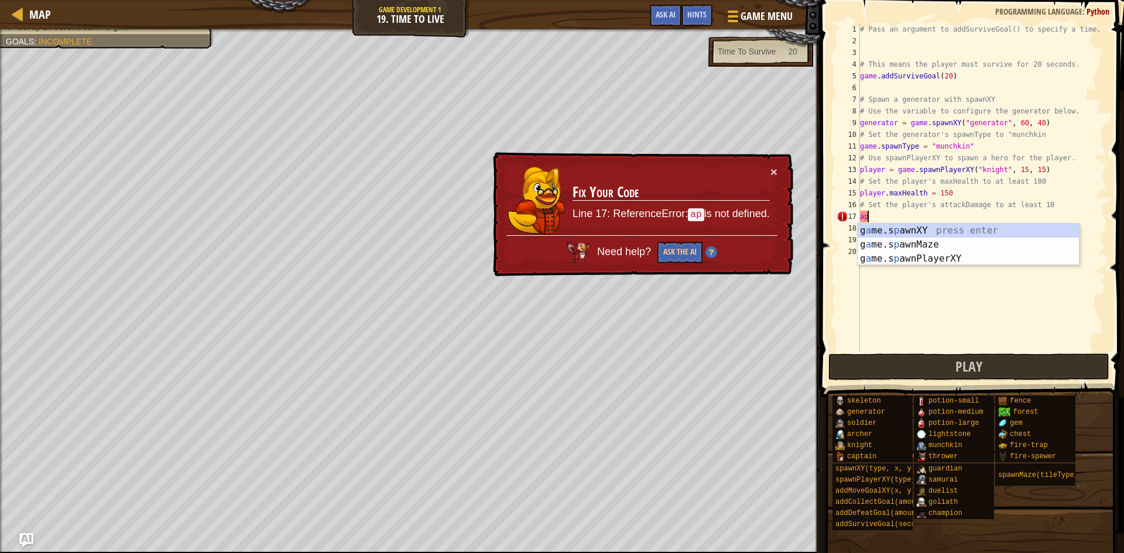
type textarea "a"
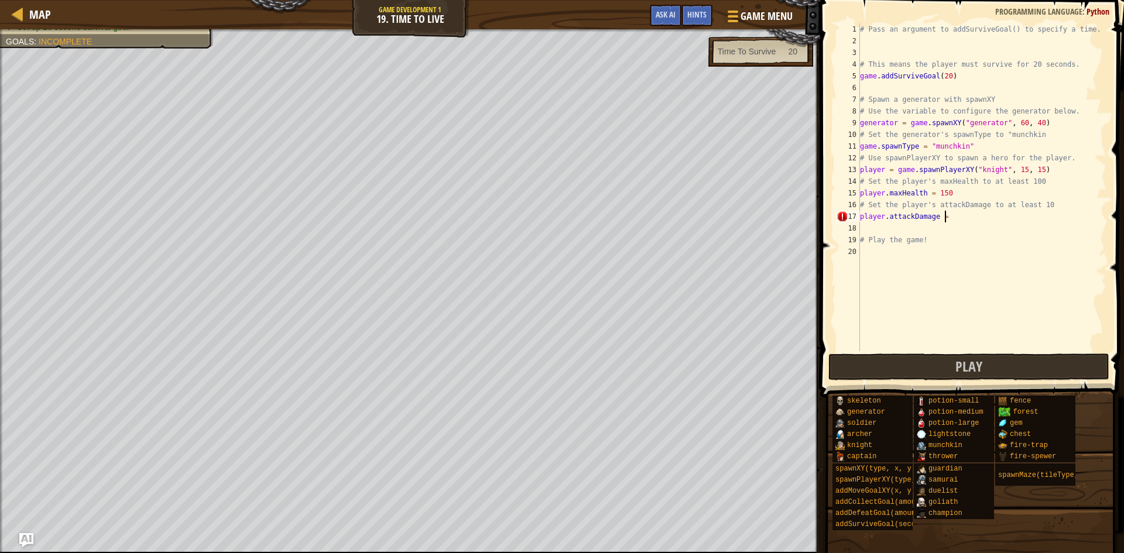
scroll to position [5, 7]
click at [962, 362] on span "Play" at bounding box center [968, 366] width 27 height 19
click at [948, 191] on div "# Pass an argument to addSurviveGoal() to specify a time. # This means the play…" at bounding box center [981, 198] width 249 height 351
click at [944, 358] on button "Play" at bounding box center [968, 367] width 281 height 27
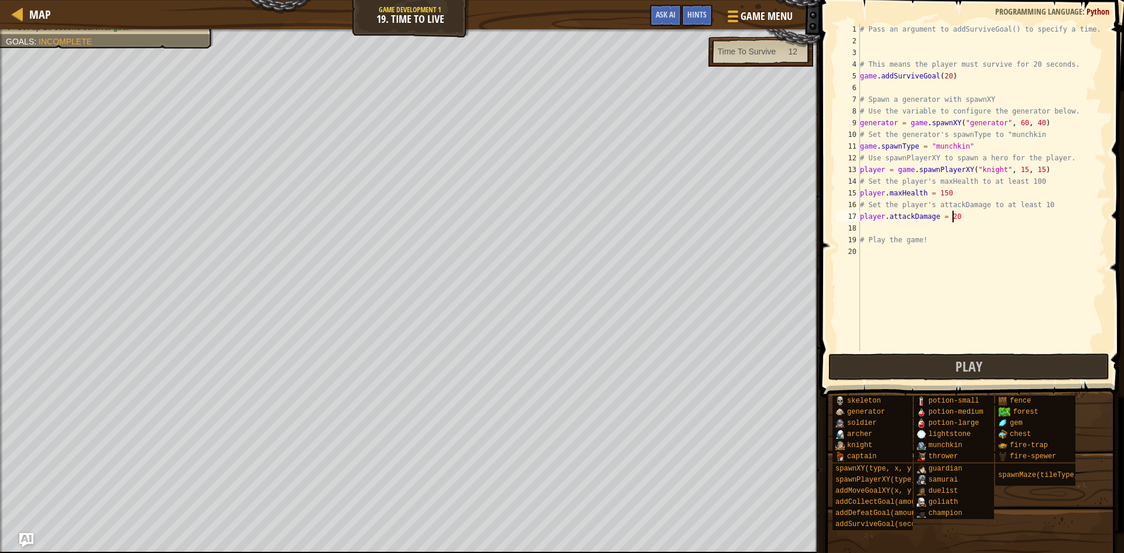
click at [959, 215] on div "# Pass an argument to addSurviveGoal() to specify a time. # This means the play…" at bounding box center [981, 198] width 249 height 351
click at [1011, 365] on button "Play" at bounding box center [968, 367] width 281 height 27
click at [960, 363] on span "Play" at bounding box center [968, 366] width 27 height 19
click at [694, 18] on span "Hints" at bounding box center [696, 14] width 19 height 11
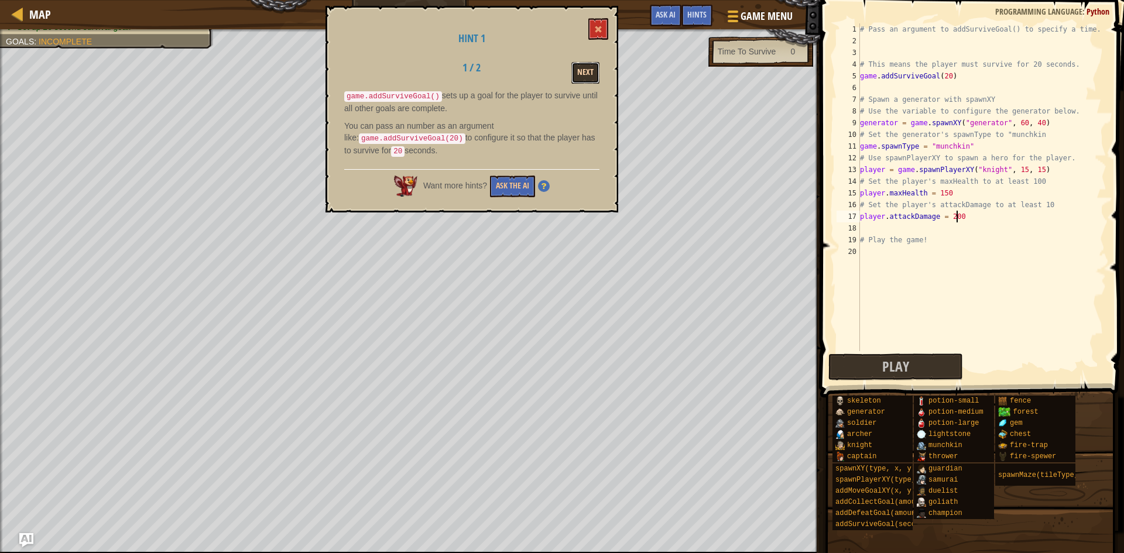
click at [585, 68] on button "Next" at bounding box center [585, 73] width 28 height 22
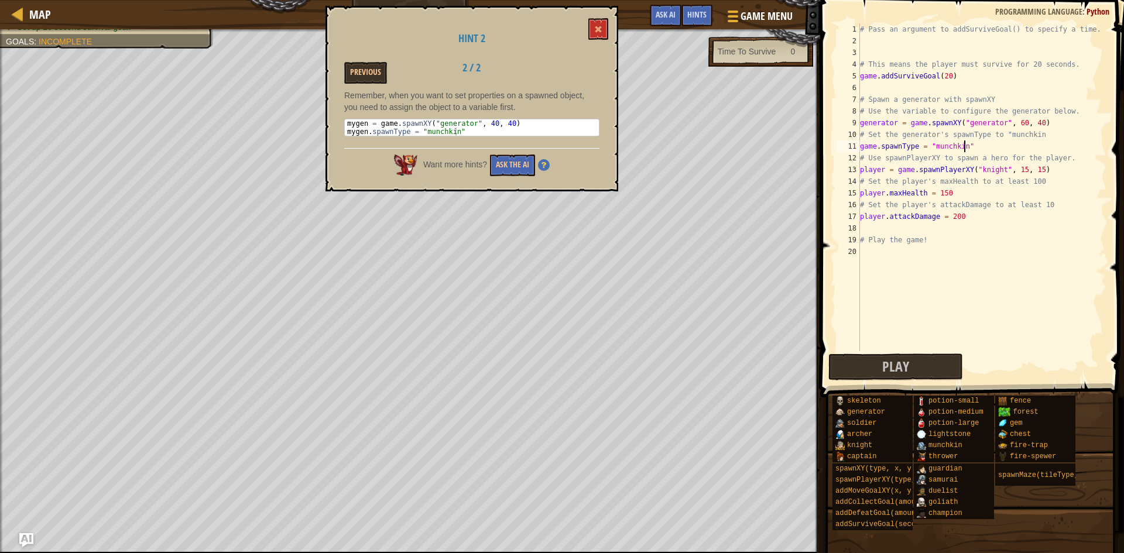
click at [963, 146] on div "# Pass an argument to addSurviveGoal() to specify a time. # This means the play…" at bounding box center [981, 198] width 249 height 351
click at [894, 123] on div "# Pass an argument to addSurviveGoal() to specify a time. # This means the play…" at bounding box center [981, 198] width 249 height 351
click at [1042, 136] on div "# Pass an argument to addSurviveGoal() to specify a time. # This means the play…" at bounding box center [981, 198] width 249 height 351
type textarea "# Set the generator's spawnType to "munchkin"
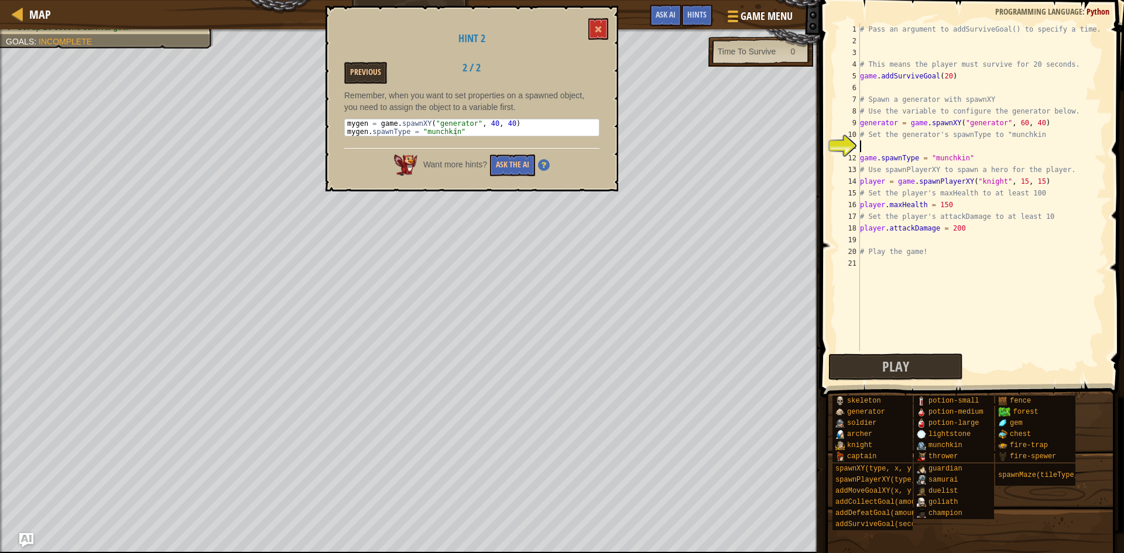
scroll to position [5, 0]
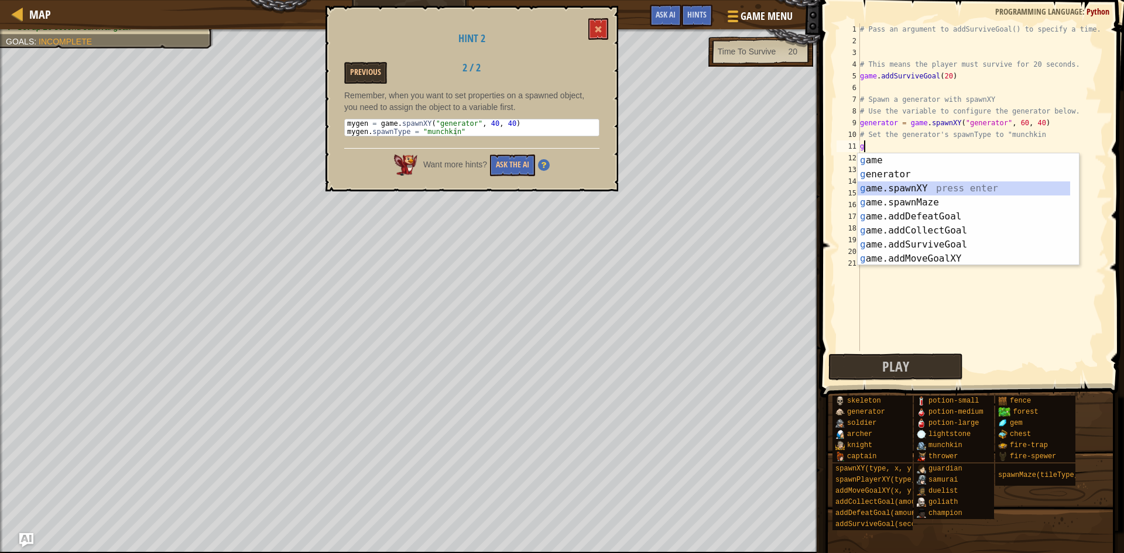
click at [906, 184] on div "g ame press enter g enerator press enter g ame.spawnXY press enter g ame.spawnM…" at bounding box center [963, 223] width 212 height 140
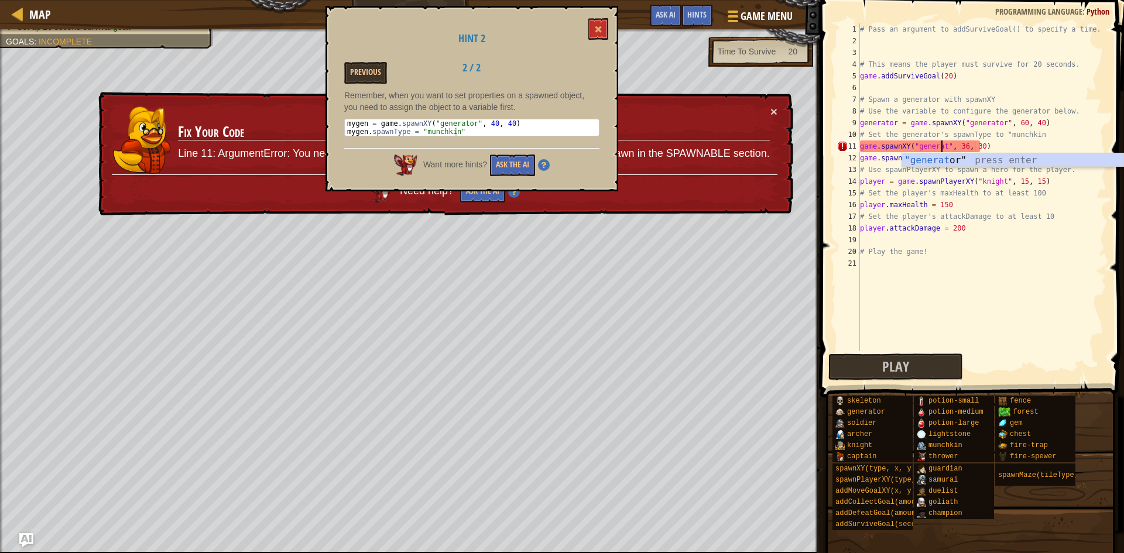
scroll to position [5, 8]
click at [966, 145] on div "# Pass an argument to addSurviveGoal() to specify a time. # This means the play…" at bounding box center [981, 198] width 249 height 351
click at [948, 146] on div "# Pass an argument to addSurviveGoal() to specify a time. # This means the play…" at bounding box center [981, 198] width 249 height 351
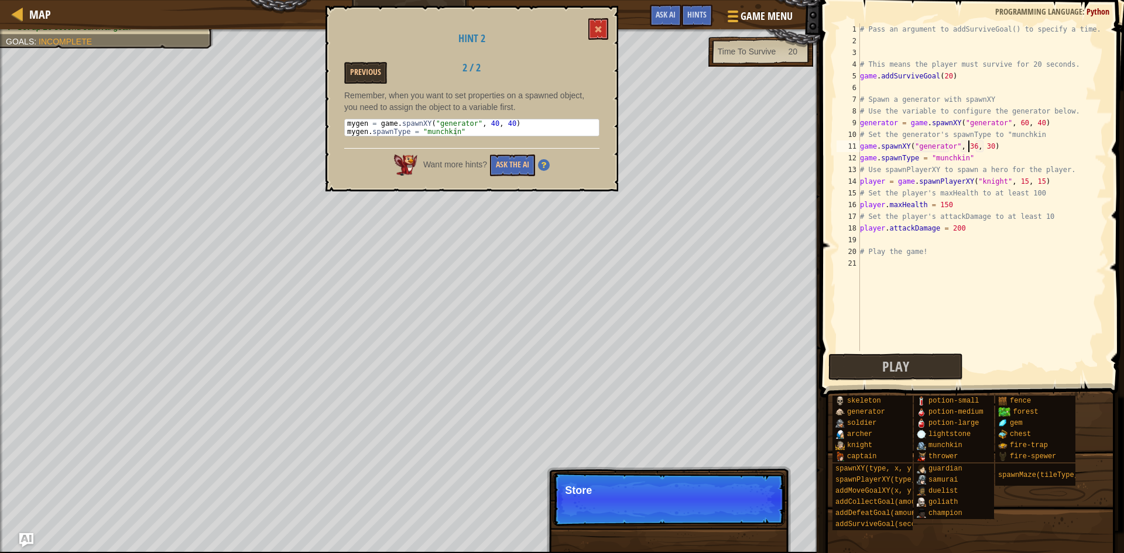
click at [967, 147] on div "# Pass an argument to addSurviveGoal() to specify a time. # This means the play…" at bounding box center [981, 198] width 249 height 351
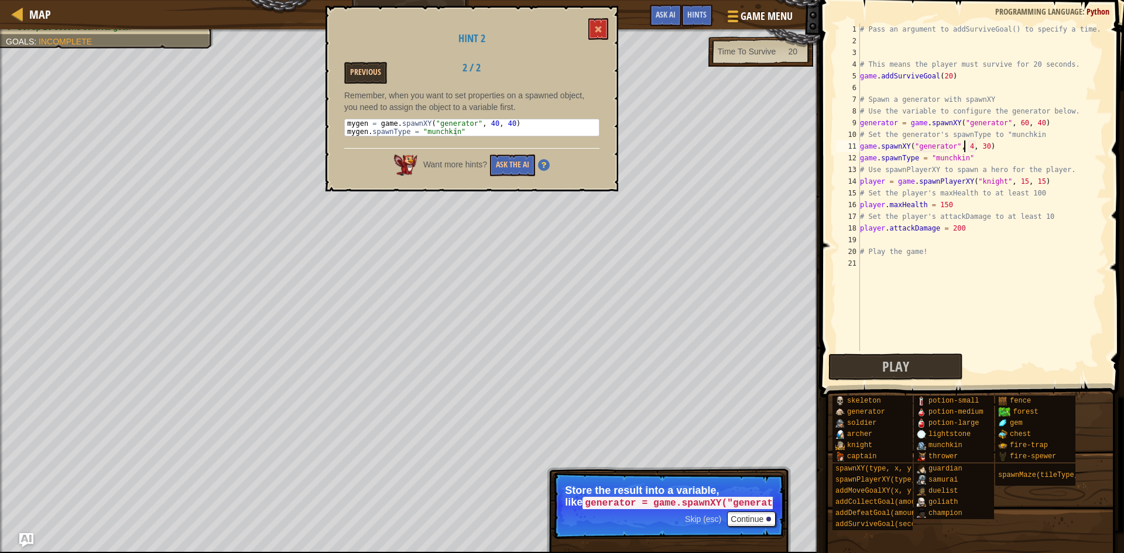
scroll to position [5, 9]
click at [978, 146] on div "# Pass an argument to addSurviveGoal() to specify a time. # This means the play…" at bounding box center [981, 198] width 249 height 351
click at [922, 371] on button "Play" at bounding box center [895, 367] width 135 height 27
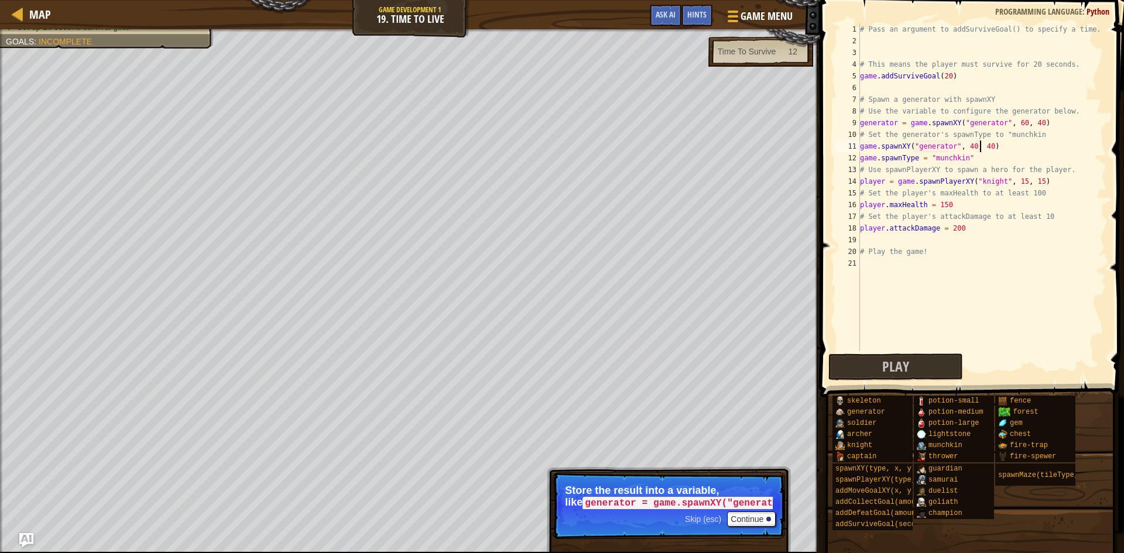
click at [970, 205] on div "# Pass an argument to addSurviveGoal() to specify a time. # This means the play…" at bounding box center [981, 198] width 249 height 351
type textarea "player.maxHealth = 4000"
click at [980, 244] on div "# Pass an argument to addSurviveGoal() to specify a time. # This means the play…" at bounding box center [981, 198] width 249 height 351
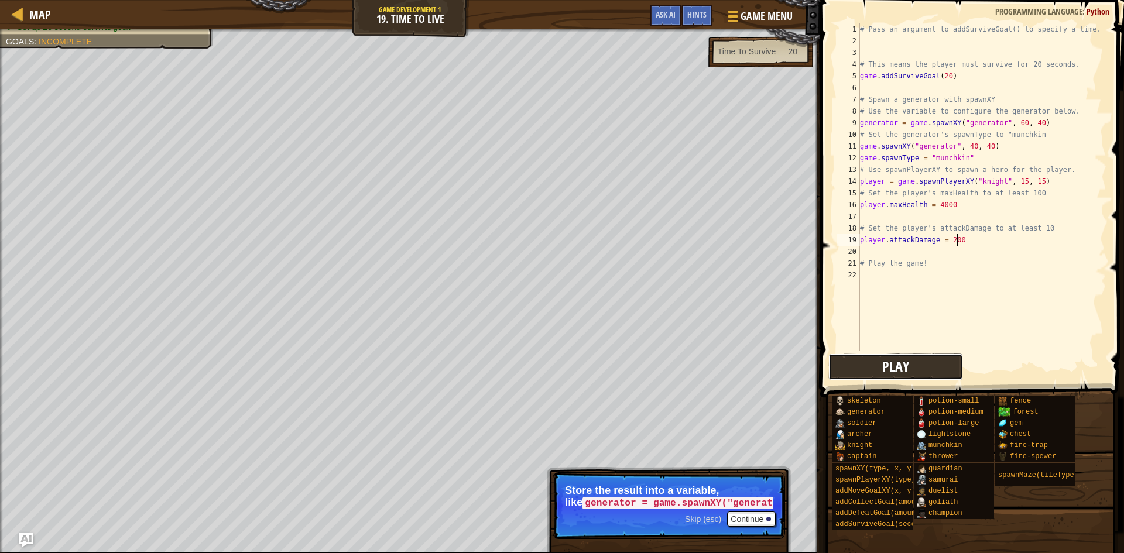
click at [886, 359] on span "Play" at bounding box center [895, 366] width 27 height 19
click at [860, 143] on div "player.attackDamage = 200 1 2 3 4 5 6 7 8 9 10 11 12 13 14 15 16 17 18 19 20 21…" at bounding box center [970, 187] width 272 height 328
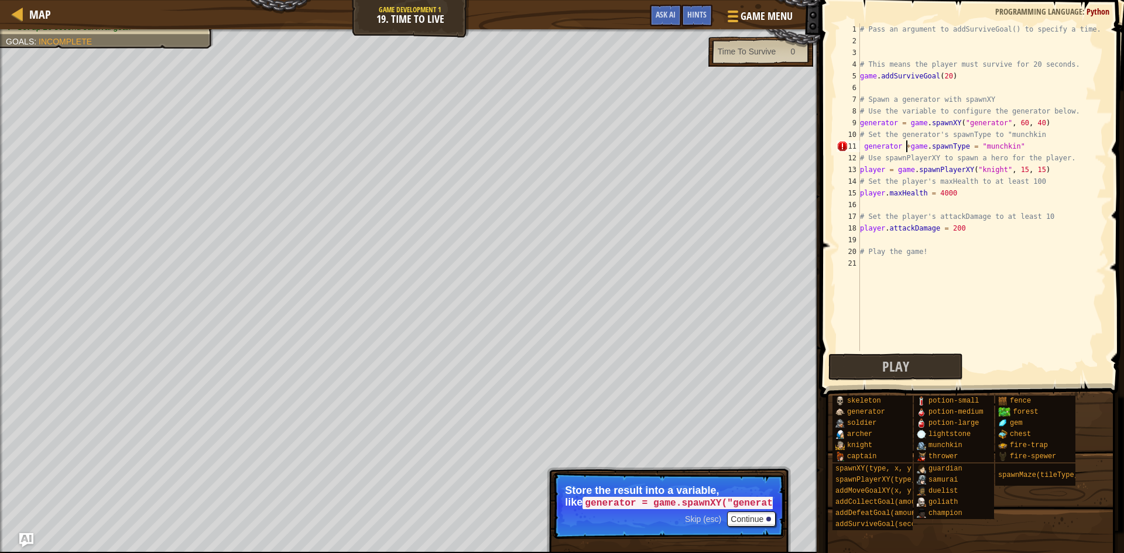
scroll to position [5, 4]
type textarea "generator = game.spawnType = "munchkin""
click at [934, 361] on button "Play" at bounding box center [895, 367] width 135 height 27
